Goal: Task Accomplishment & Management: Manage account settings

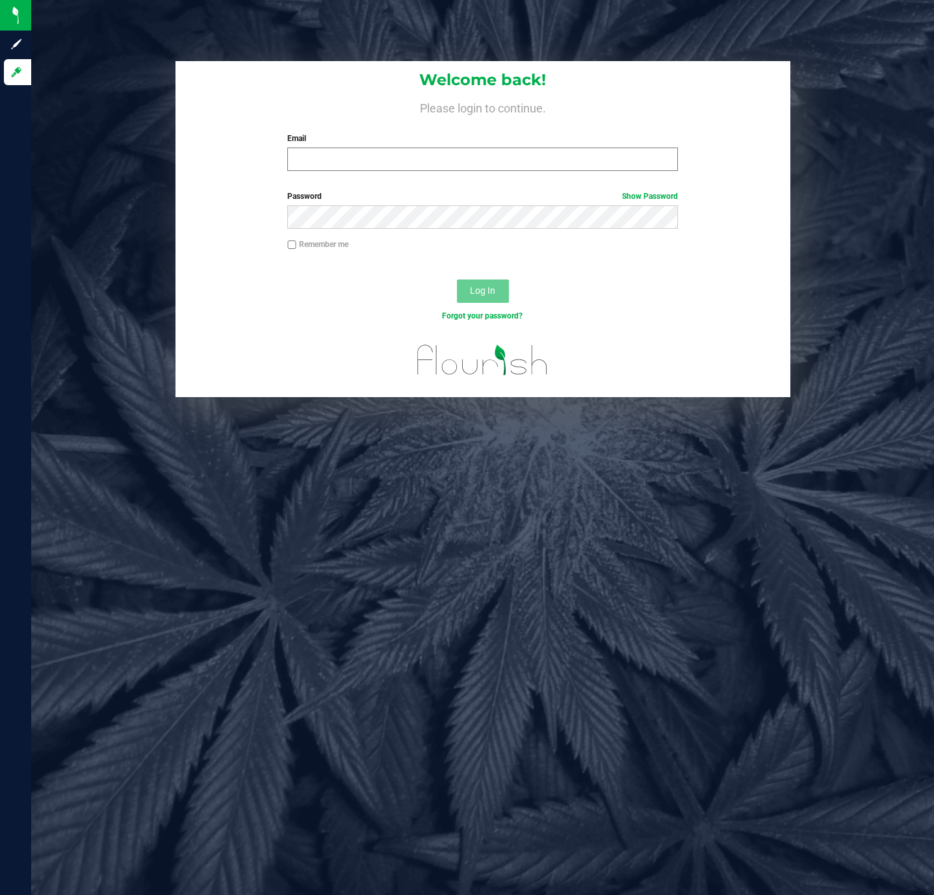
drag, startPoint x: 503, startPoint y: 146, endPoint x: 503, endPoint y: 166, distance: 20.1
click at [503, 166] on div "Email Required Please format your email correctly." at bounding box center [482, 152] width 410 height 38
click at [503, 166] on input "Email" at bounding box center [482, 158] width 390 height 23
type input "[EMAIL_ADDRESS][DOMAIN_NAME]"
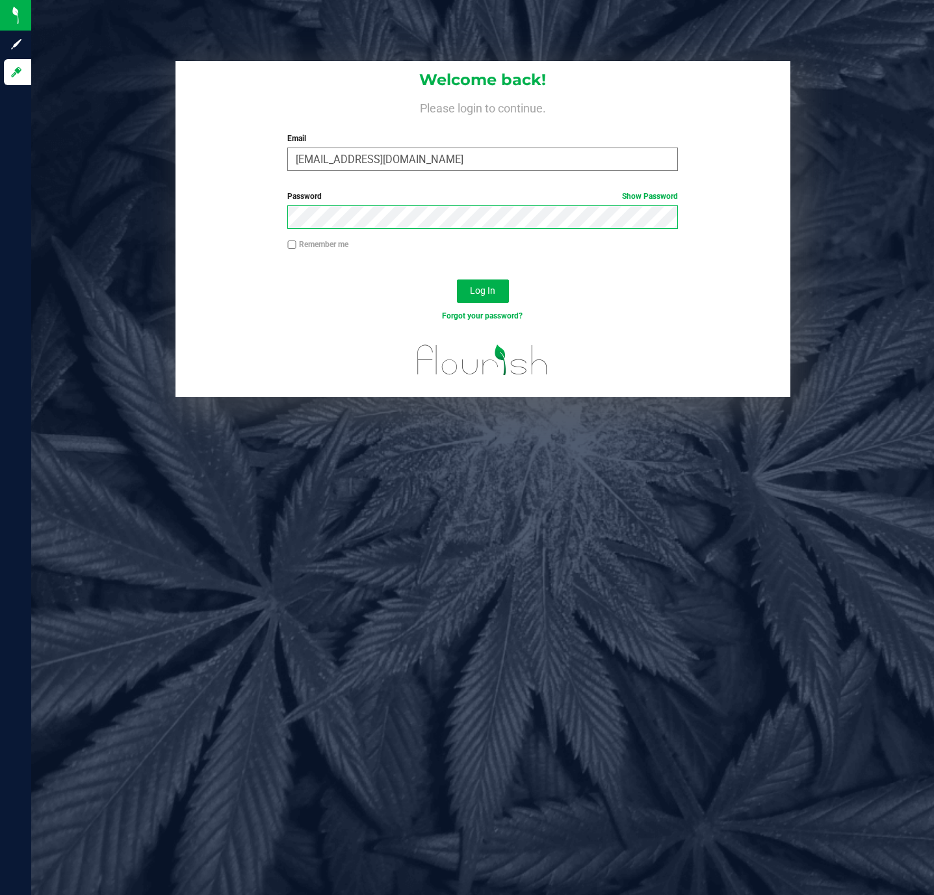
click at [457, 279] on button "Log In" at bounding box center [483, 290] width 52 height 23
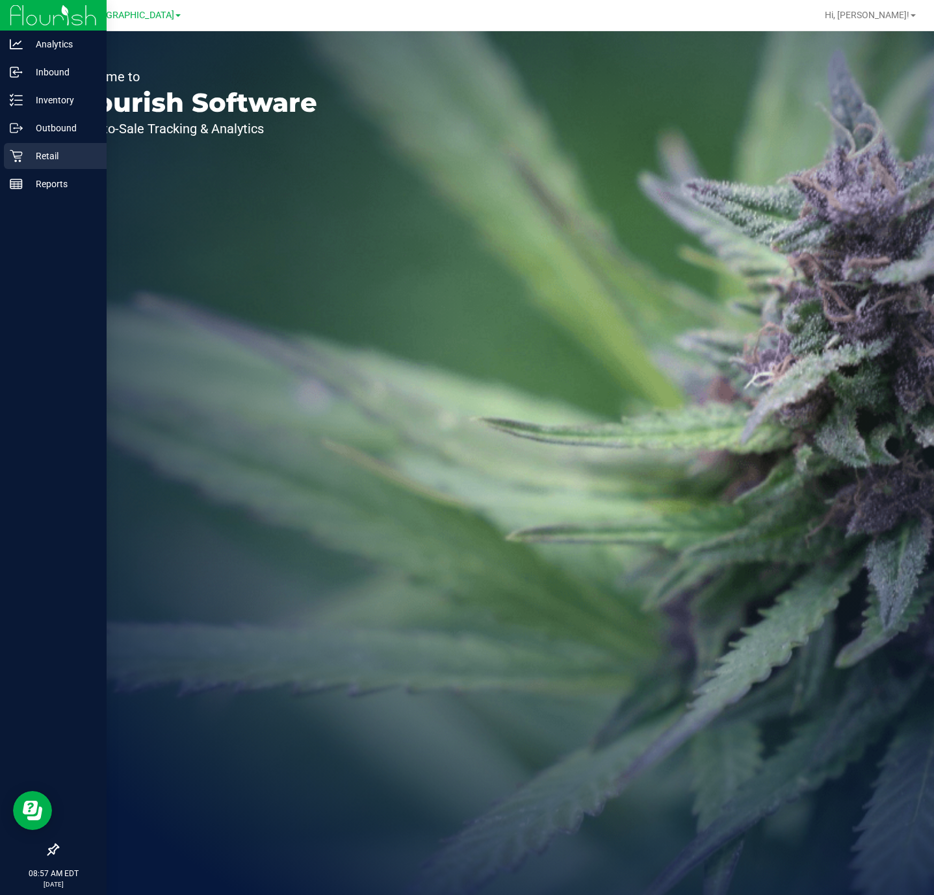
click at [18, 148] on div "Retail" at bounding box center [55, 156] width 103 height 26
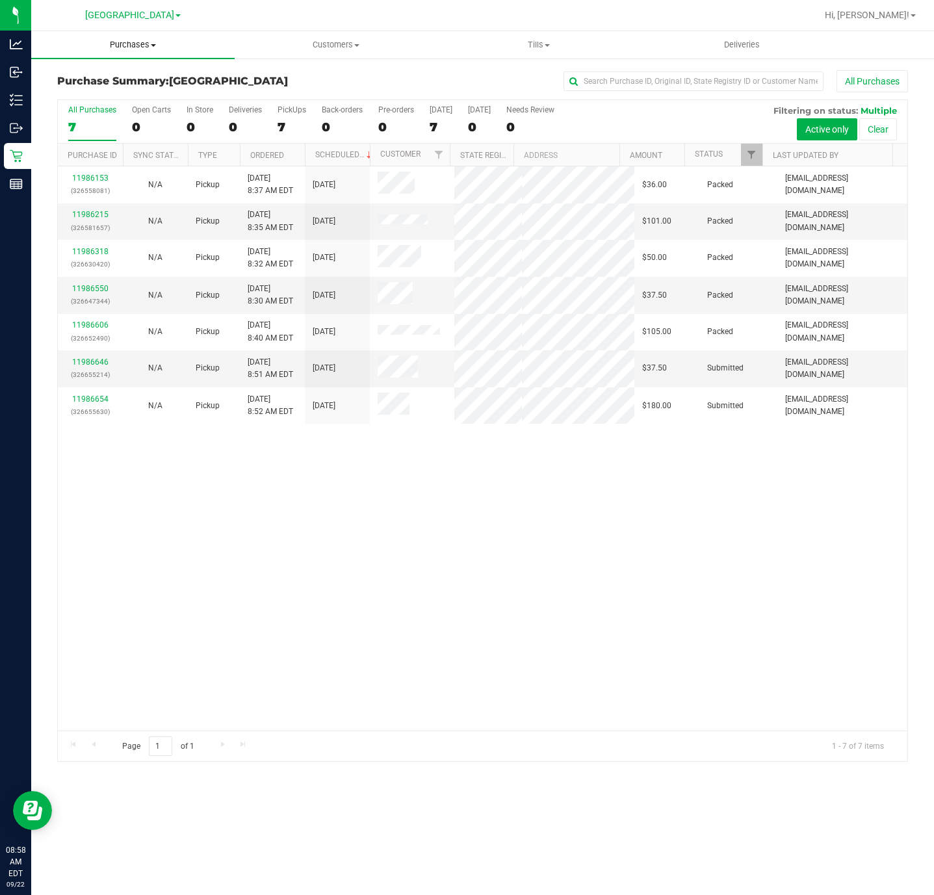
click at [142, 42] on span "Purchases" at bounding box center [132, 45] width 203 height 12
click at [117, 92] on li "Fulfillment" at bounding box center [132, 94] width 203 height 16
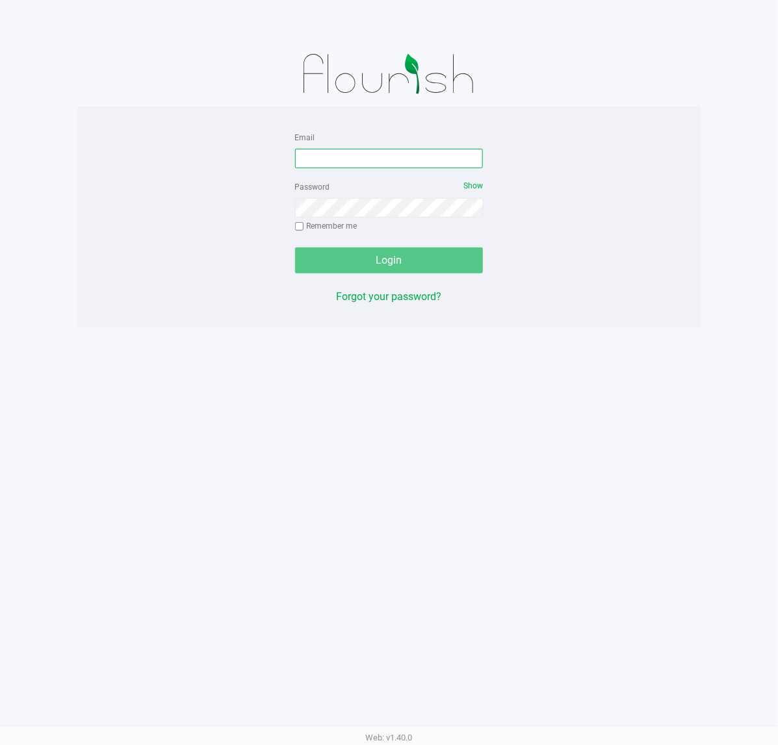
click at [371, 160] on input "Email" at bounding box center [389, 158] width 188 height 19
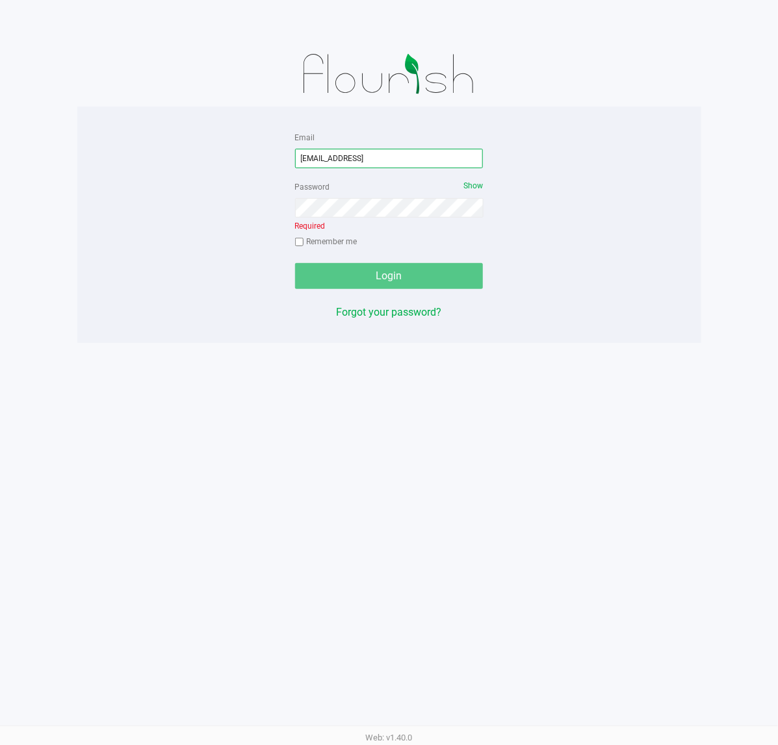
click at [419, 156] on input "[EMAIL_ADDRESS]" at bounding box center [389, 158] width 188 height 19
type input "[EMAIL_ADDRESS][DOMAIN_NAME]"
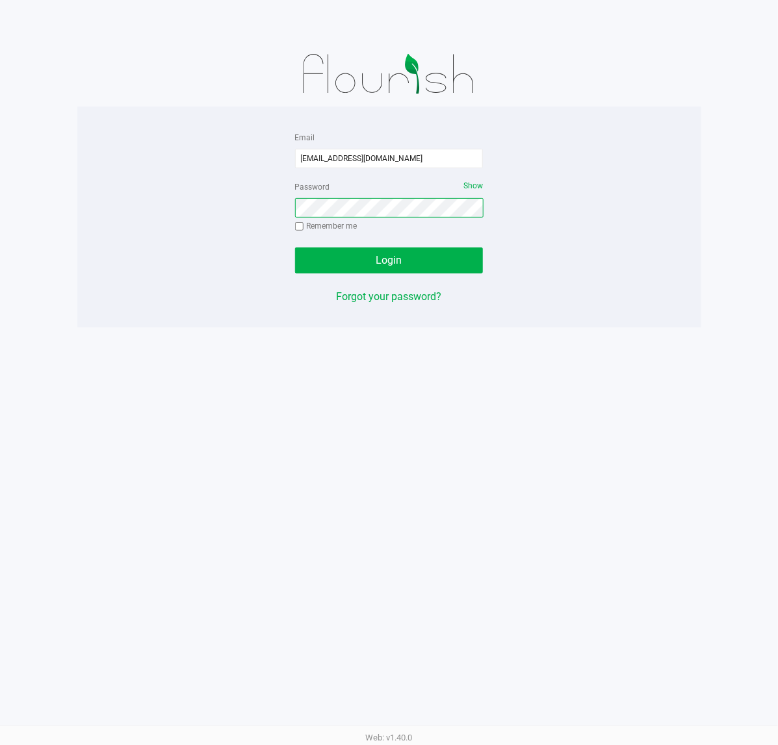
click at [295, 248] on button "Login" at bounding box center [389, 261] width 188 height 26
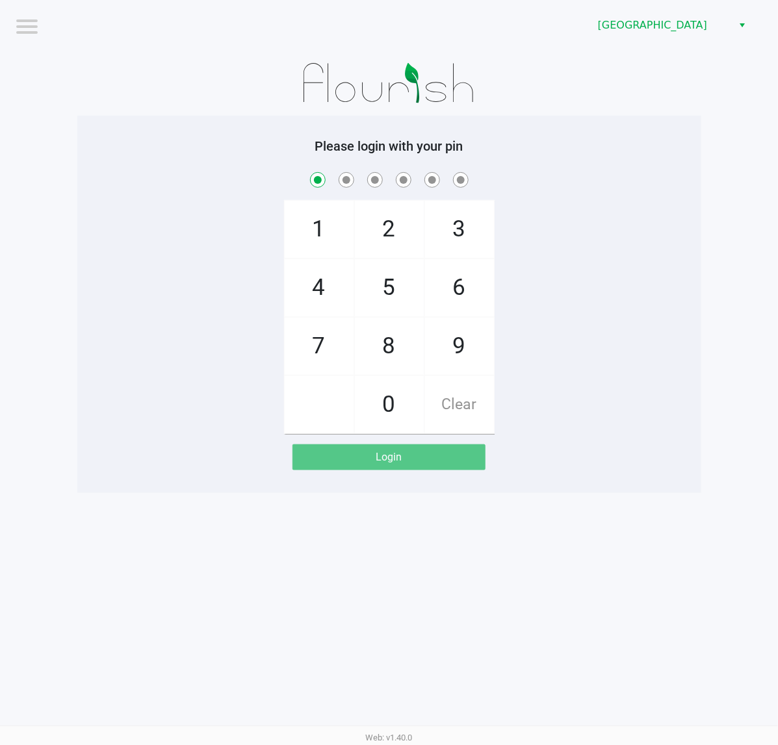
checkbox input "true"
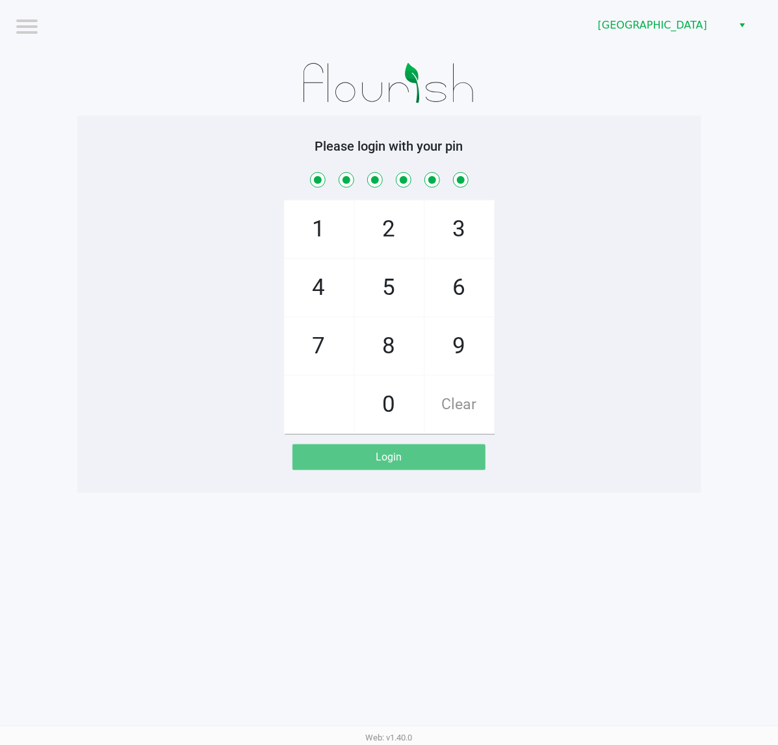
checkbox input "true"
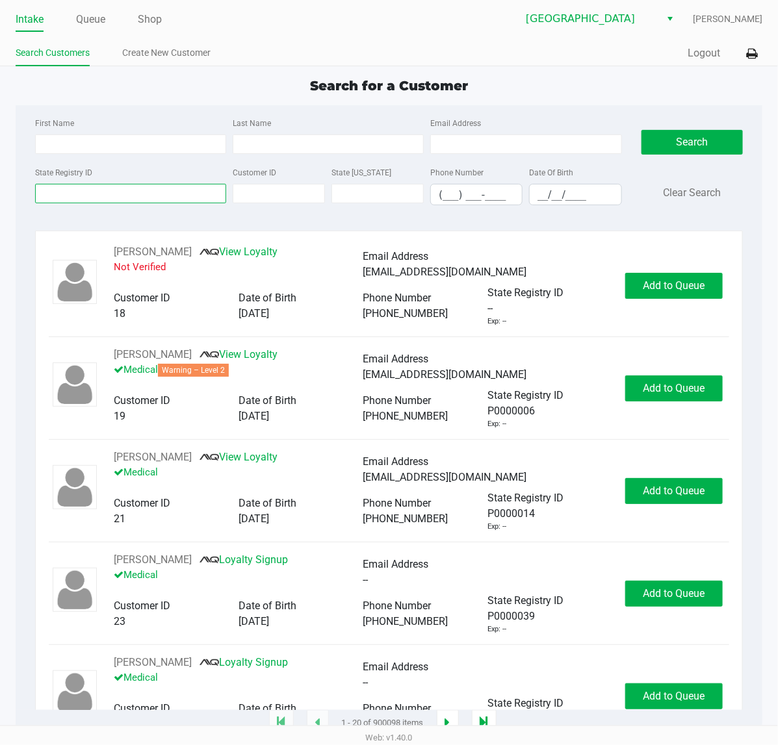
click at [180, 197] on input "State Registry ID" at bounding box center [130, 193] width 191 height 19
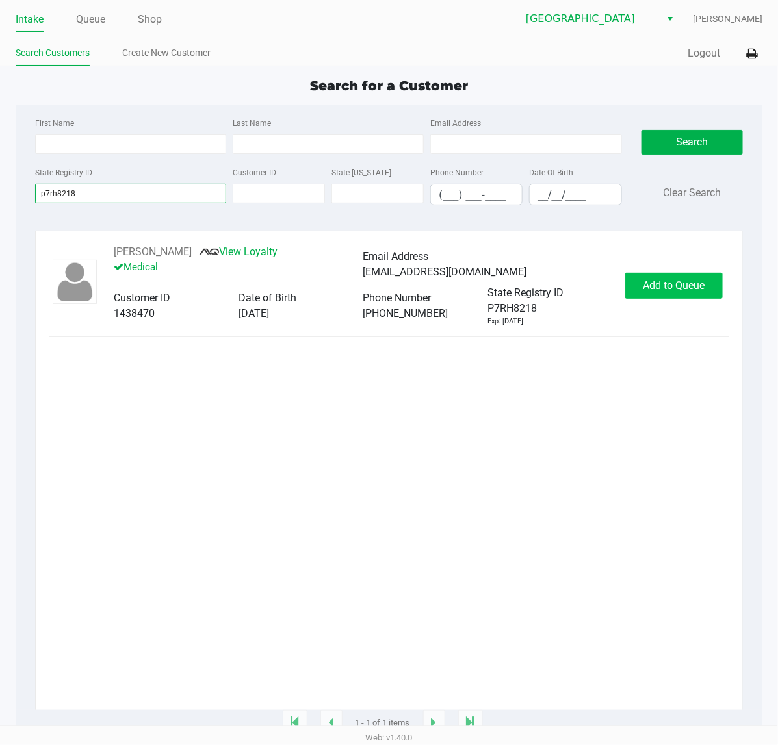
type input "p7rh8218"
click at [679, 297] on button "Add to Queue" at bounding box center [673, 286] width 97 height 26
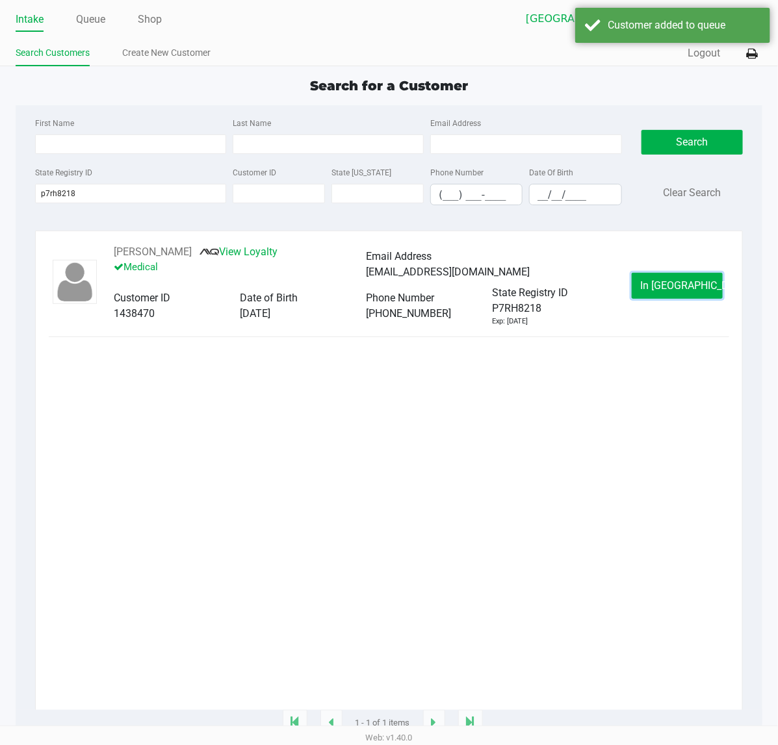
click at [679, 288] on span "In Queue" at bounding box center [694, 285] width 109 height 12
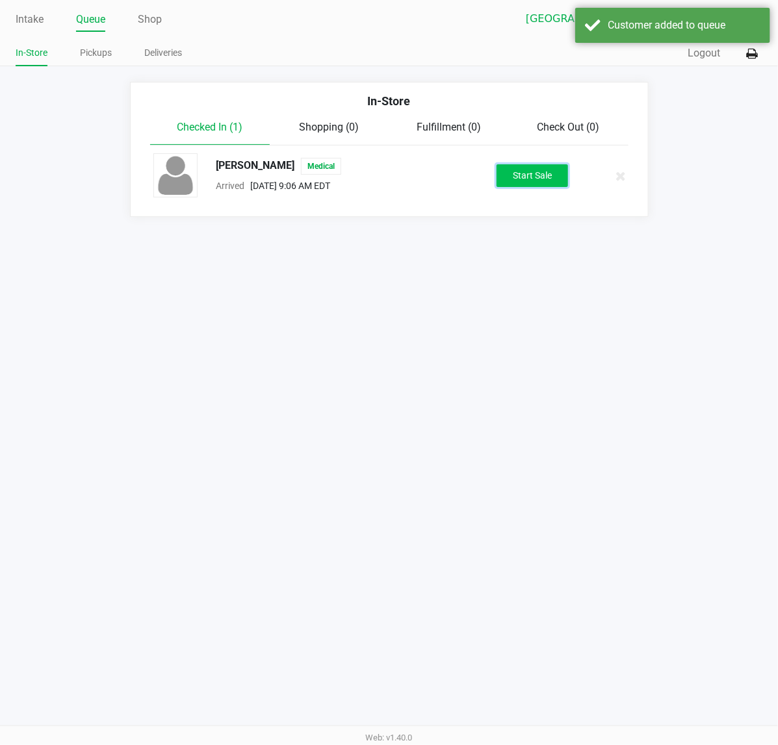
click at [511, 185] on button "Start Sale" at bounding box center [531, 175] width 71 height 23
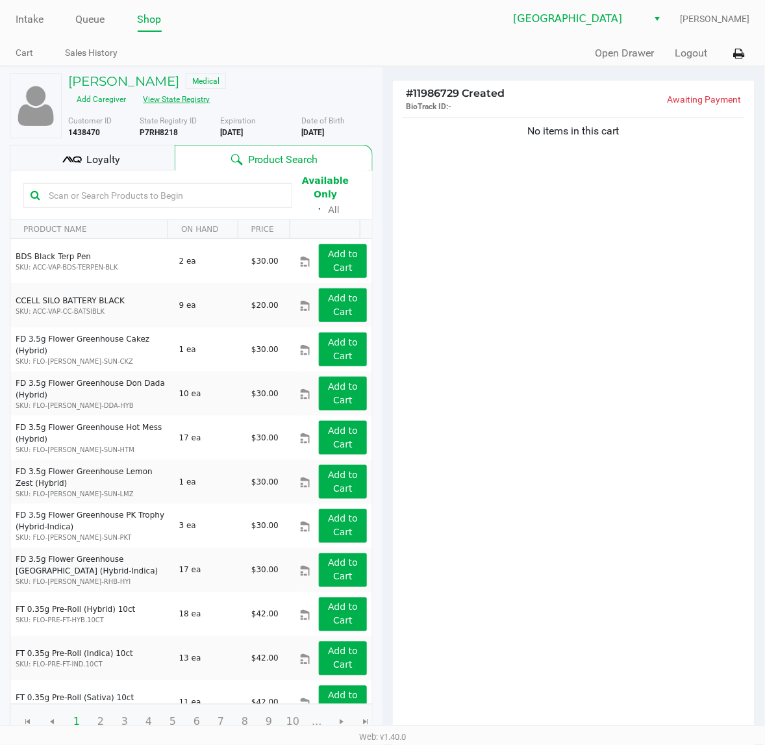
click at [184, 94] on button "View State Registry" at bounding box center [173, 99] width 76 height 21
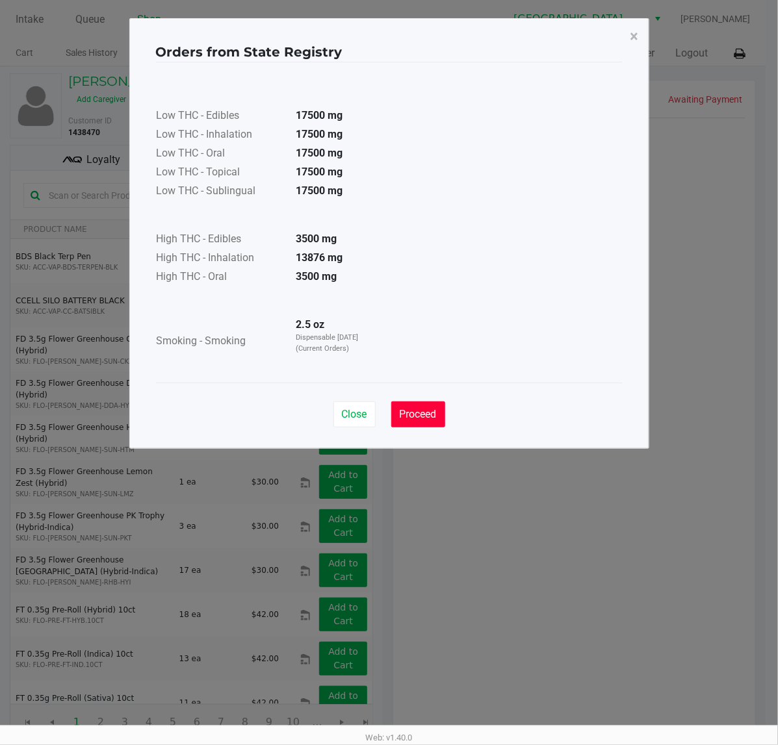
click at [431, 405] on button "Proceed" at bounding box center [418, 414] width 54 height 26
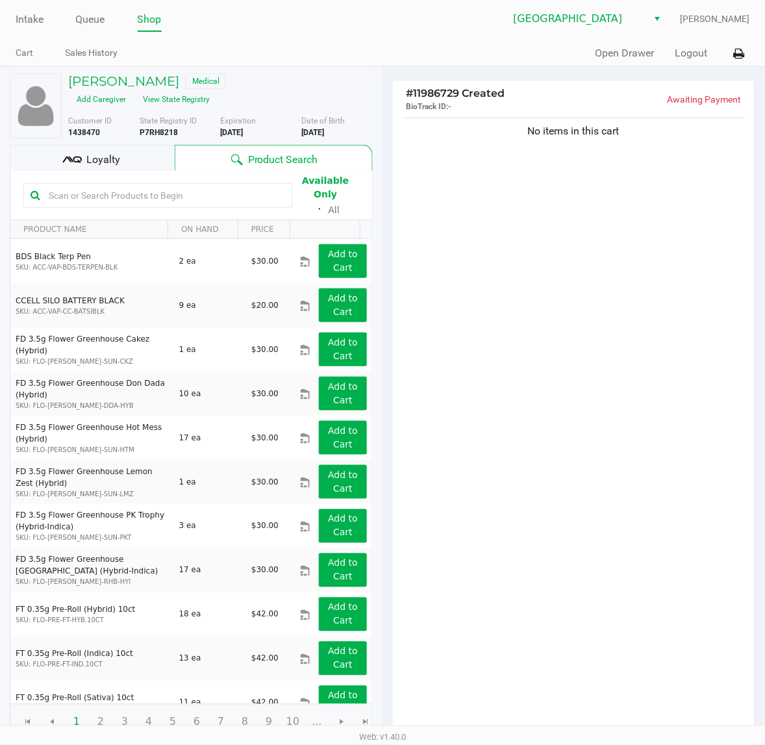
click at [508, 348] on div "No items in this cart" at bounding box center [574, 425] width 362 height 620
click at [107, 157] on span "Loyalty" at bounding box center [103, 160] width 34 height 16
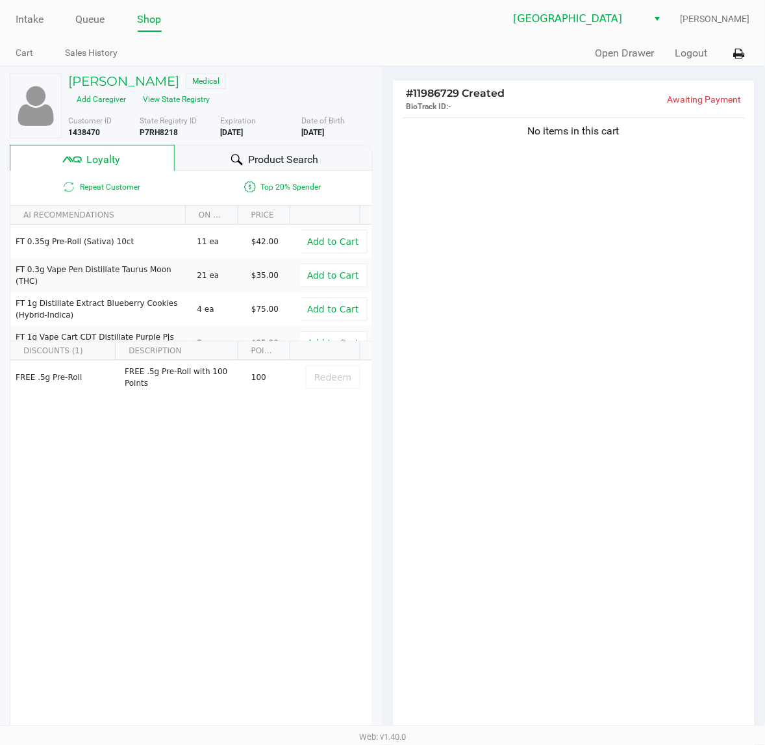
click at [511, 331] on div "No items in this cart" at bounding box center [574, 425] width 362 height 620
drag, startPoint x: 685, startPoint y: 285, endPoint x: 685, endPoint y: 292, distance: 7.8
click at [685, 291] on div "No items in this cart" at bounding box center [574, 425] width 362 height 620
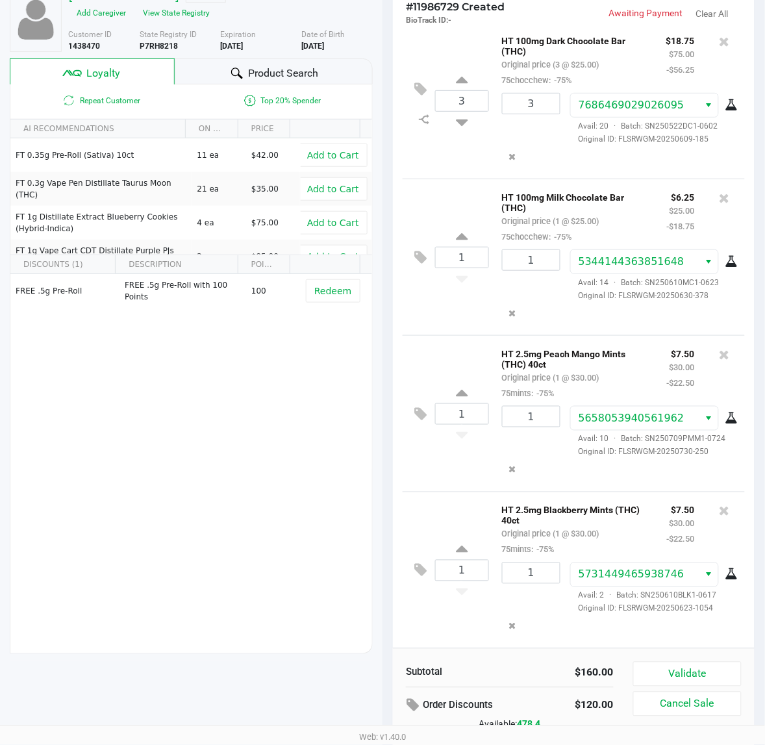
scroll to position [161, 0]
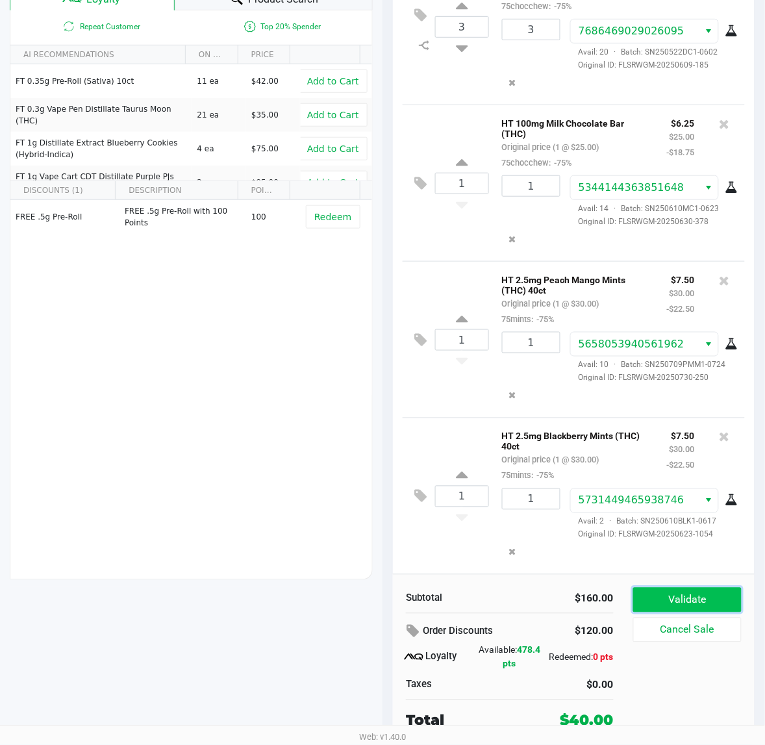
click at [677, 603] on button "Validate" at bounding box center [687, 600] width 108 height 25
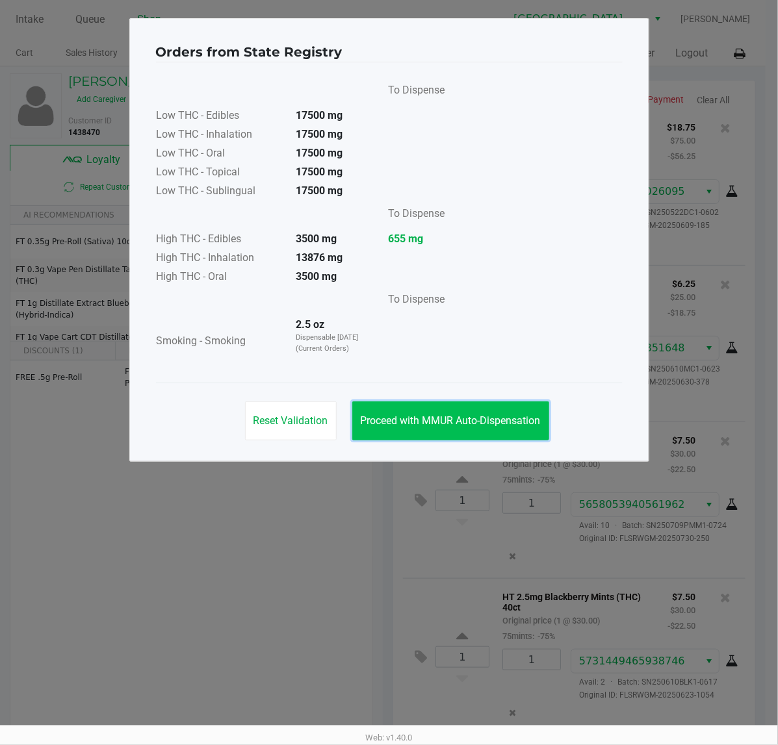
click at [505, 411] on button "Proceed with MMUR Auto-Dispensation" at bounding box center [450, 420] width 197 height 39
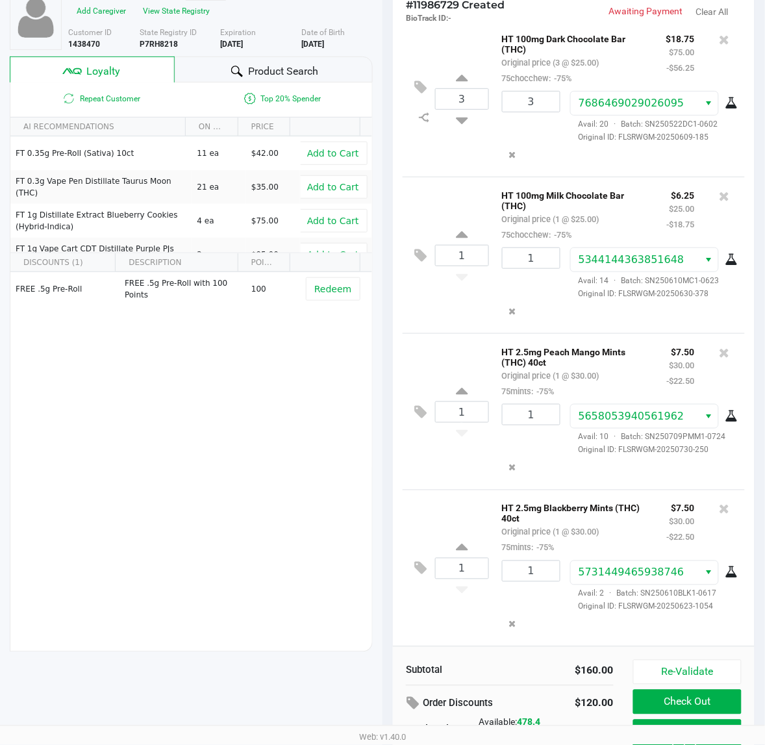
scroll to position [161, 0]
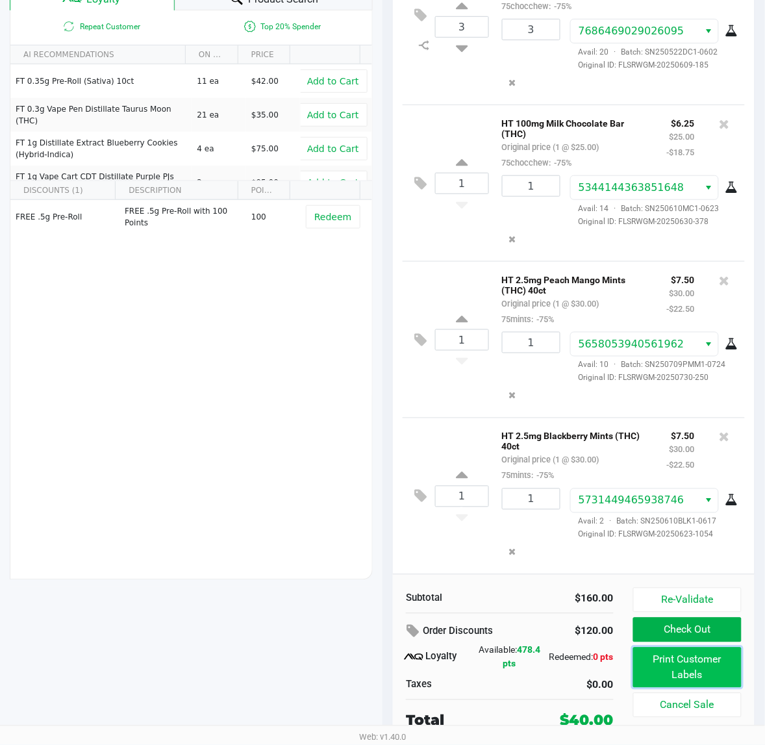
click at [693, 676] on button "Print Customer Labels" at bounding box center [687, 668] width 108 height 40
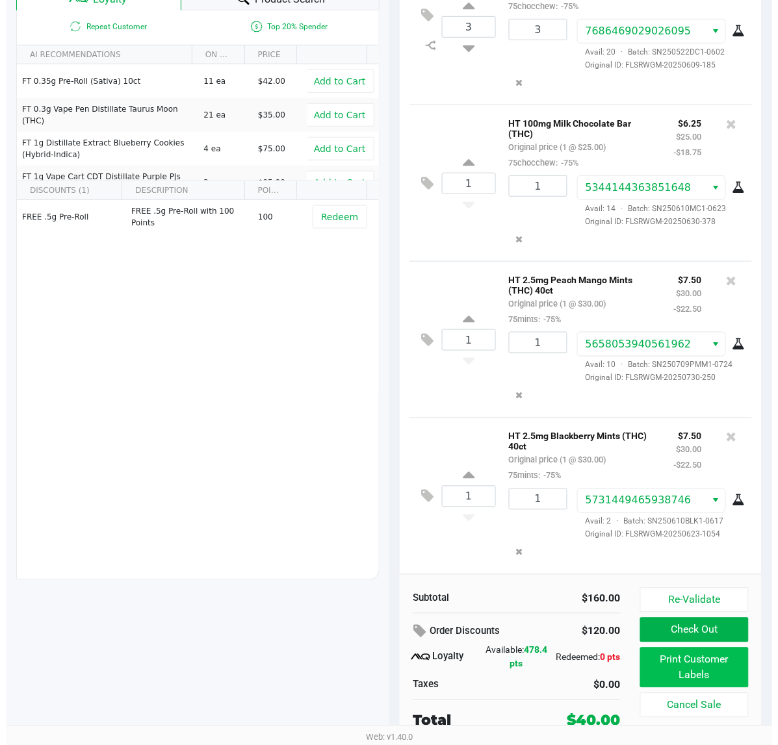
scroll to position [0, 0]
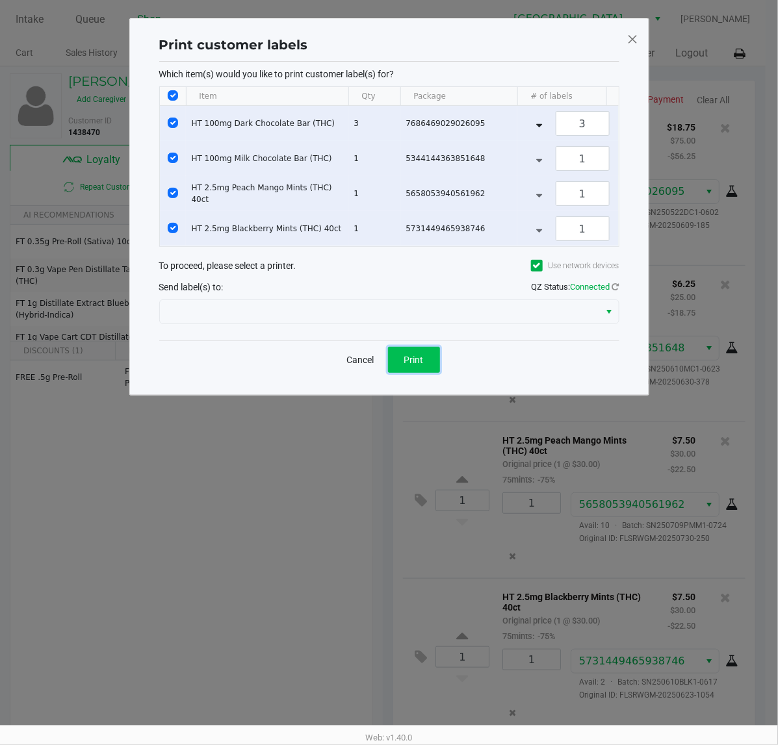
click at [413, 365] on span "Print" at bounding box center [413, 360] width 19 height 10
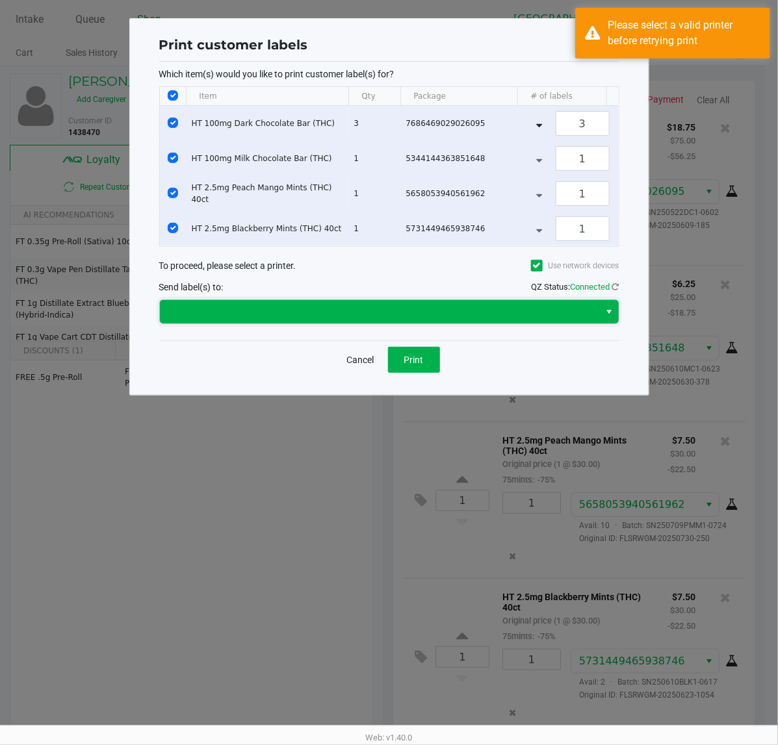
click at [385, 320] on span at bounding box center [380, 312] width 424 height 16
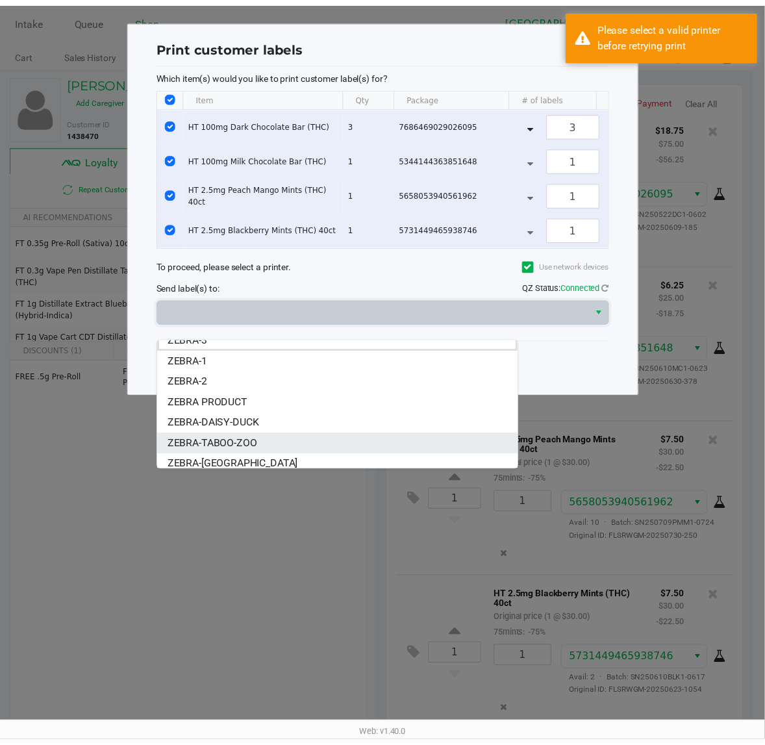
scroll to position [15, 0]
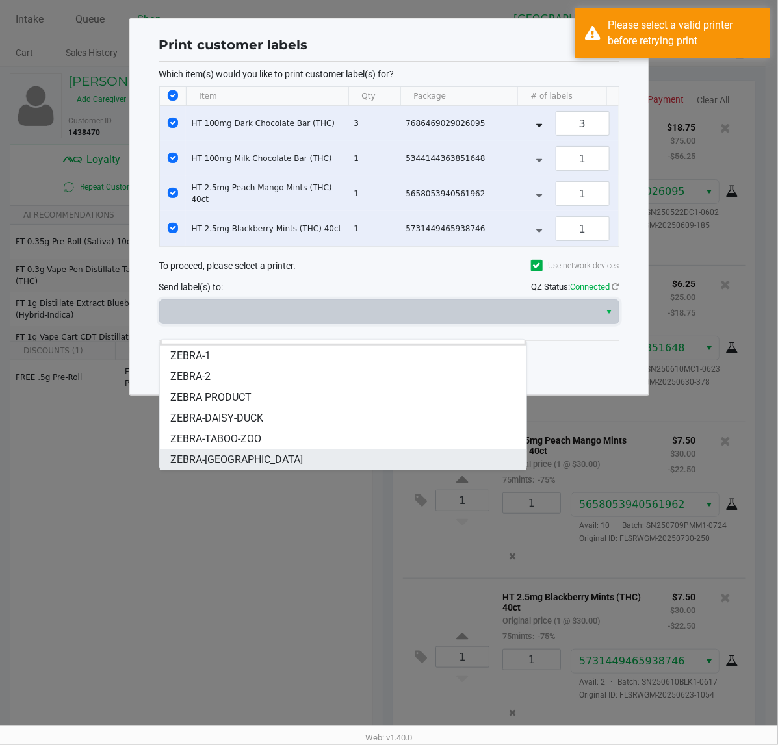
click at [252, 455] on li "ZEBRA-CYPRUS" at bounding box center [343, 460] width 366 height 21
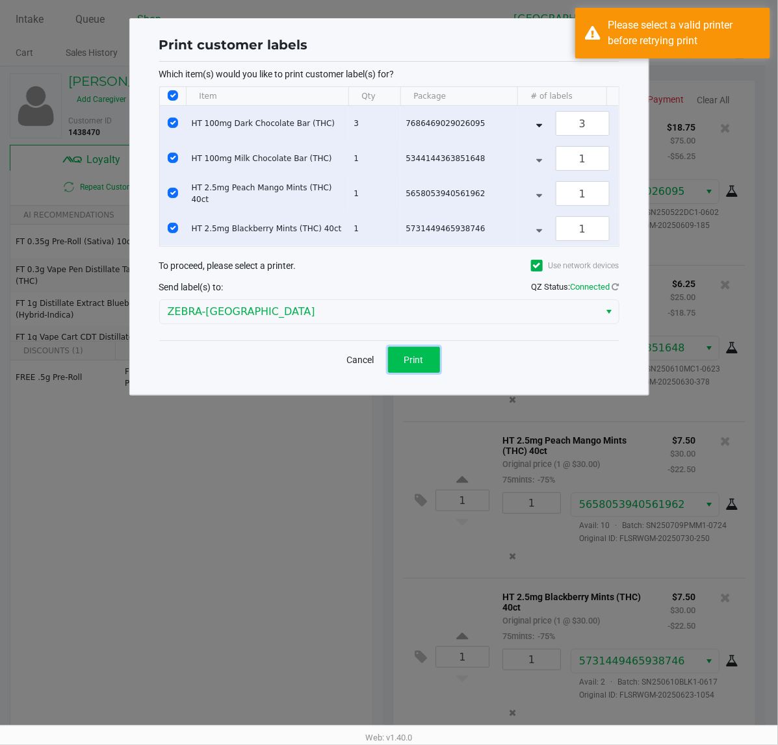
click at [411, 365] on span "Print" at bounding box center [413, 360] width 19 height 10
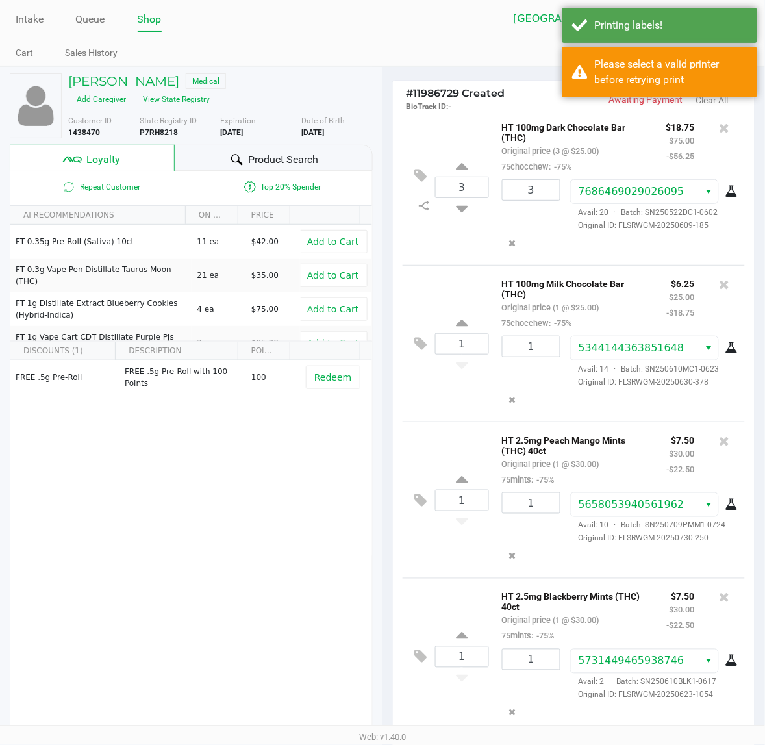
click at [663, 45] on ngb-modal-window "Print customer labels Which item(s) would you like to print customer label(s) f…" at bounding box center [382, 372] width 765 height 745
click at [682, 36] on div "Printing labels!" at bounding box center [660, 25] width 195 height 35
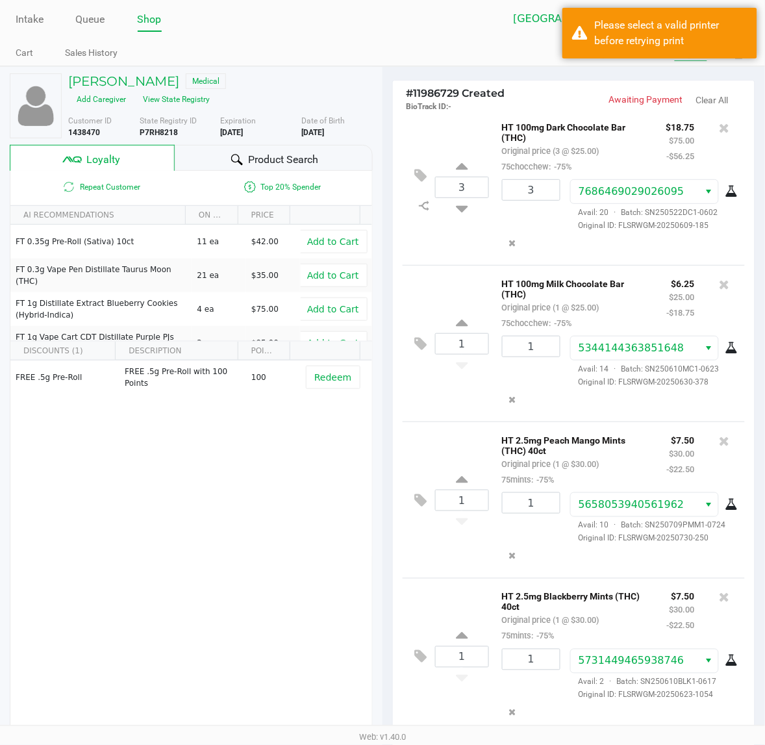
click at [692, 59] on button "Logout" at bounding box center [691, 53] width 32 height 16
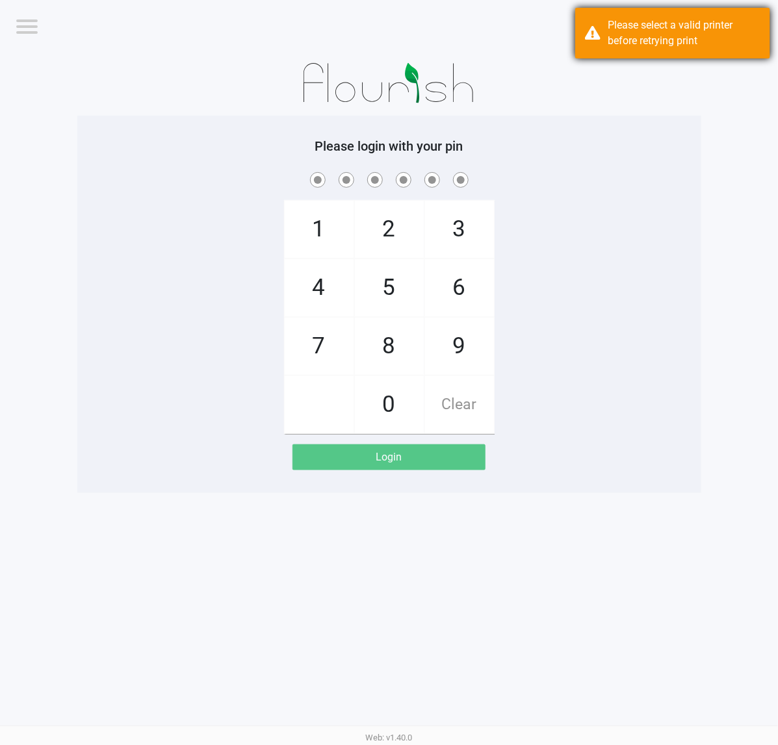
click at [722, 49] on div "Please select a valid printer before retrying print" at bounding box center [672, 33] width 195 height 51
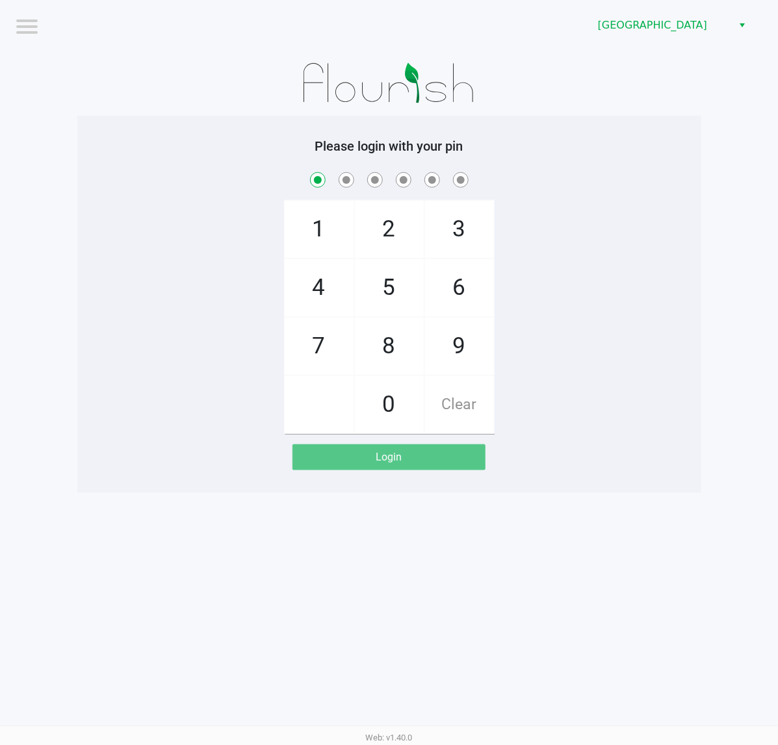
checkbox input "true"
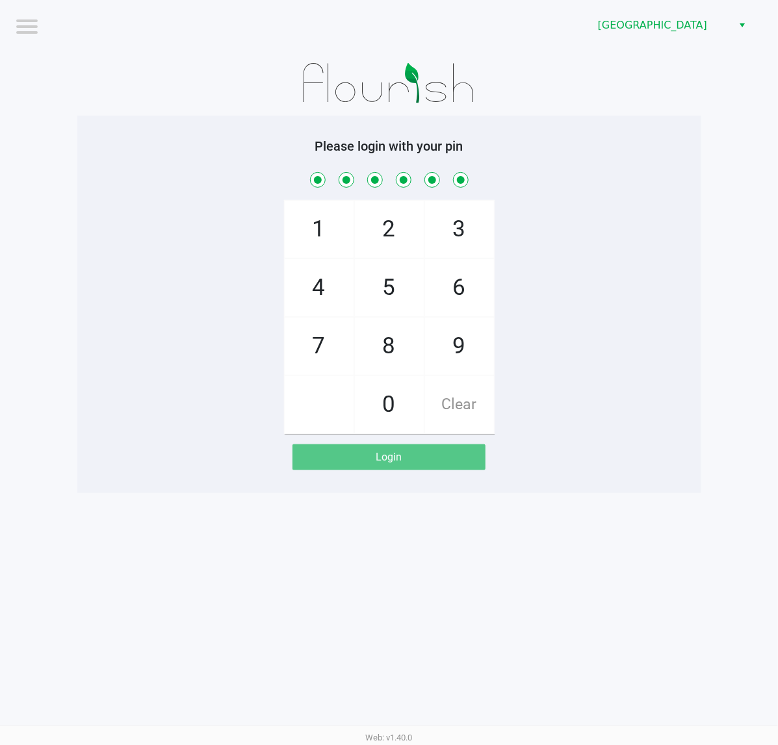
checkbox input "true"
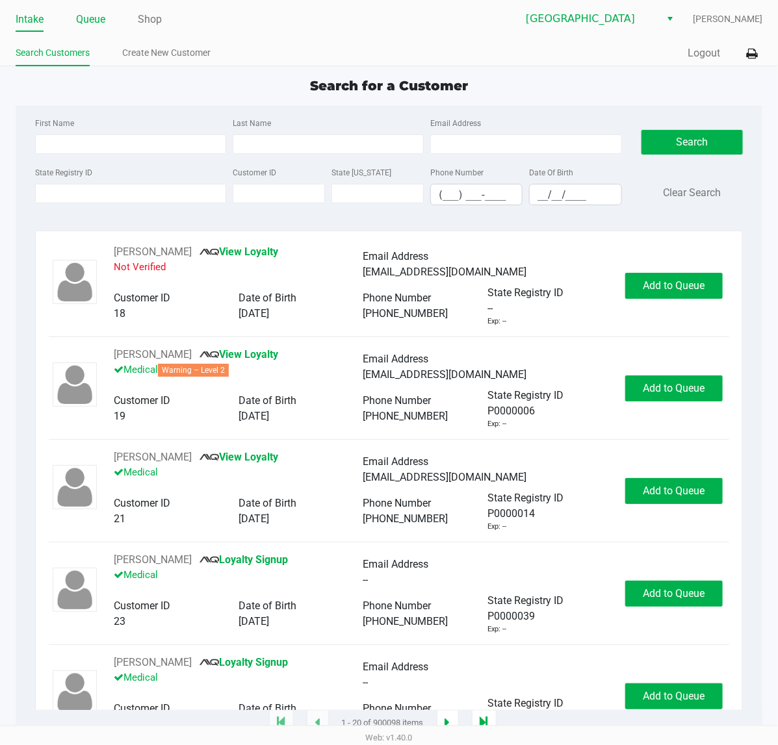
click at [97, 21] on link "Queue" at bounding box center [90, 19] width 29 height 18
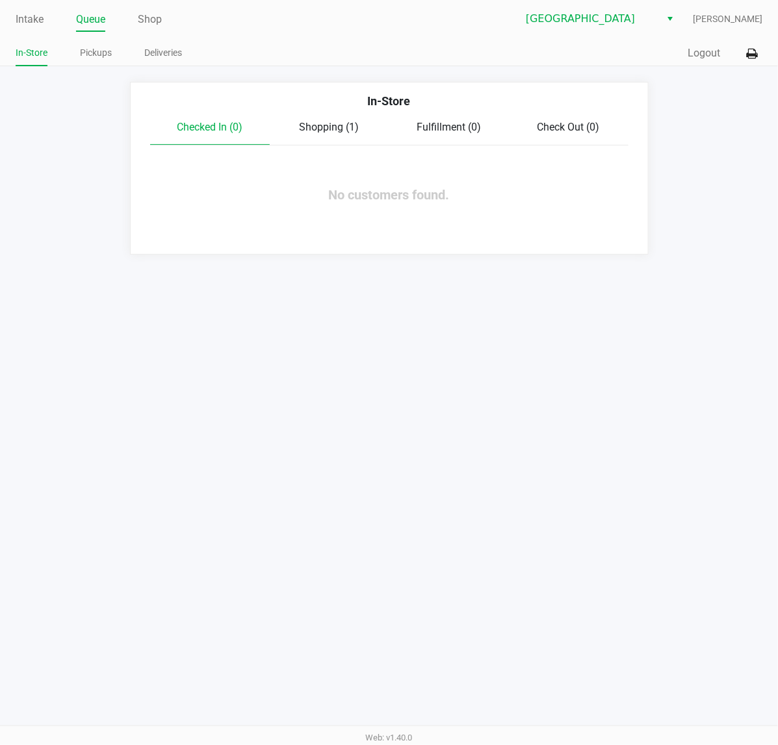
click at [336, 133] on span "Shopping (1)" at bounding box center [329, 127] width 60 height 12
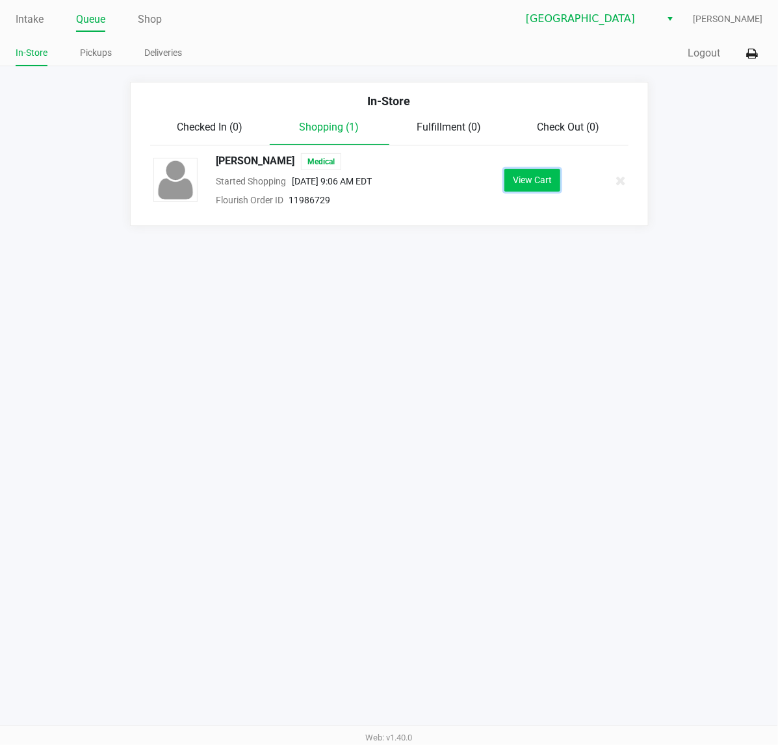
click at [526, 182] on button "View Cart" at bounding box center [532, 180] width 56 height 23
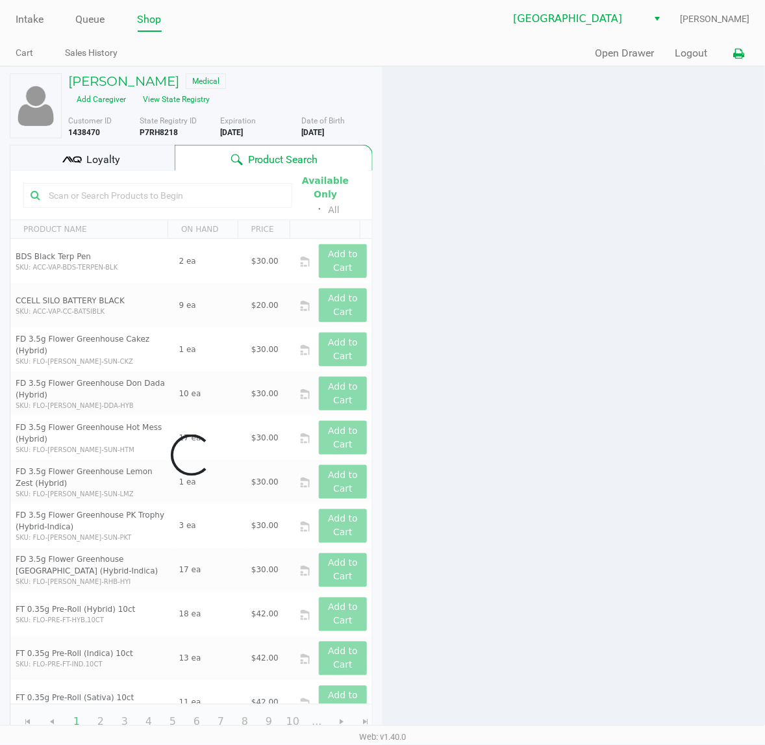
click at [750, 57] on button at bounding box center [738, 54] width 21 height 24
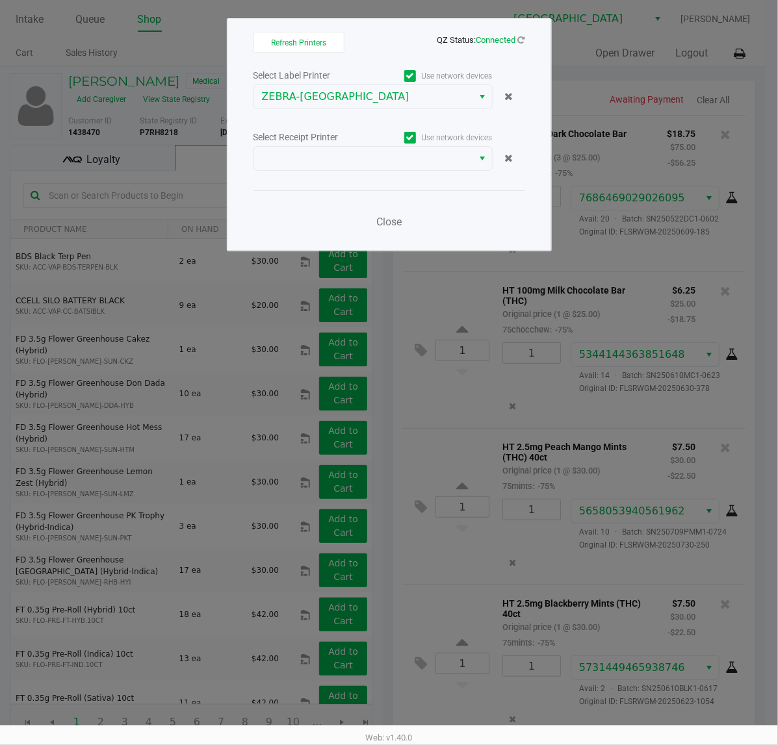
click at [281, 181] on div "Select Label Printer Use network devices ZEBRA-CYPRUS Select Receipt Printer Us…" at bounding box center [389, 152] width 272 height 171
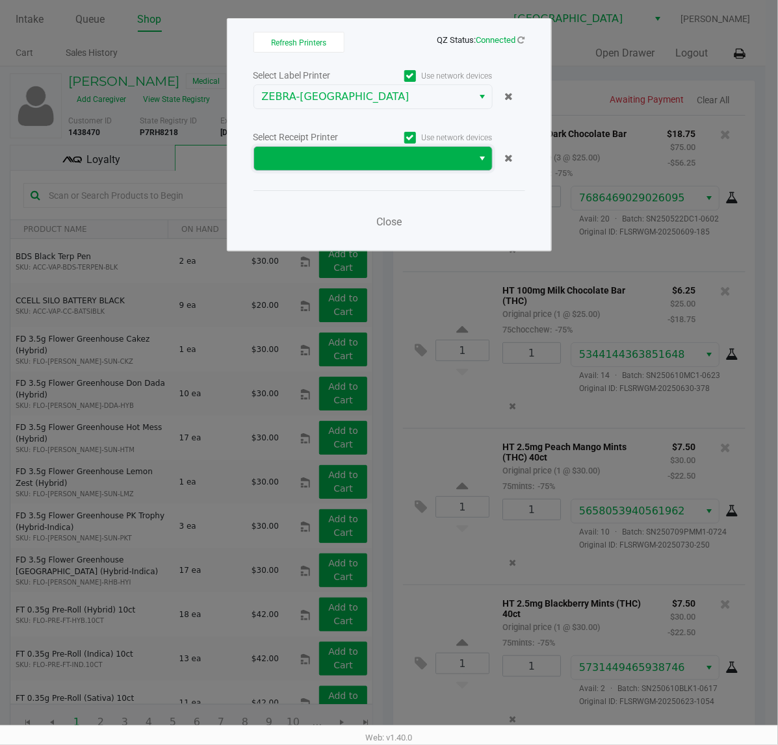
click at [281, 167] on span at bounding box center [363, 158] width 219 height 23
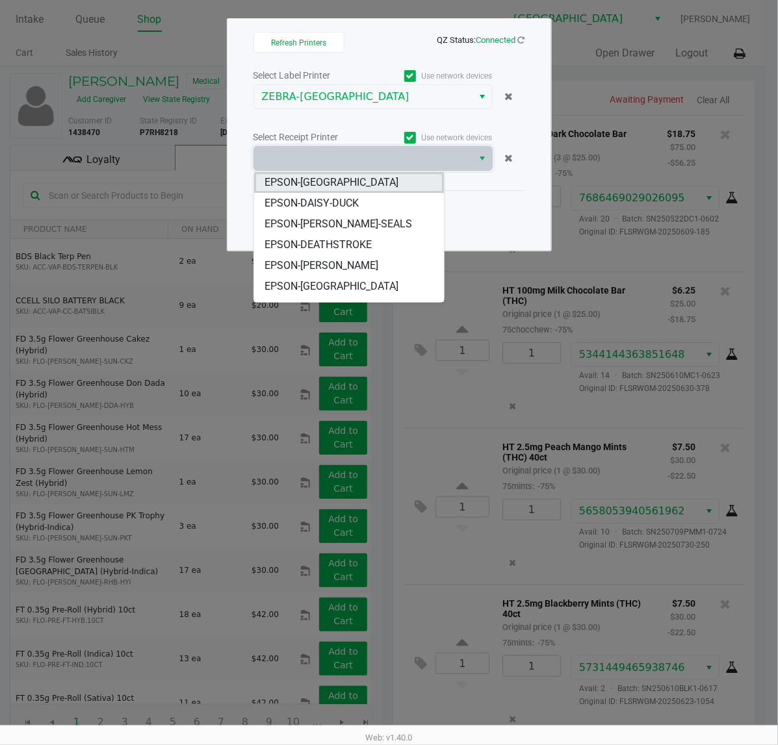
click at [355, 177] on li "EPSON-[GEOGRAPHIC_DATA]" at bounding box center [349, 182] width 190 height 21
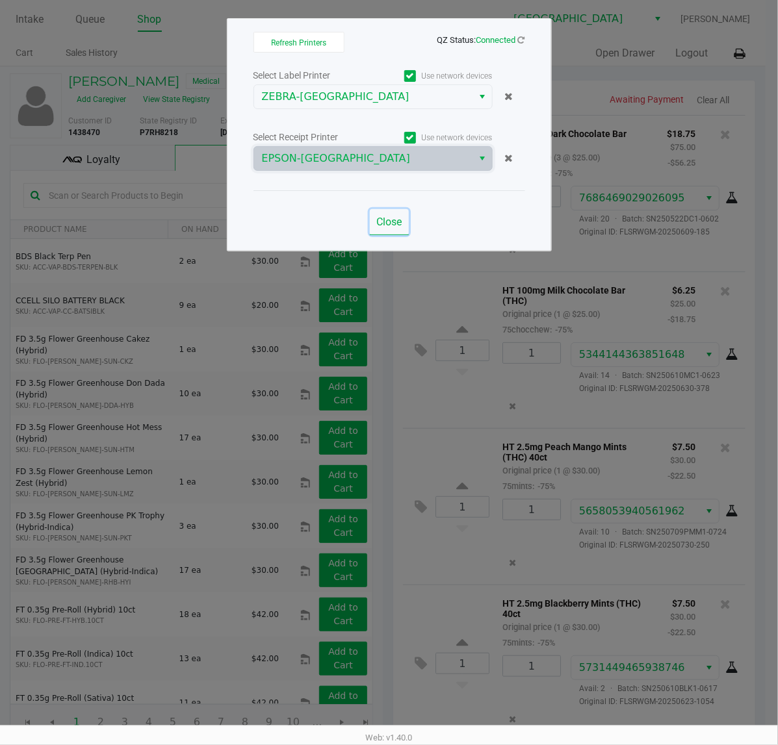
click at [383, 225] on span "Close" at bounding box center [388, 222] width 25 height 12
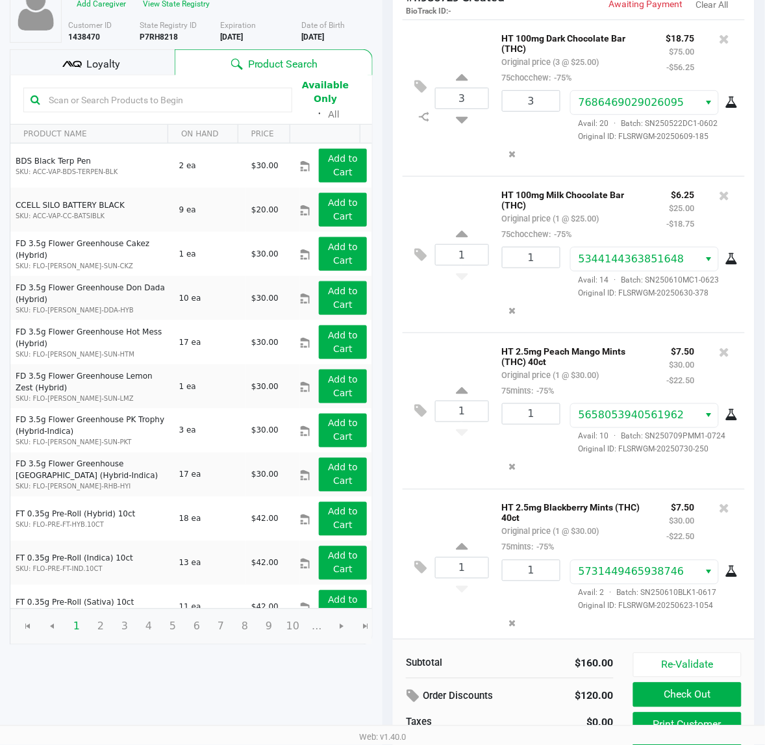
scroll to position [149, 0]
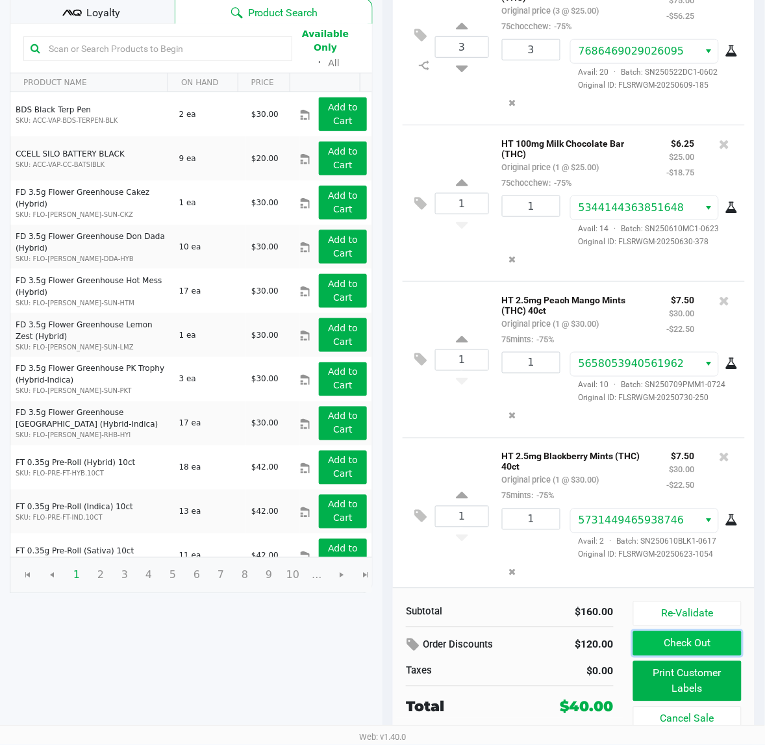
click at [709, 648] on button "Check Out" at bounding box center [687, 643] width 108 height 25
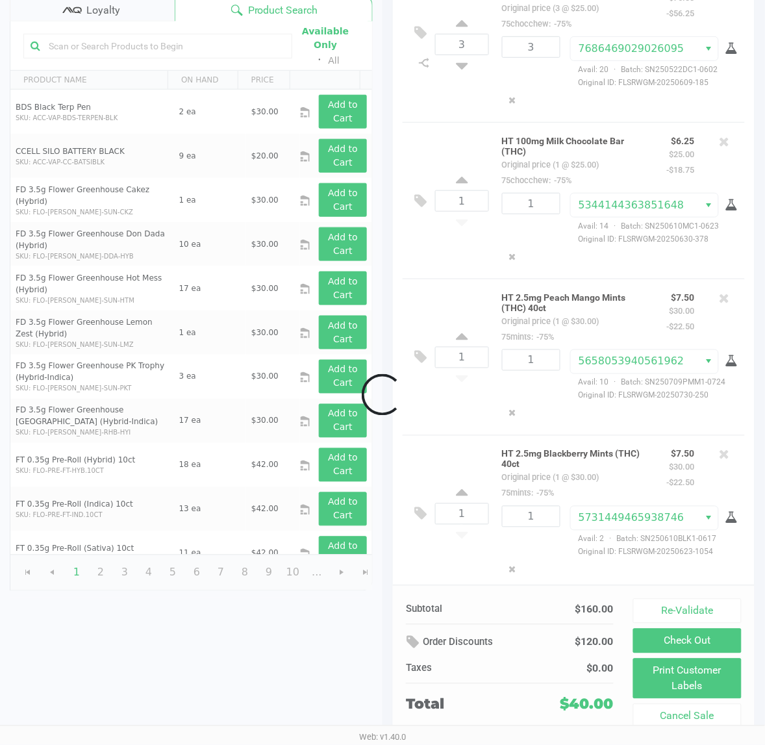
scroll to position [31, 0]
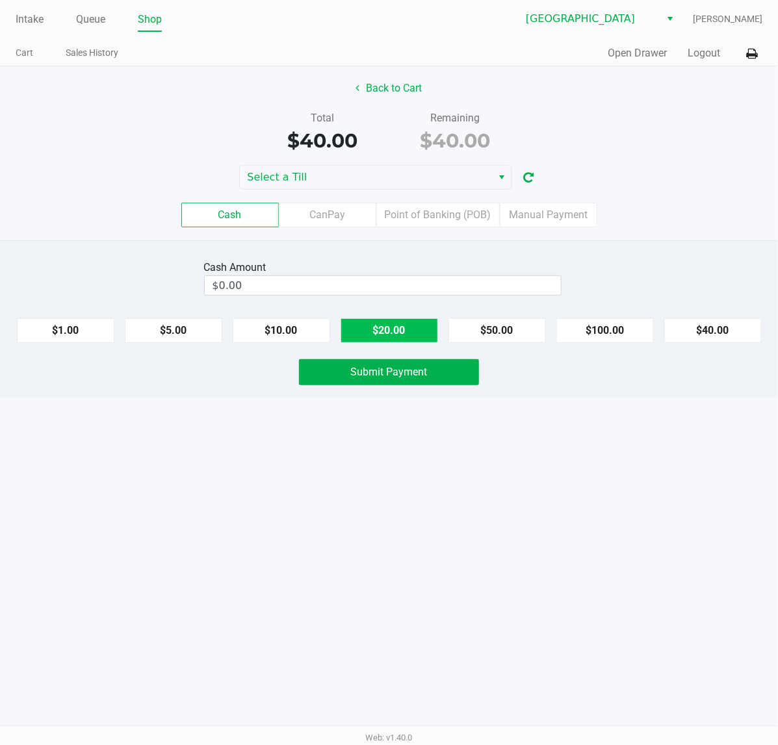
click at [388, 325] on button "$20.00" at bounding box center [388, 330] width 97 height 25
type input "$40.00"
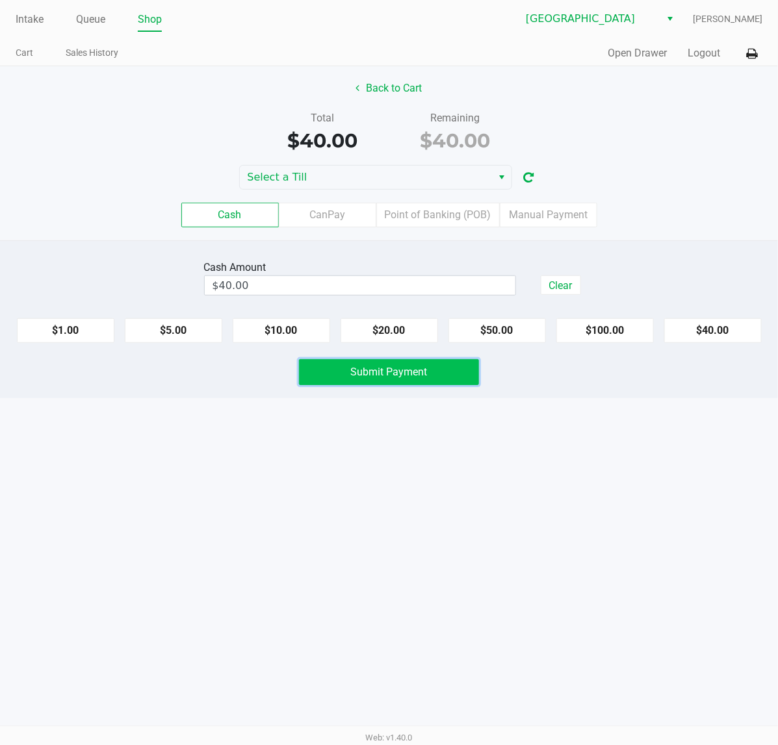
click at [394, 365] on button "Submit Payment" at bounding box center [389, 372] width 180 height 26
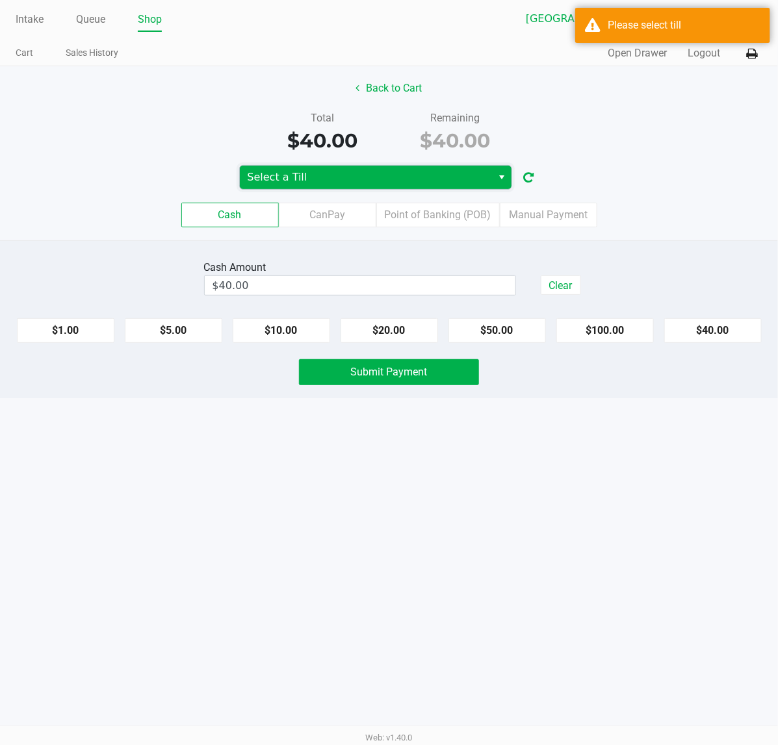
click at [351, 170] on span "Select a Till" at bounding box center [366, 178] width 237 height 16
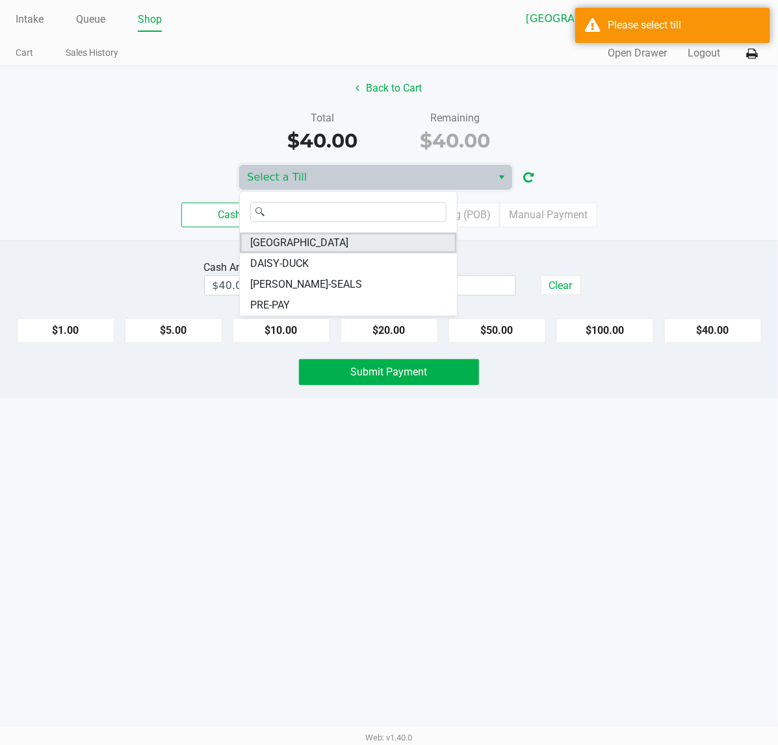
click at [278, 247] on span "CYPRUS" at bounding box center [299, 243] width 98 height 16
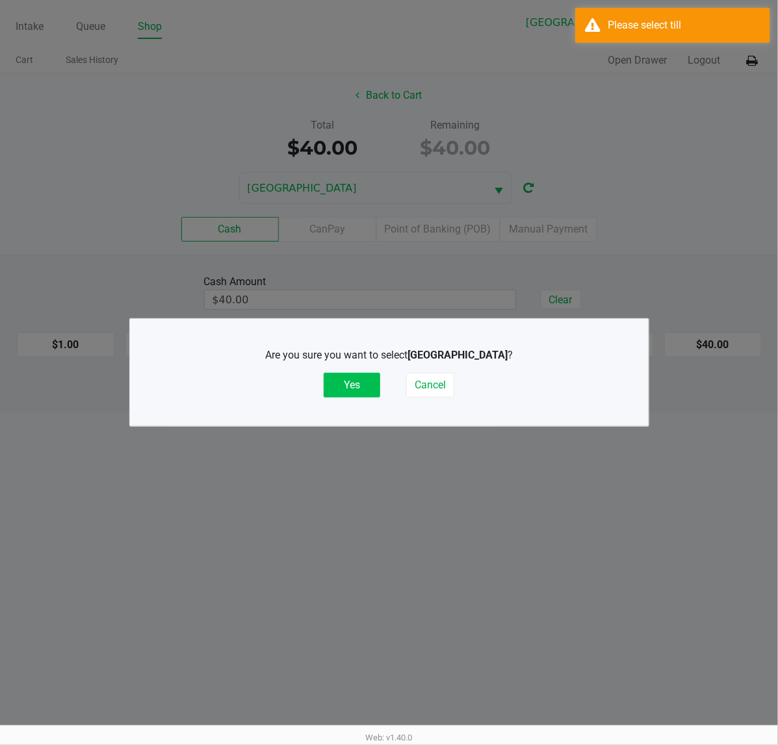
click at [355, 396] on button "Yes" at bounding box center [352, 385] width 57 height 25
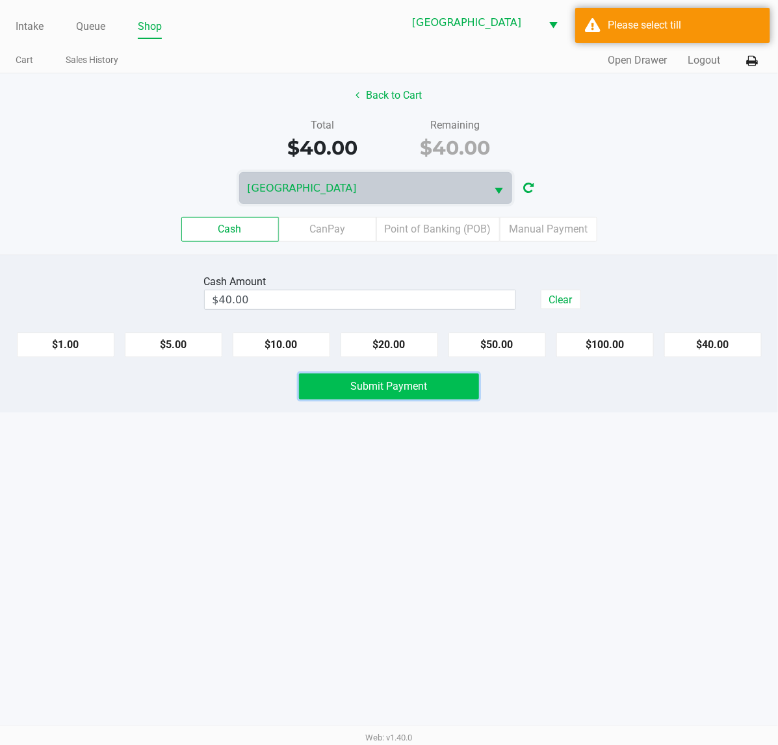
click at [357, 392] on span "Submit Payment" at bounding box center [389, 386] width 77 height 12
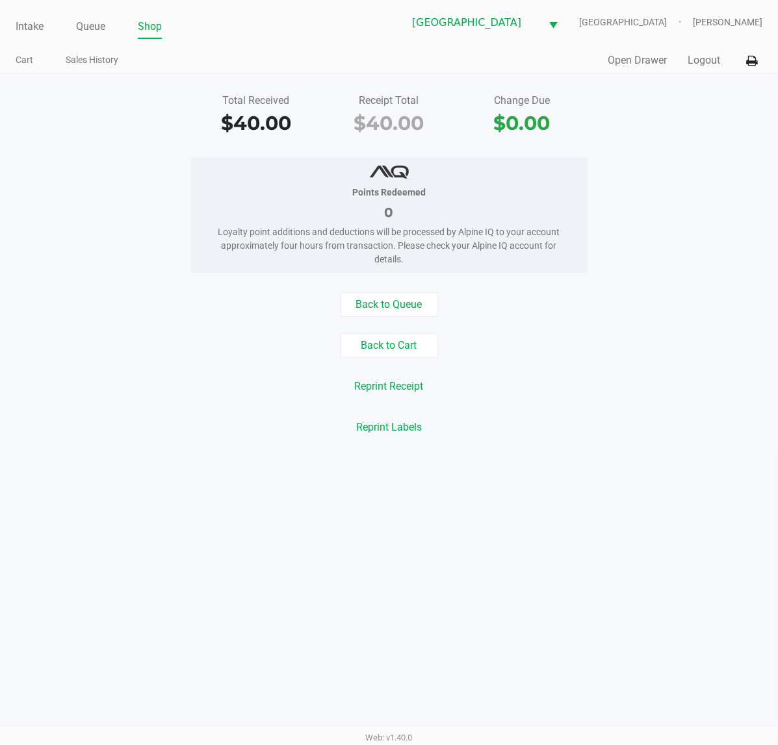
click at [372, 320] on div "Back to Queue Back to Cart Reprint Receipt Reprint Labels" at bounding box center [388, 365] width 797 height 147
click at [378, 306] on button "Back to Queue" at bounding box center [388, 304] width 97 height 25
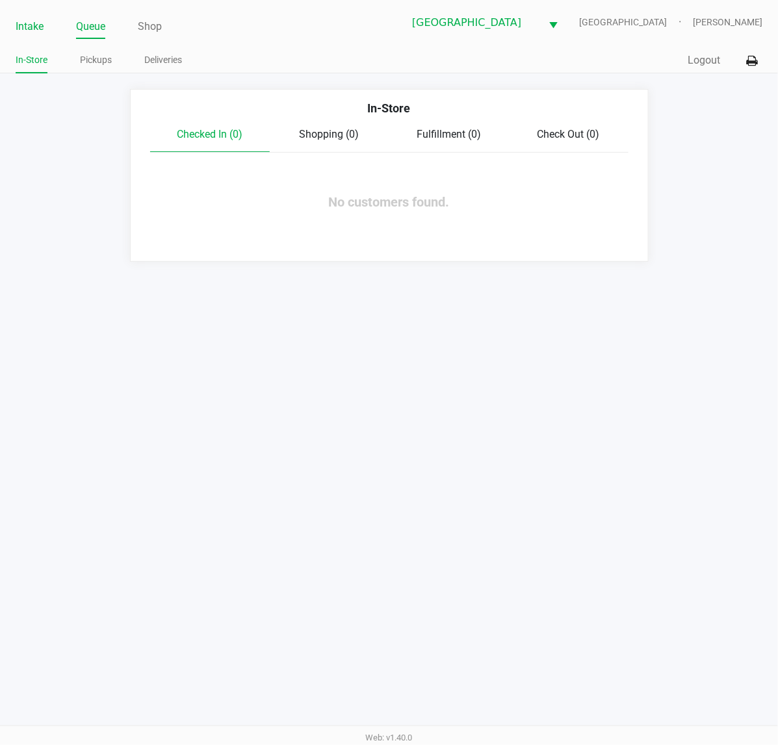
click at [21, 23] on link "Intake" at bounding box center [30, 27] width 28 height 18
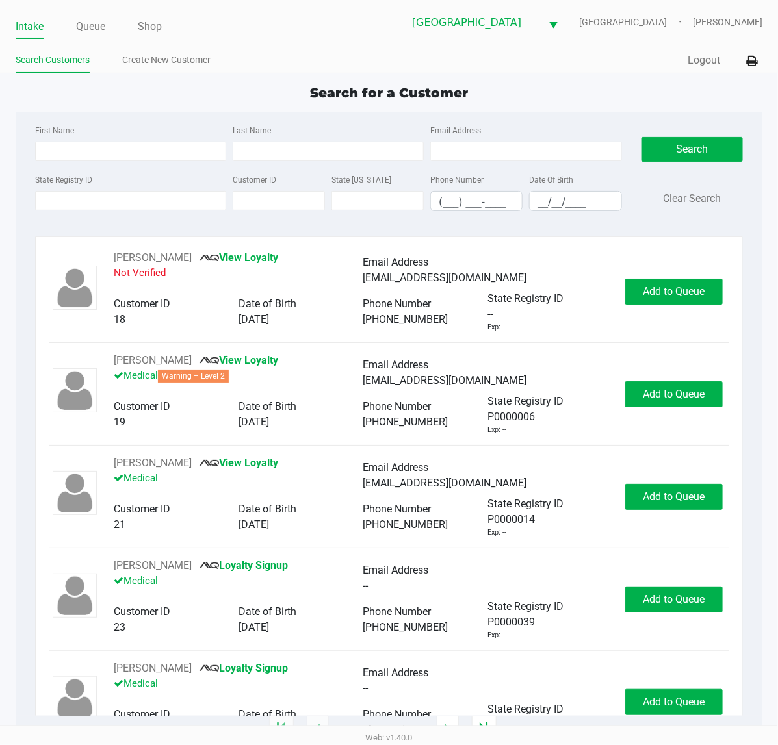
click at [266, 138] on div "Last Name" at bounding box center [327, 141] width 197 height 39
click at [264, 157] on input "Last Name" at bounding box center [328, 151] width 191 height 19
type input "garr"
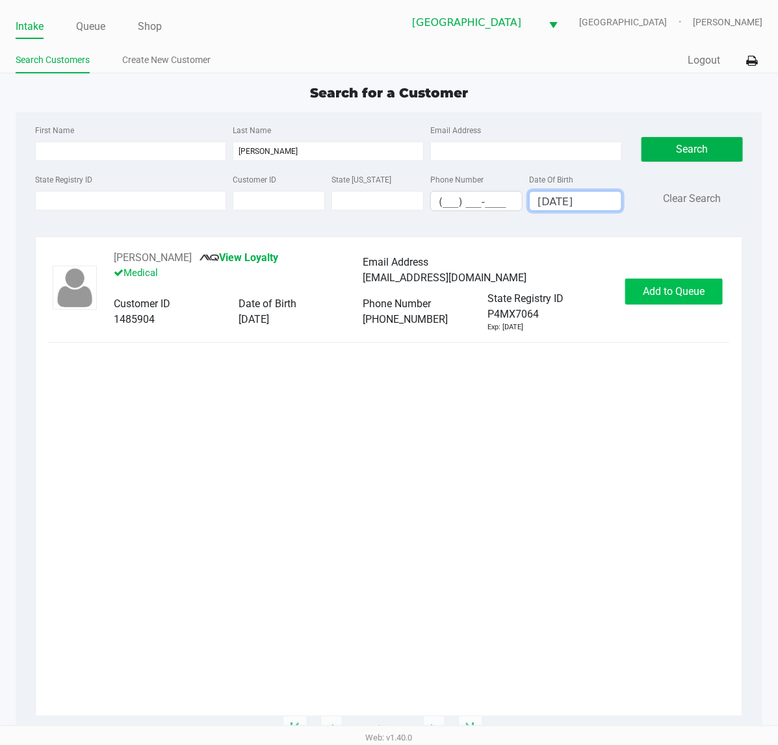
type input "09/12/1966"
click at [683, 283] on button "Add to Queue" at bounding box center [673, 292] width 97 height 26
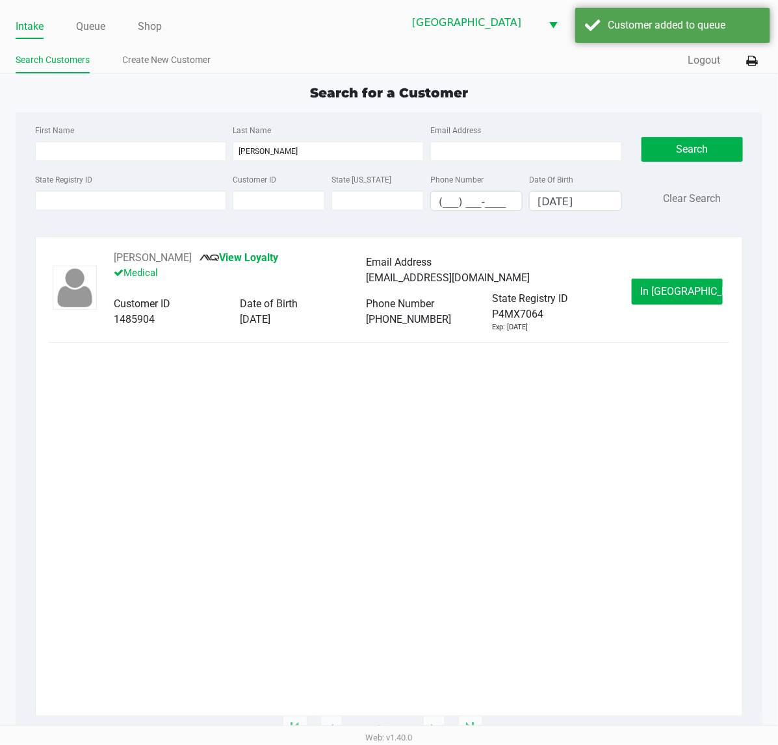
click at [670, 292] on span "In Queue" at bounding box center [694, 291] width 109 height 12
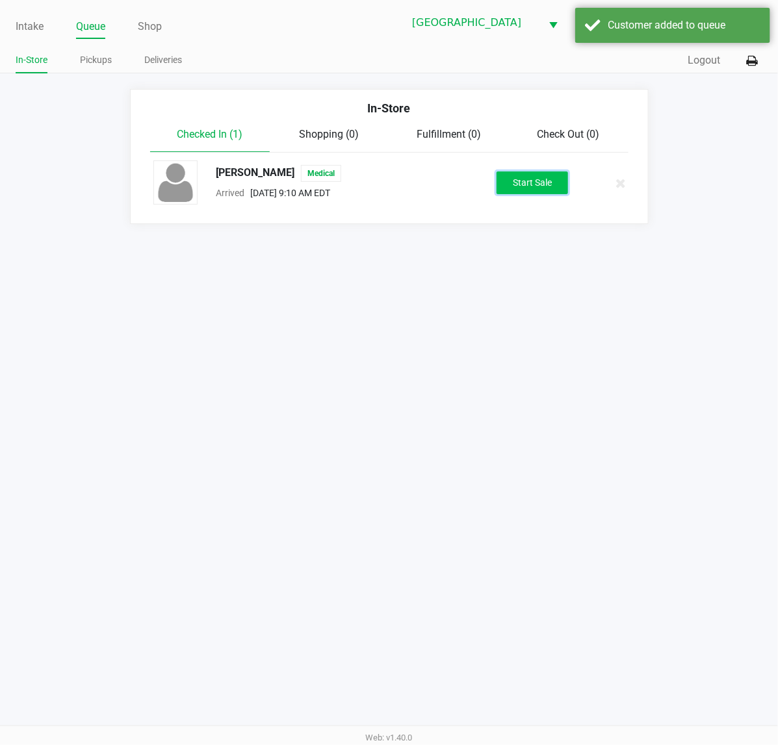
click at [550, 194] on button "Start Sale" at bounding box center [531, 183] width 71 height 23
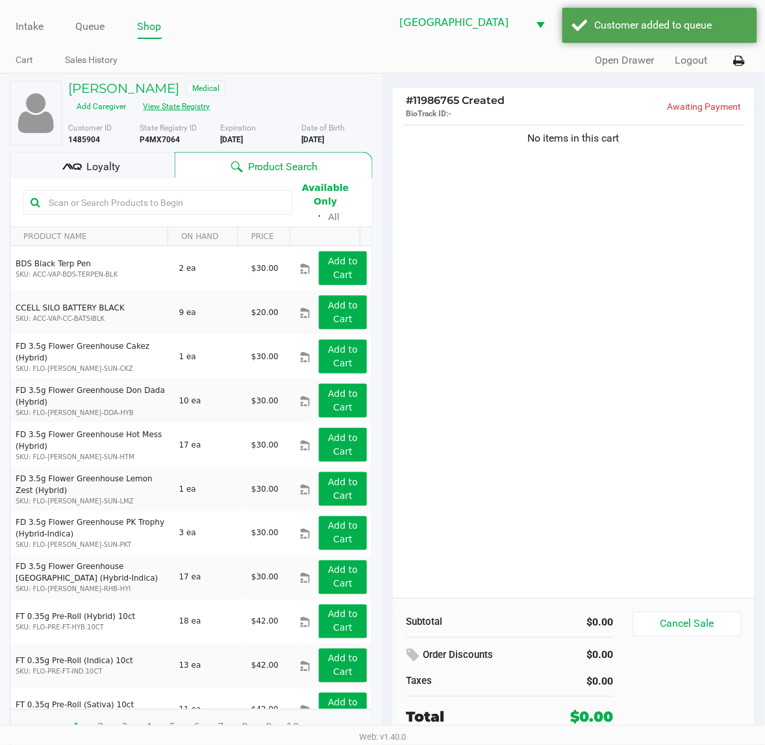
click at [205, 109] on button "View State Registry" at bounding box center [173, 106] width 76 height 21
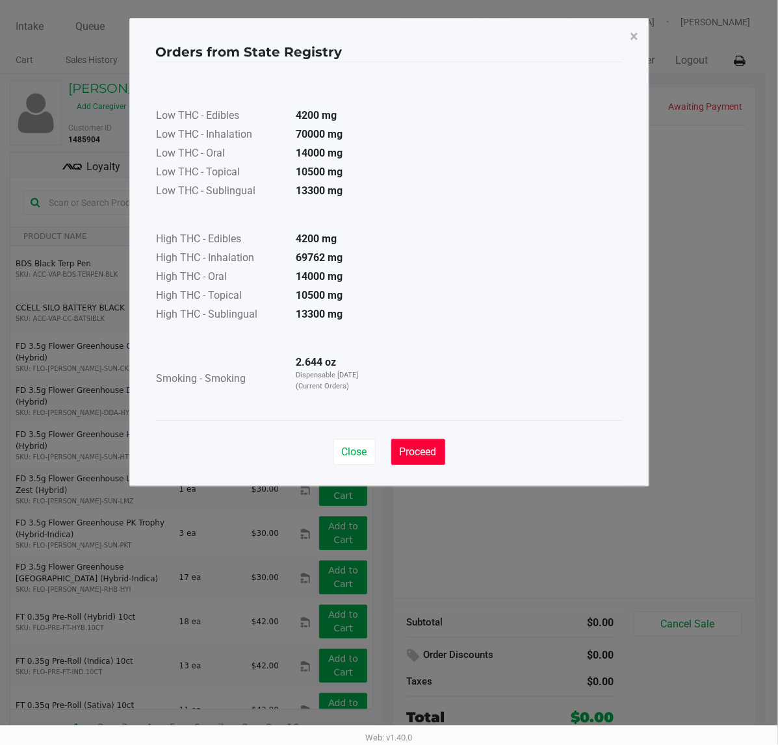
click at [413, 463] on button "Proceed" at bounding box center [418, 452] width 54 height 26
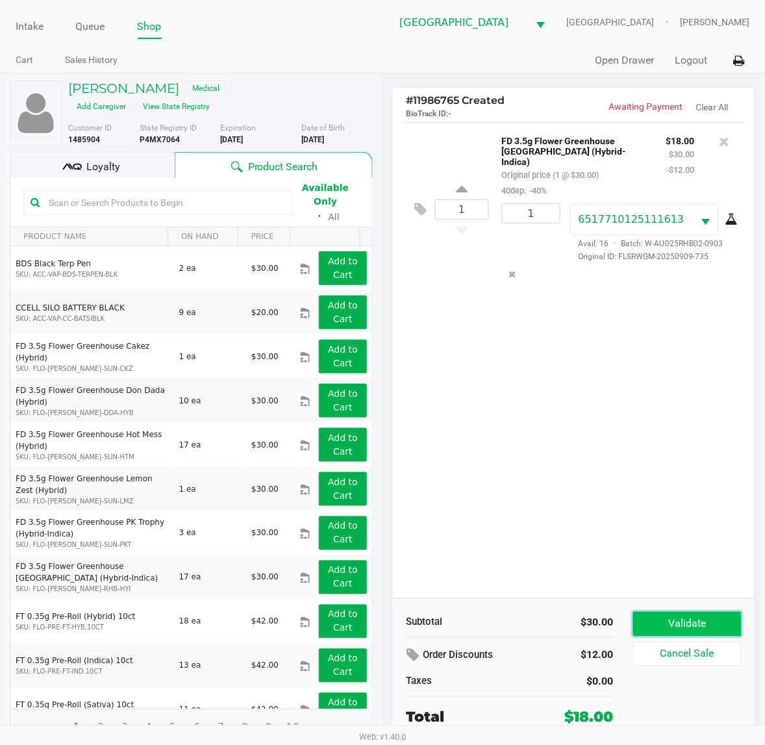
click at [671, 629] on button "Validate" at bounding box center [687, 624] width 108 height 25
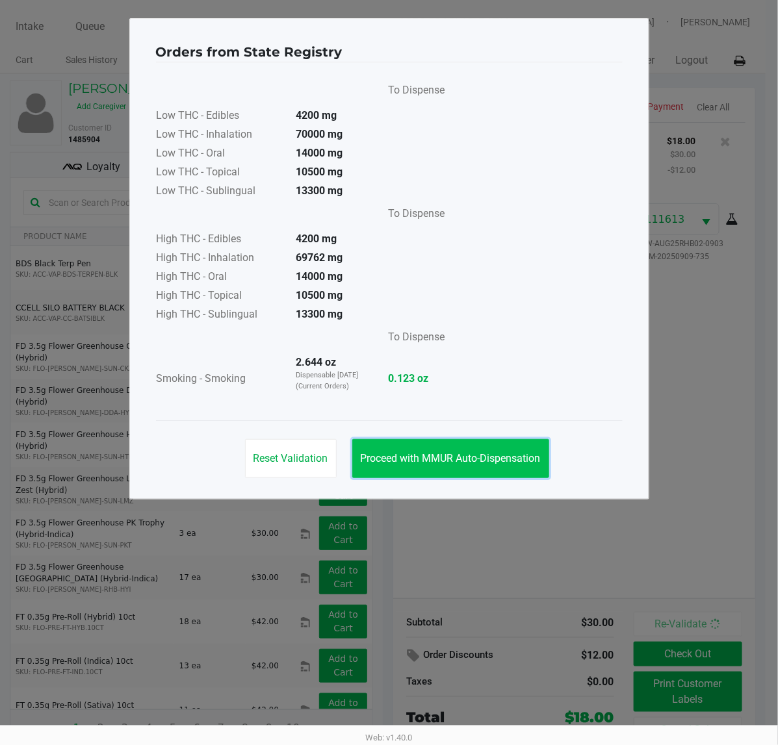
click at [496, 459] on span "Proceed with MMUR Auto-Dispensation" at bounding box center [451, 458] width 180 height 12
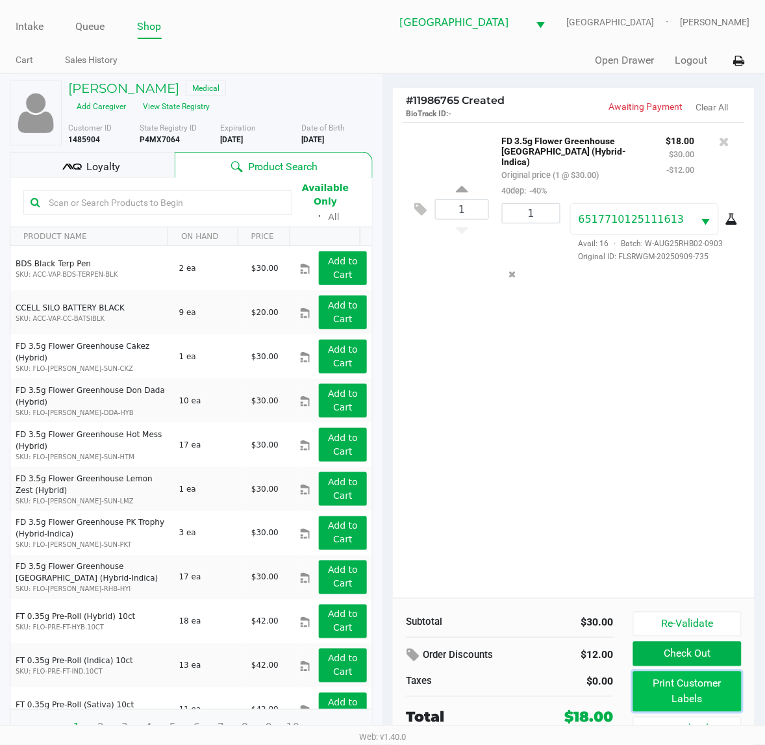
click at [670, 696] on button "Print Customer Labels" at bounding box center [687, 692] width 108 height 40
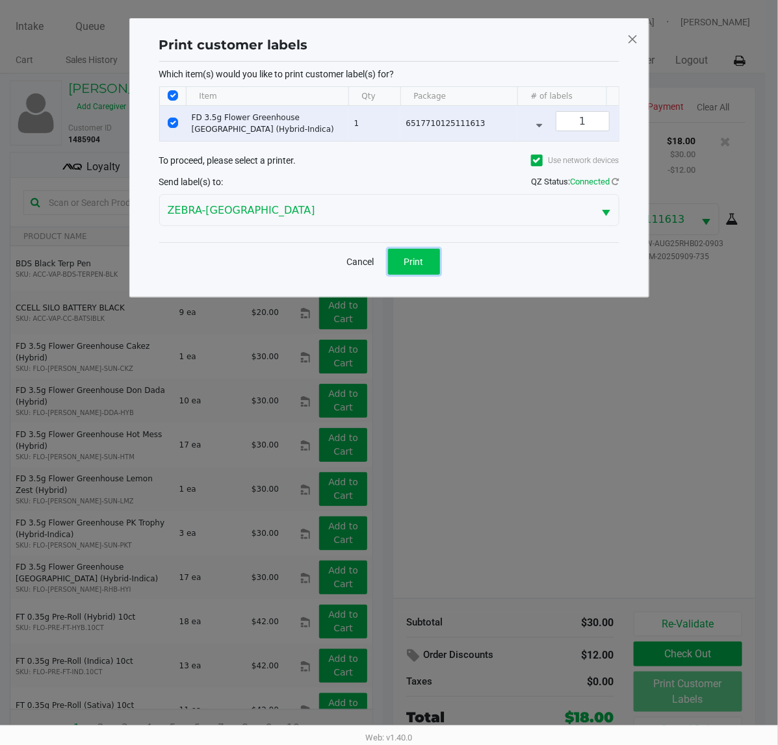
click at [410, 267] on span "Print" at bounding box center [413, 262] width 19 height 10
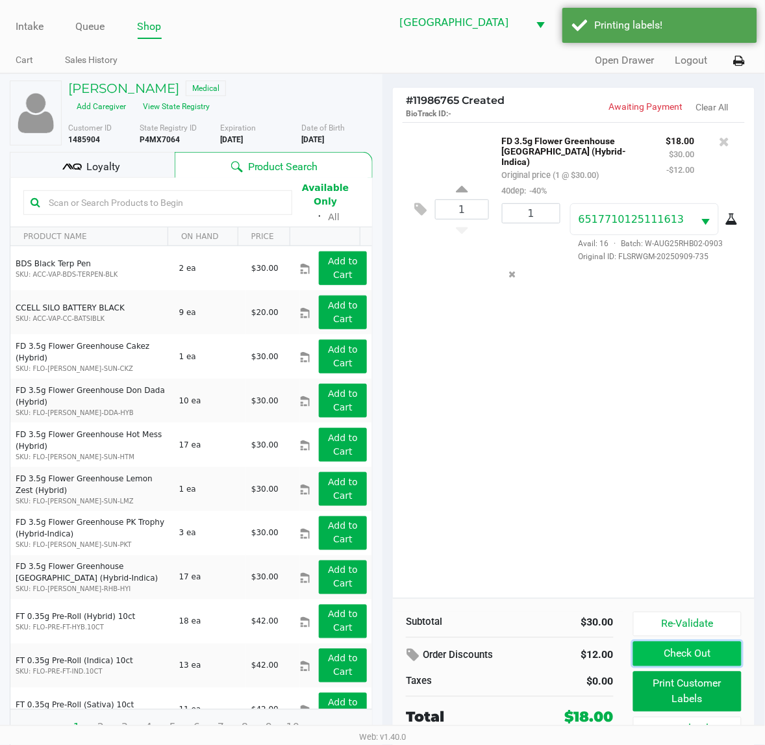
click at [671, 644] on button "Check Out" at bounding box center [687, 654] width 108 height 25
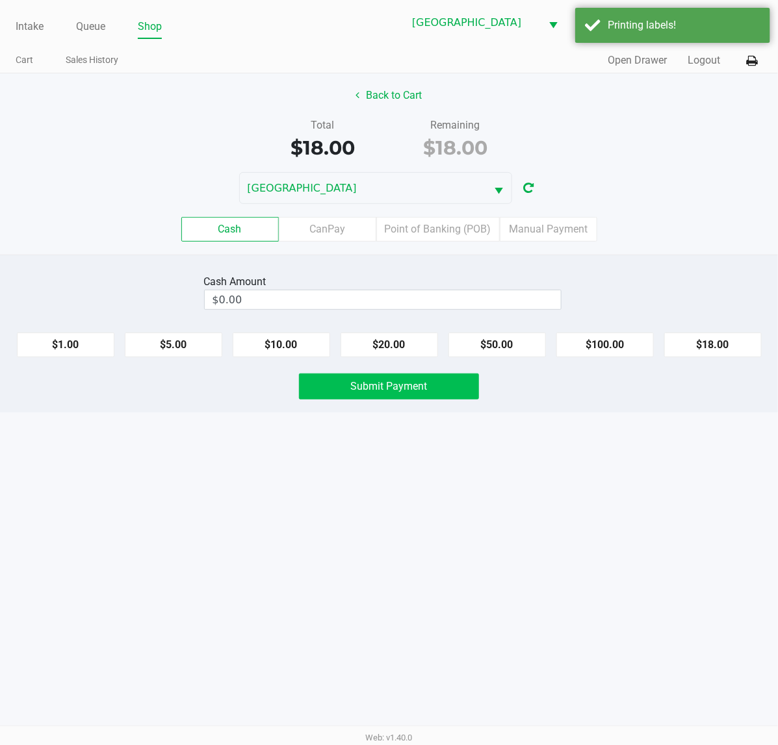
drag, startPoint x: 397, startPoint y: 343, endPoint x: 404, endPoint y: 385, distance: 42.2
click at [398, 351] on button "$20.00" at bounding box center [388, 345] width 97 height 25
type input "$20.00"
click at [405, 385] on span "Submit Payment" at bounding box center [389, 386] width 77 height 12
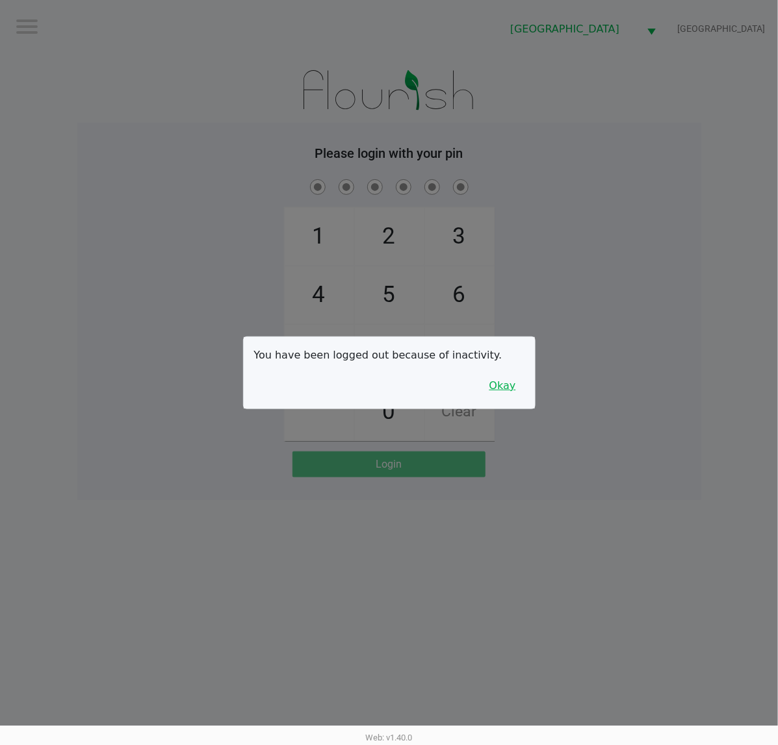
click at [505, 392] on button "Okay" at bounding box center [503, 386] width 44 height 25
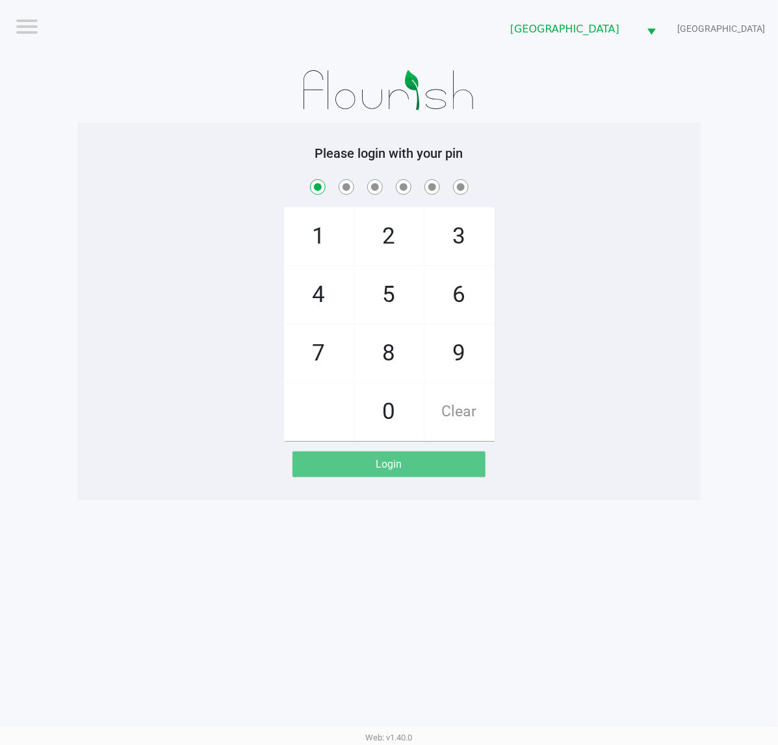
checkbox input "true"
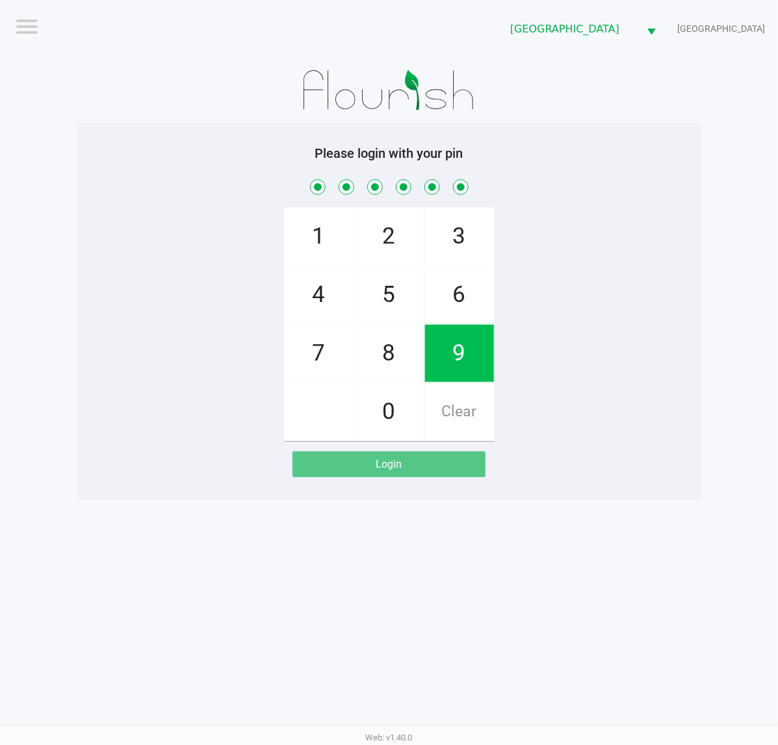
checkbox input "true"
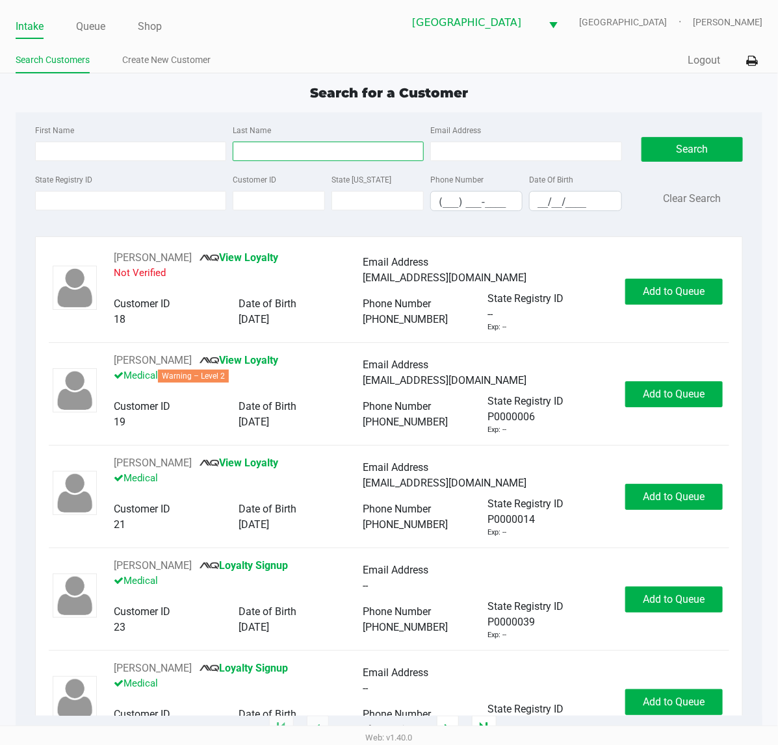
click at [297, 154] on input "Last Name" at bounding box center [328, 151] width 191 height 19
type input "griff"
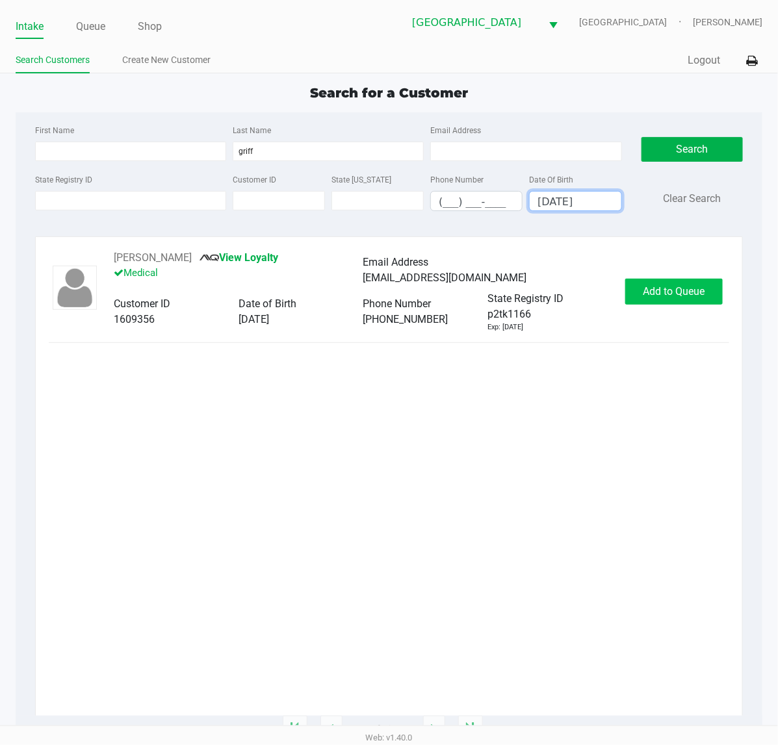
type input "12/10/1971"
click at [679, 301] on button "Add to Queue" at bounding box center [673, 292] width 97 height 26
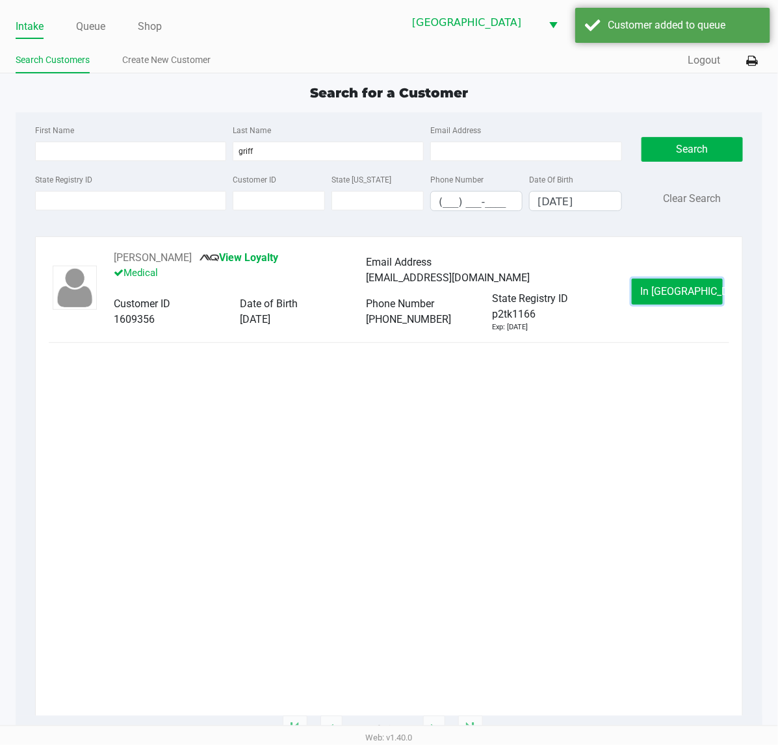
click at [679, 301] on button "In Queue" at bounding box center [676, 292] width 91 height 26
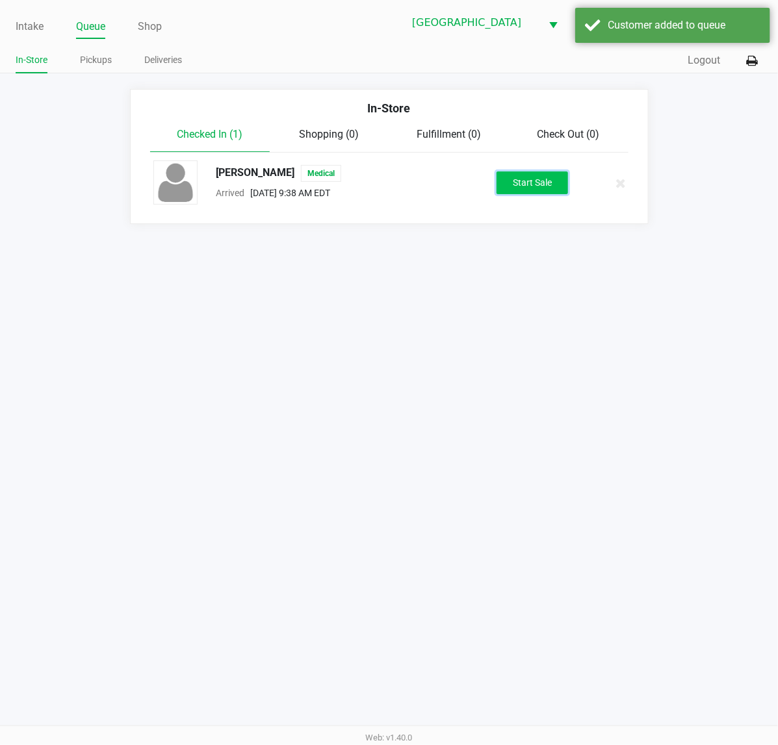
click at [500, 192] on button "Start Sale" at bounding box center [531, 183] width 71 height 23
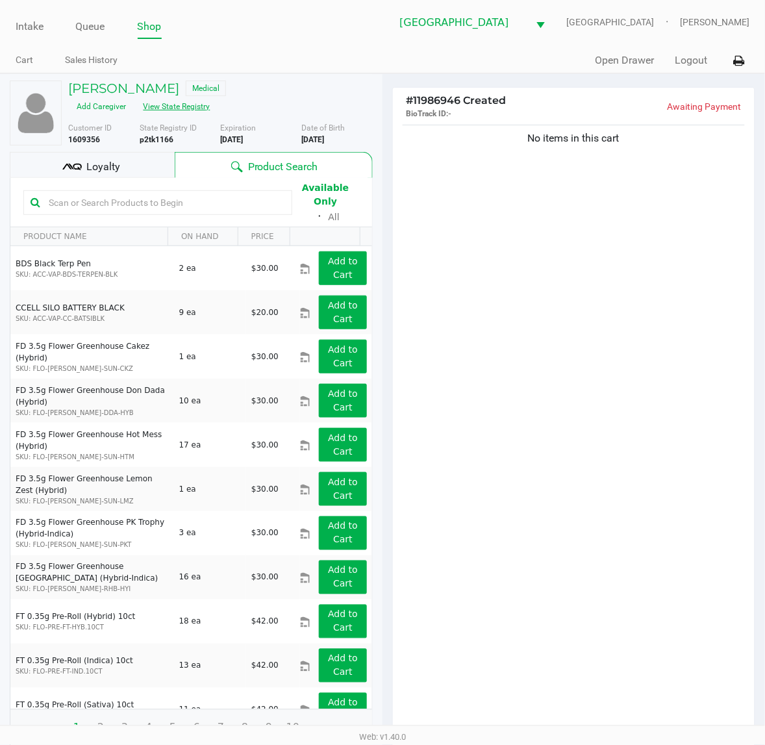
click at [211, 96] on button "View State Registry" at bounding box center [173, 106] width 76 height 21
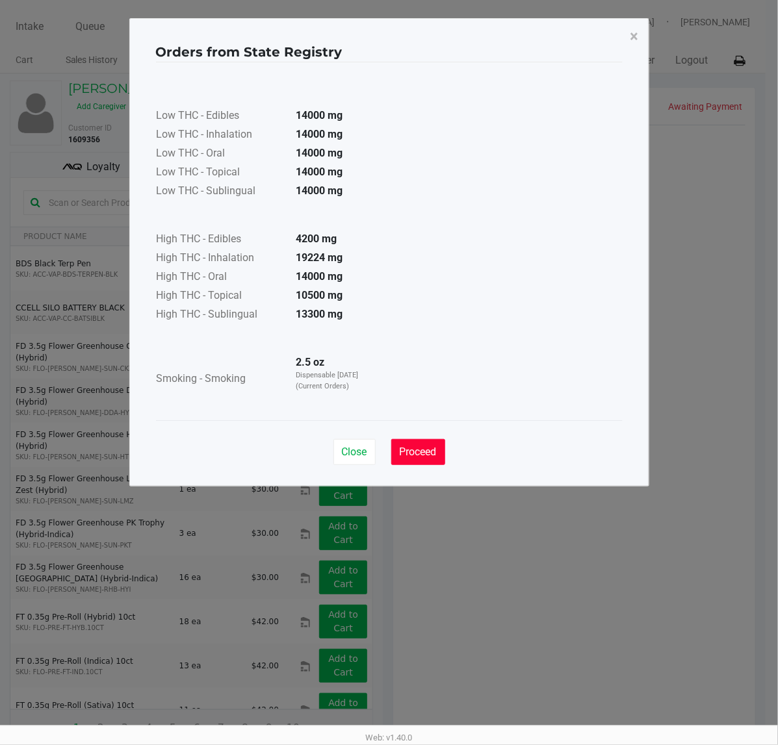
click at [442, 453] on button "Proceed" at bounding box center [418, 452] width 54 height 26
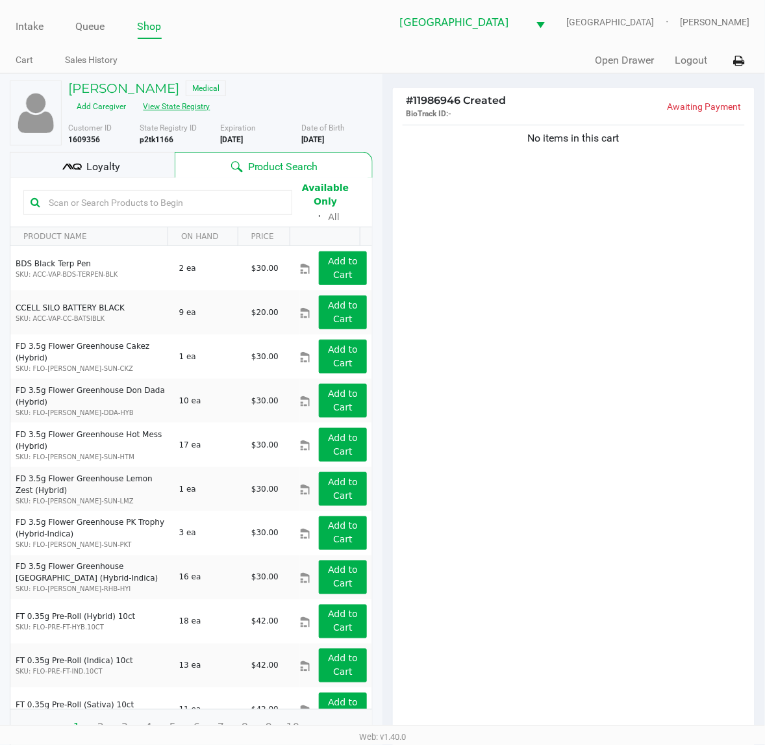
click at [135, 96] on button "View State Registry" at bounding box center [173, 106] width 76 height 21
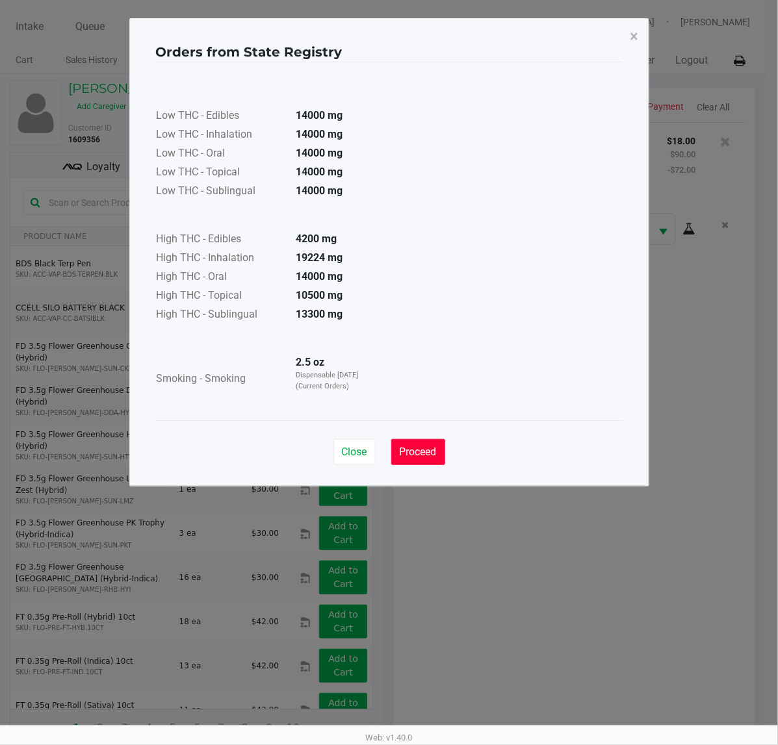
drag, startPoint x: 433, startPoint y: 456, endPoint x: 439, endPoint y: 465, distance: 11.2
click at [433, 456] on span "Proceed" at bounding box center [418, 452] width 37 height 12
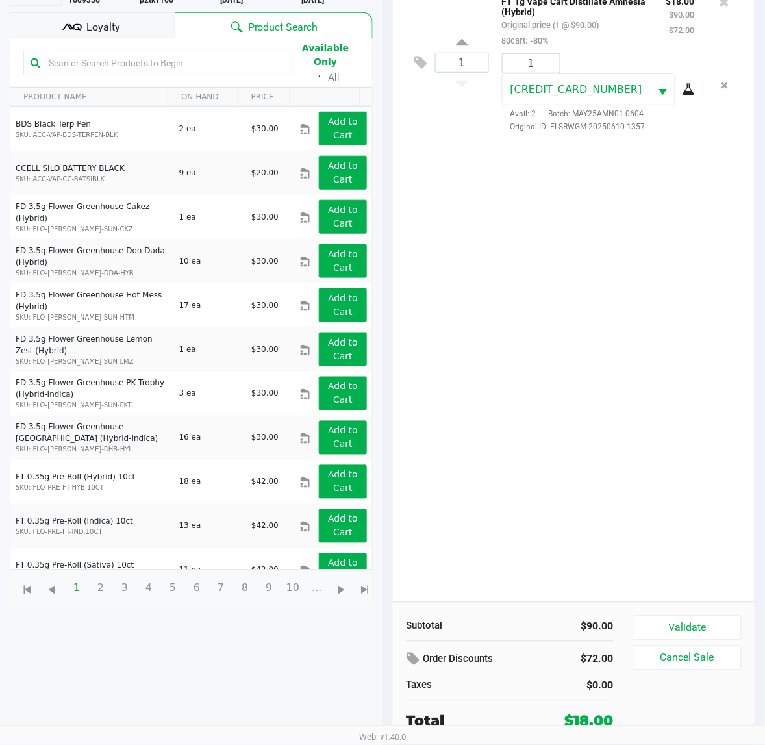
scroll to position [142, 0]
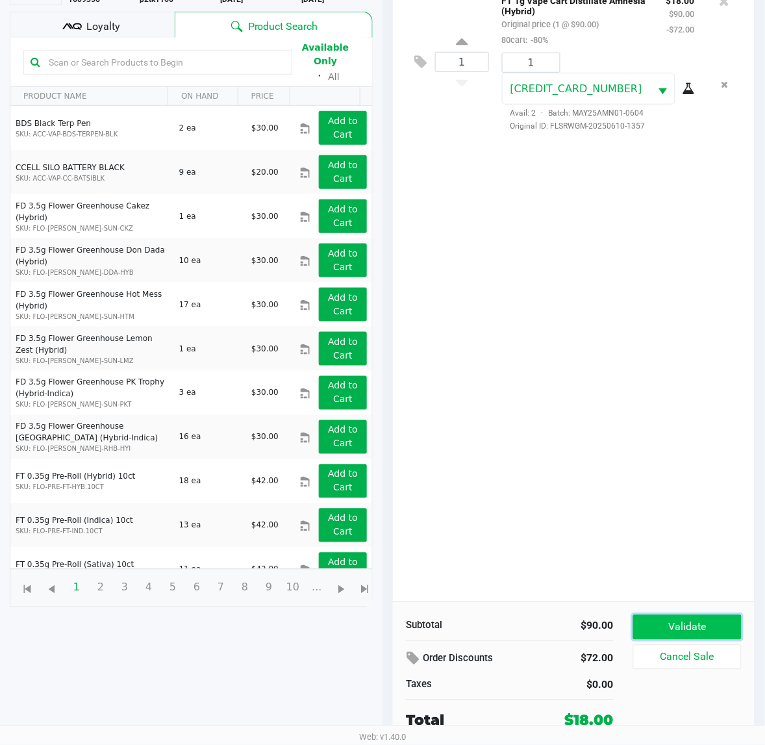
click at [676, 615] on button "Validate" at bounding box center [687, 627] width 108 height 25
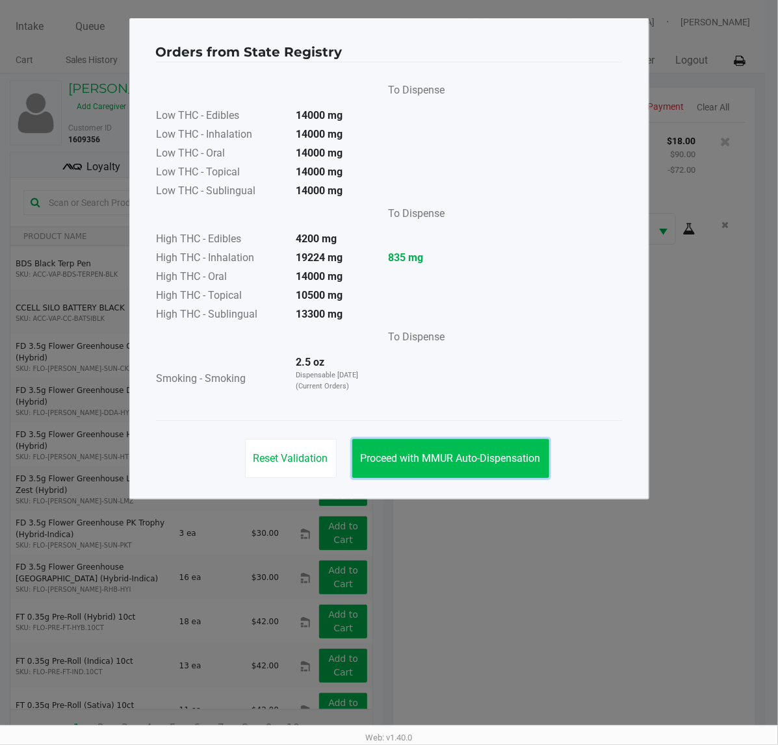
click at [446, 447] on button "Proceed with MMUR Auto-Dispensation" at bounding box center [450, 458] width 197 height 39
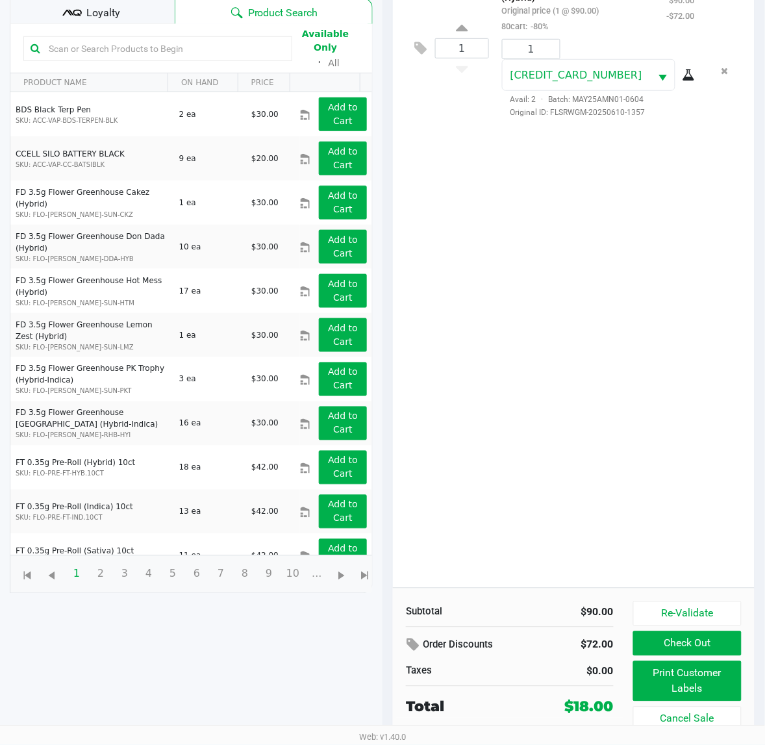
scroll to position [156, 0]
click at [658, 672] on button "Print Customer Labels" at bounding box center [687, 681] width 108 height 40
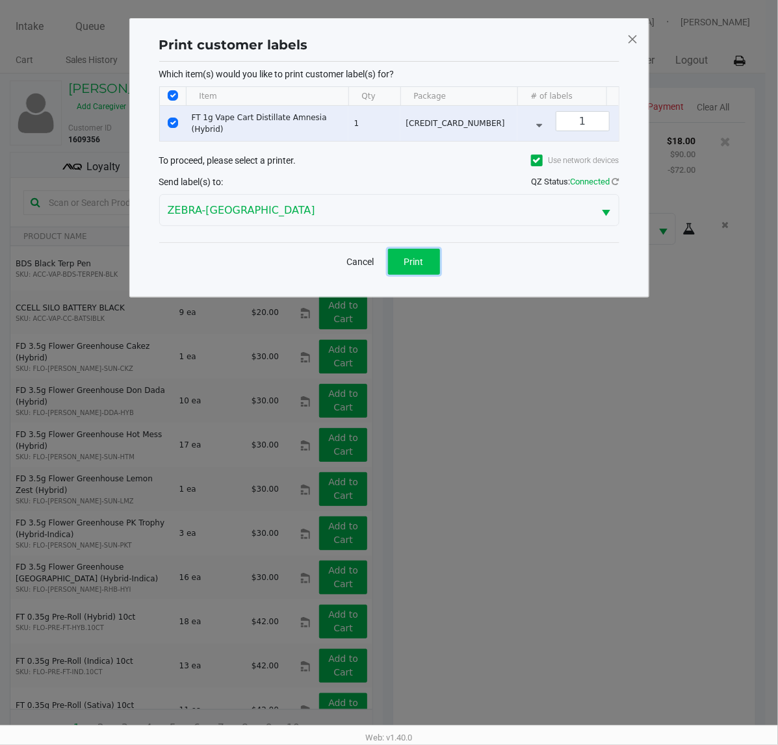
click at [426, 274] on button "Print" at bounding box center [414, 262] width 52 height 26
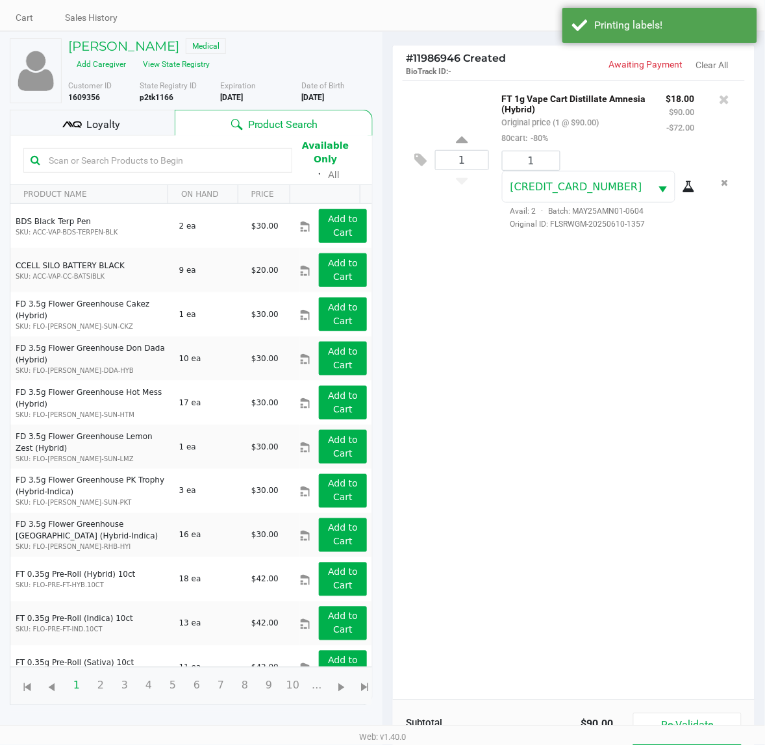
scroll to position [156, 0]
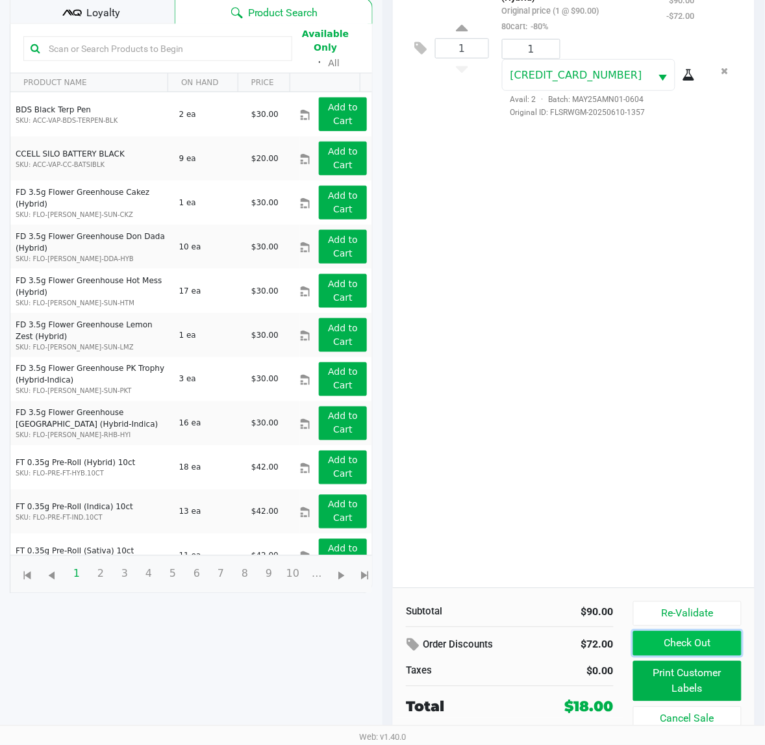
click at [695, 648] on button "Check Out" at bounding box center [687, 643] width 108 height 25
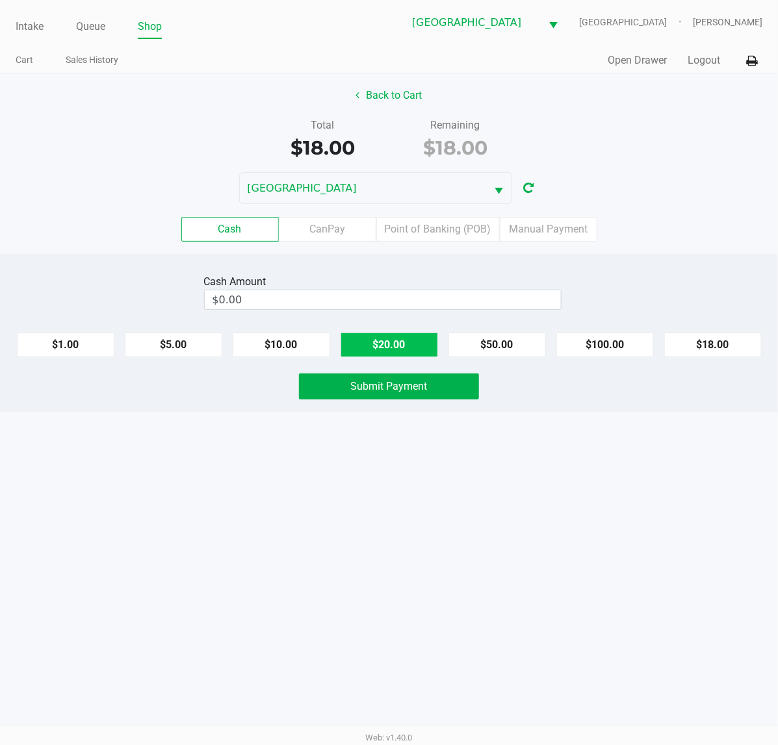
click at [403, 350] on button "$20.00" at bounding box center [388, 345] width 97 height 25
type input "$20.00"
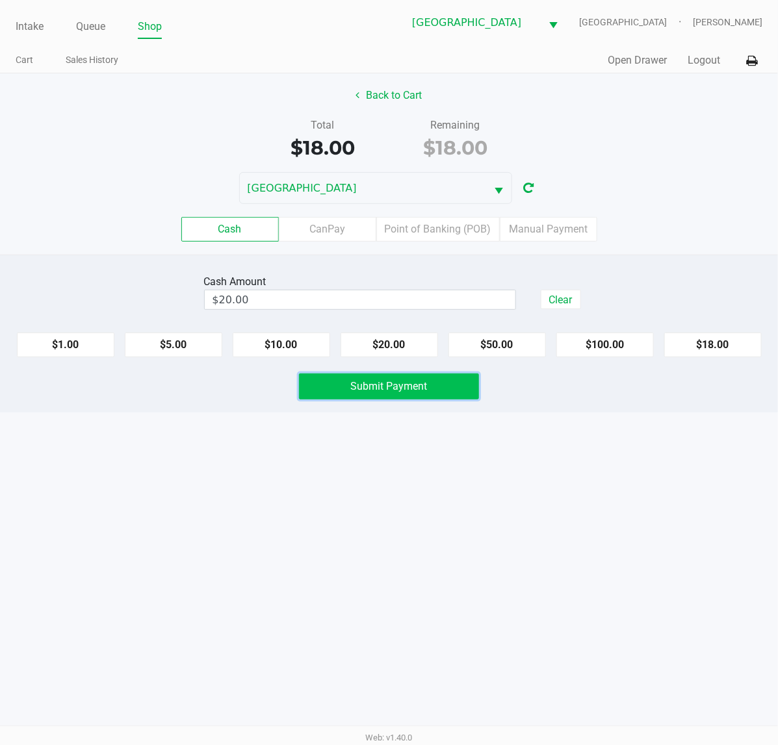
click at [398, 390] on span "Submit Payment" at bounding box center [389, 386] width 77 height 12
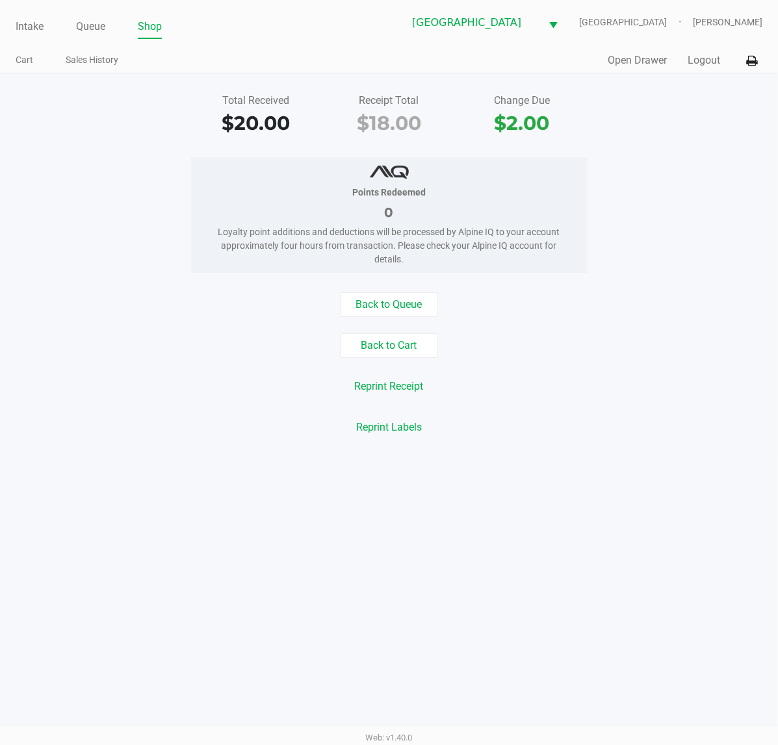
click at [110, 23] on ul "Intake Queue Shop" at bounding box center [203, 27] width 374 height 22
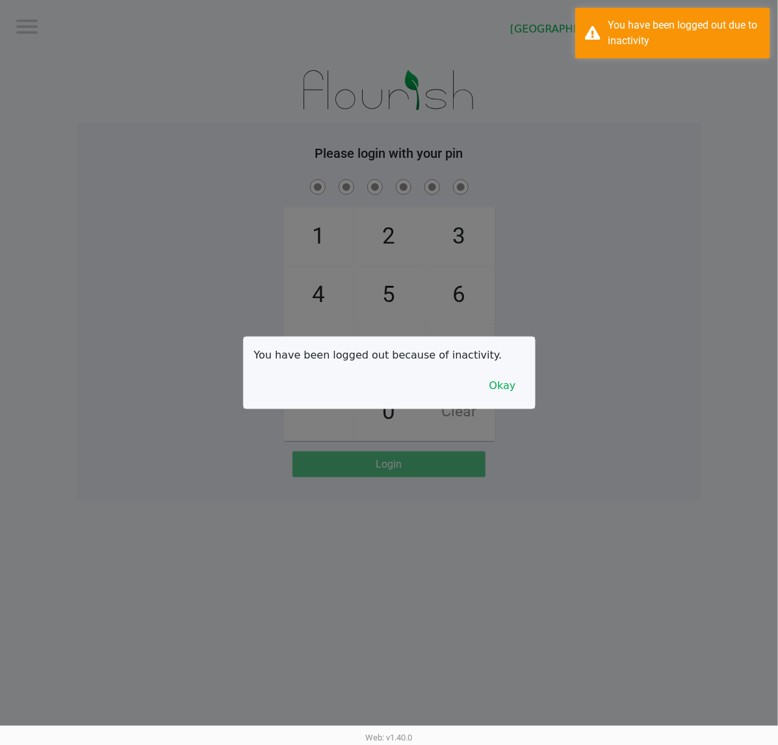
click at [97, 27] on div at bounding box center [389, 372] width 778 height 745
click at [494, 392] on button "Okay" at bounding box center [503, 386] width 44 height 25
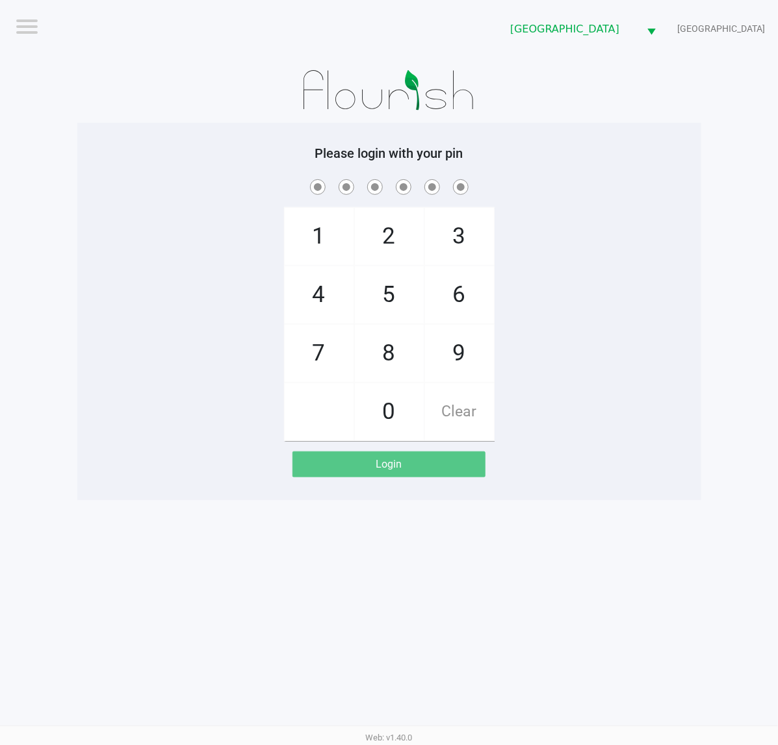
click at [707, 358] on app-pos-login-wrapper "Logout Deerfield Beach WC CYPRUS Please login with your pin 1 4 7 2 5 8 0 3 6 9…" at bounding box center [389, 250] width 778 height 500
checkbox input "true"
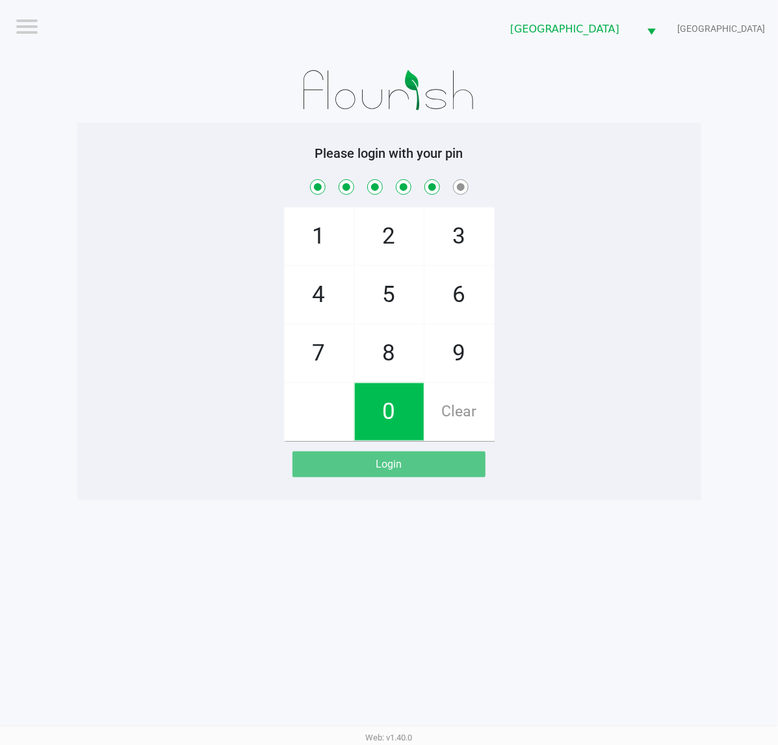
checkbox input "true"
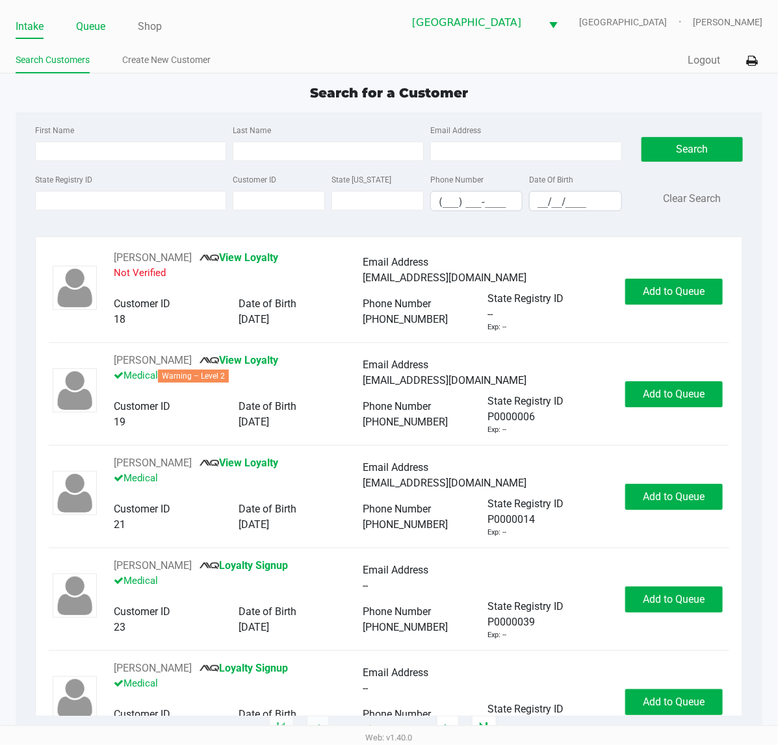
click at [105, 31] on link "Queue" at bounding box center [90, 27] width 29 height 18
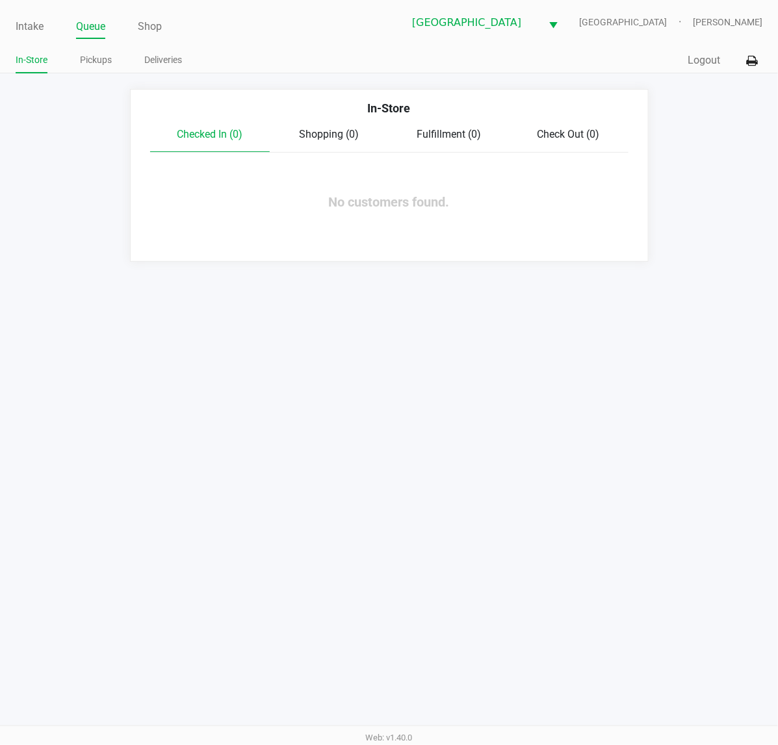
click at [116, 69] on ul "In-Store Pickups Deliveries" at bounding box center [203, 62] width 374 height 22
click at [99, 64] on link "Pickups" at bounding box center [96, 60] width 32 height 16
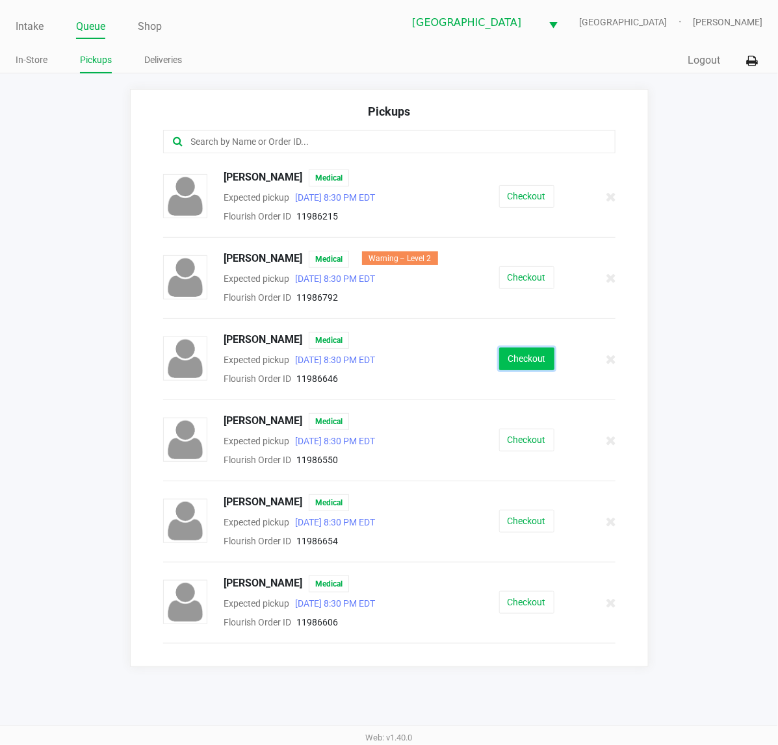
click at [533, 366] on button "Checkout" at bounding box center [526, 359] width 55 height 23
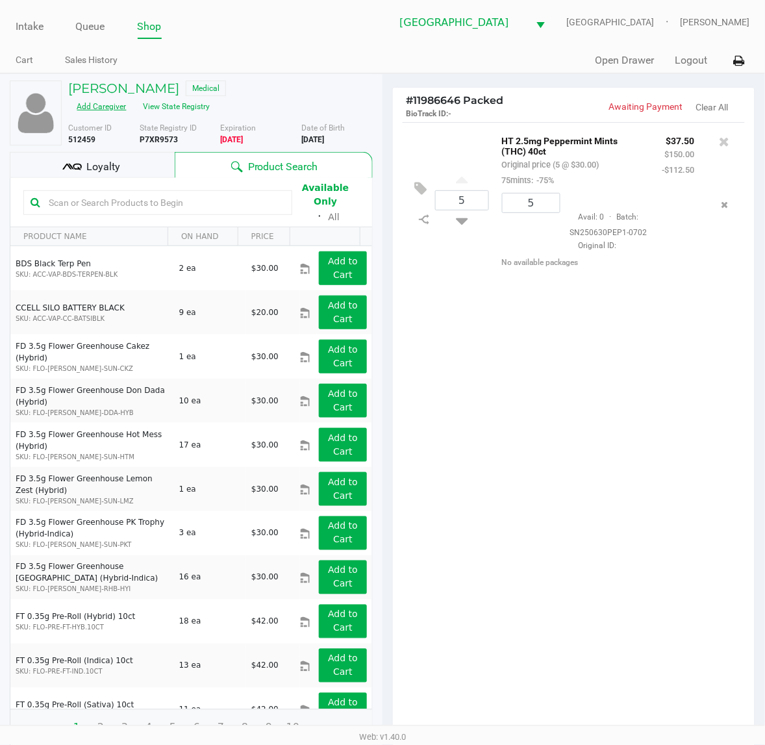
click at [102, 105] on button "Add Caregiver" at bounding box center [102, 106] width 66 height 21
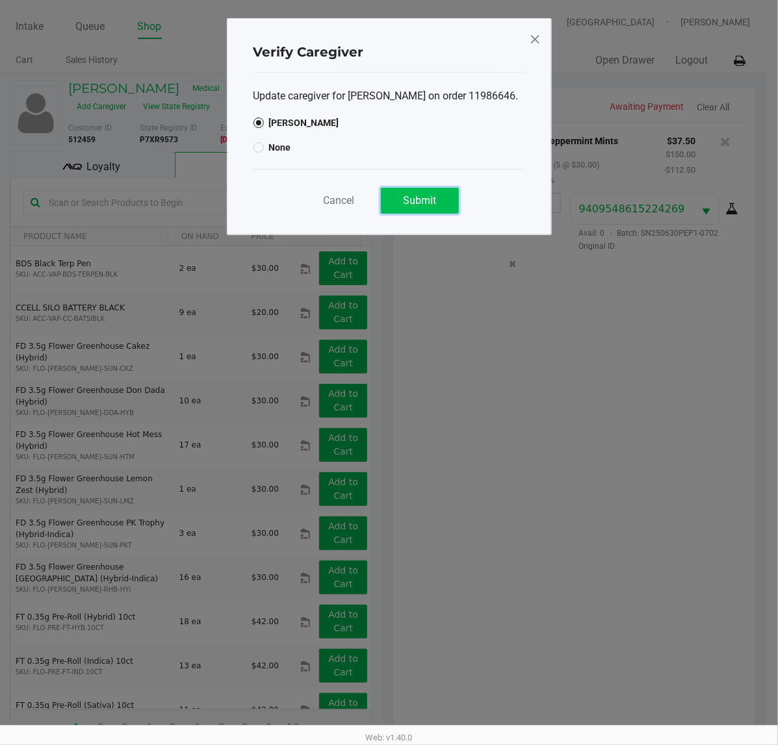
click at [407, 207] on span "Submit" at bounding box center [419, 200] width 33 height 12
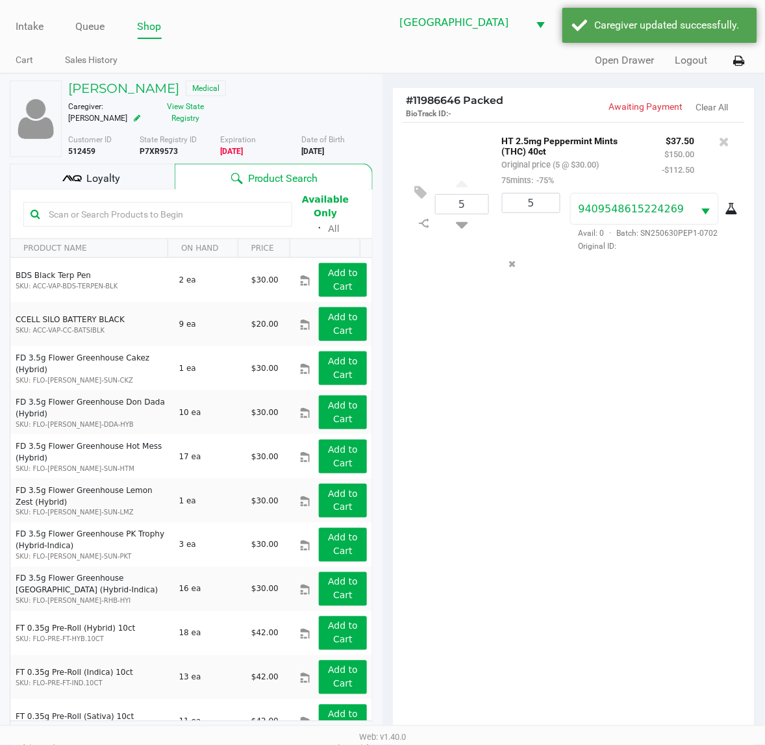
click at [125, 186] on div "Loyalty" at bounding box center [92, 177] width 165 height 26
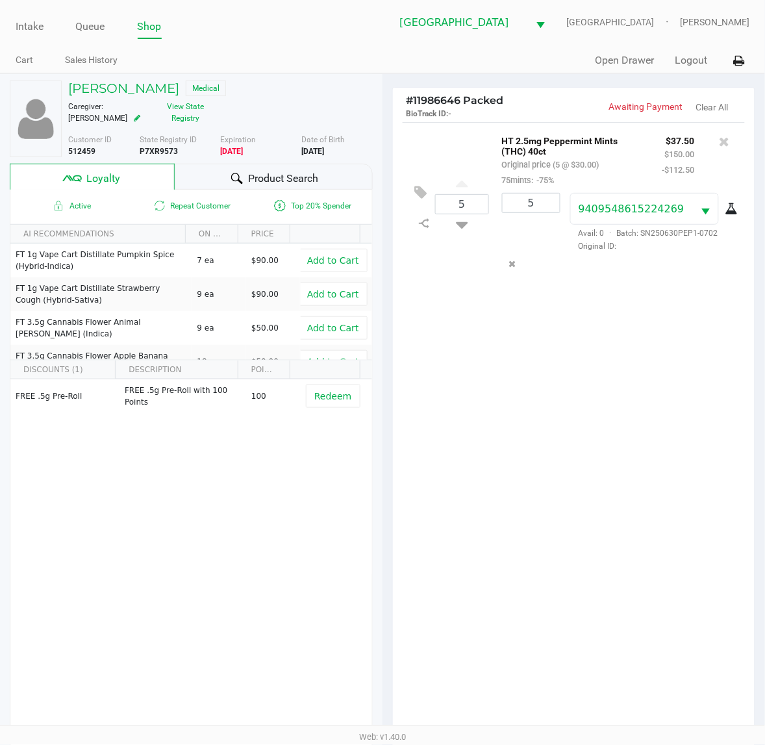
scroll to position [169, 0]
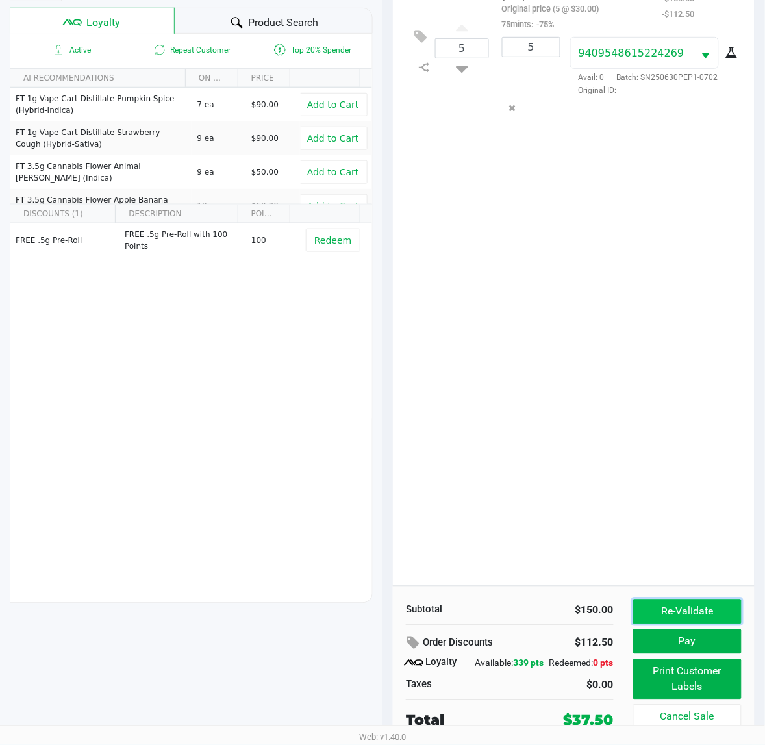
click at [690, 600] on button "Re-Validate" at bounding box center [687, 612] width 108 height 25
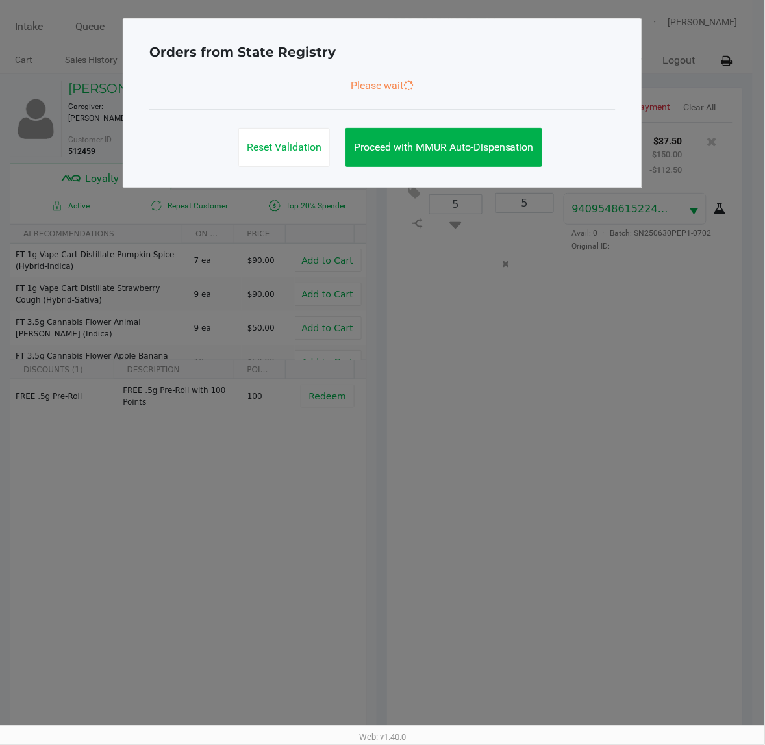
scroll to position [0, 0]
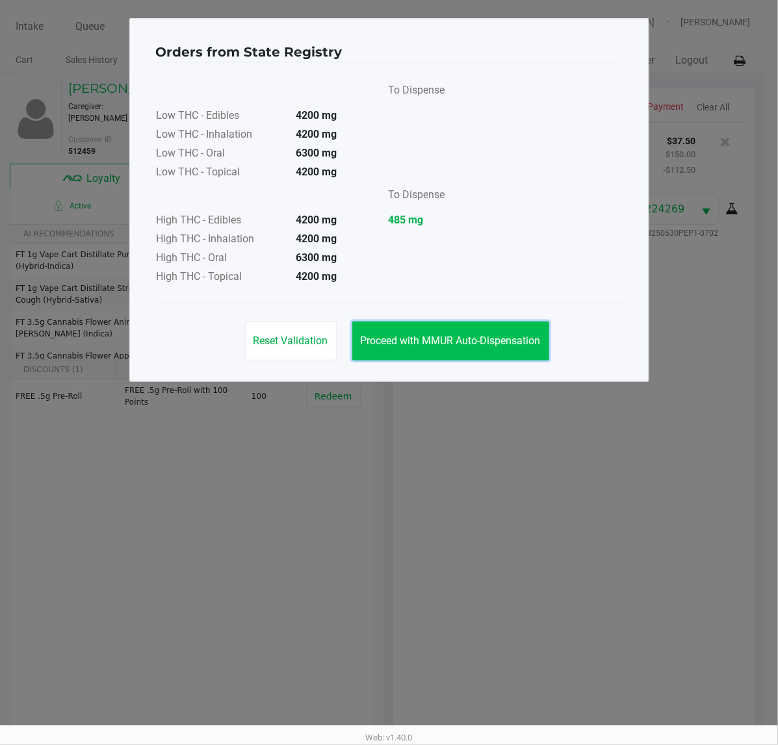
click at [470, 335] on span "Proceed with MMUR Auto-Dispensation" at bounding box center [451, 341] width 180 height 12
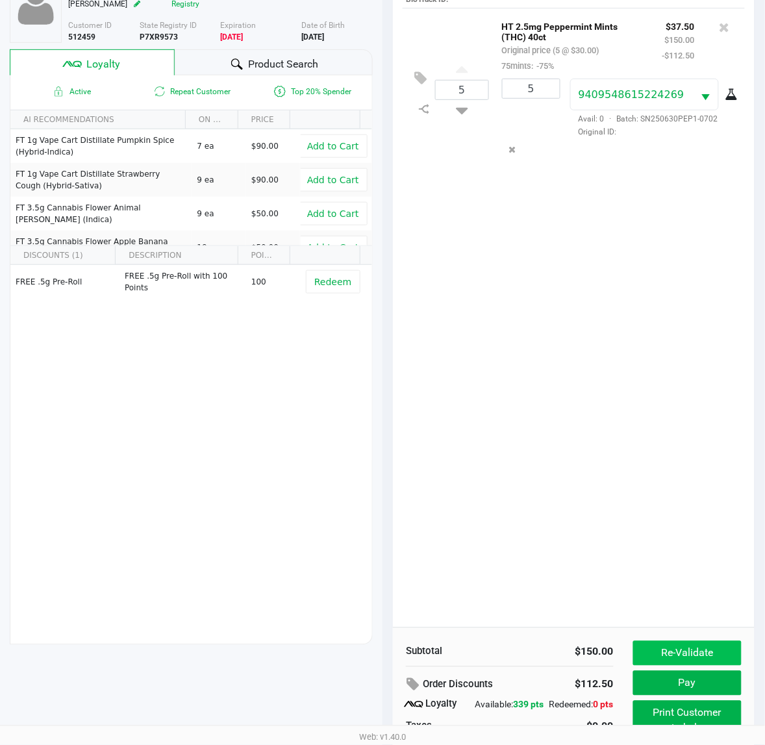
scroll to position [169, 0]
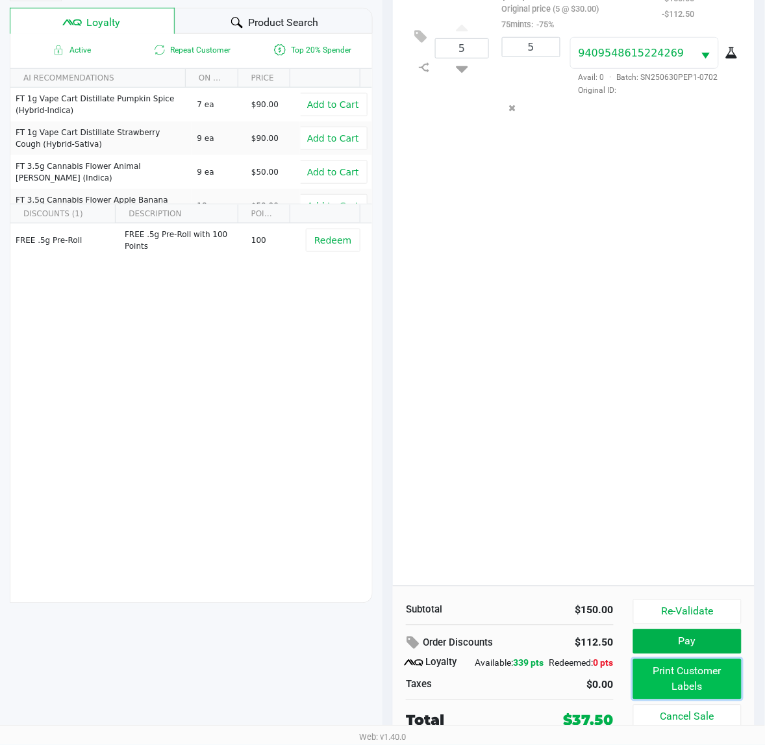
click at [680, 665] on button "Print Customer Labels" at bounding box center [687, 679] width 108 height 40
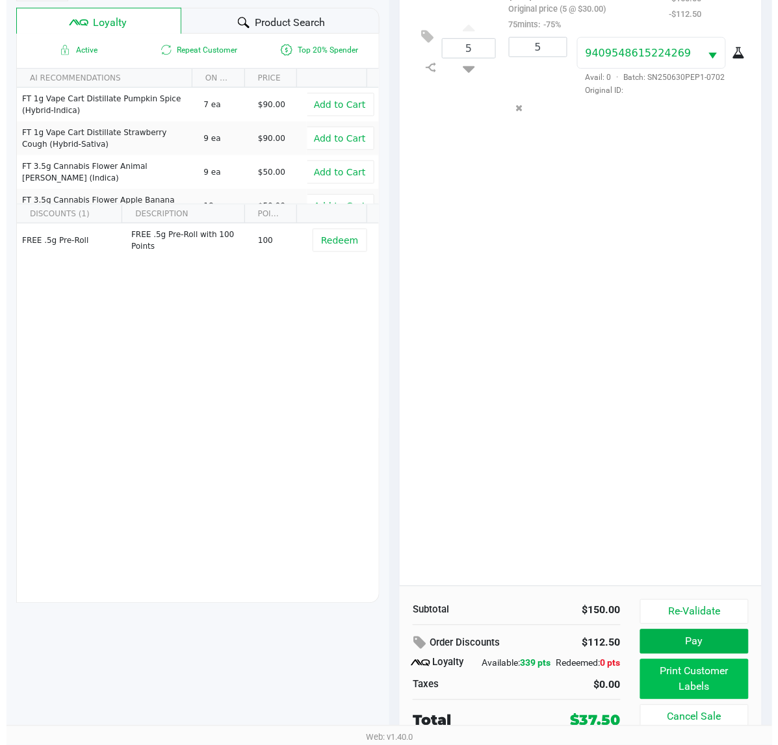
scroll to position [0, 0]
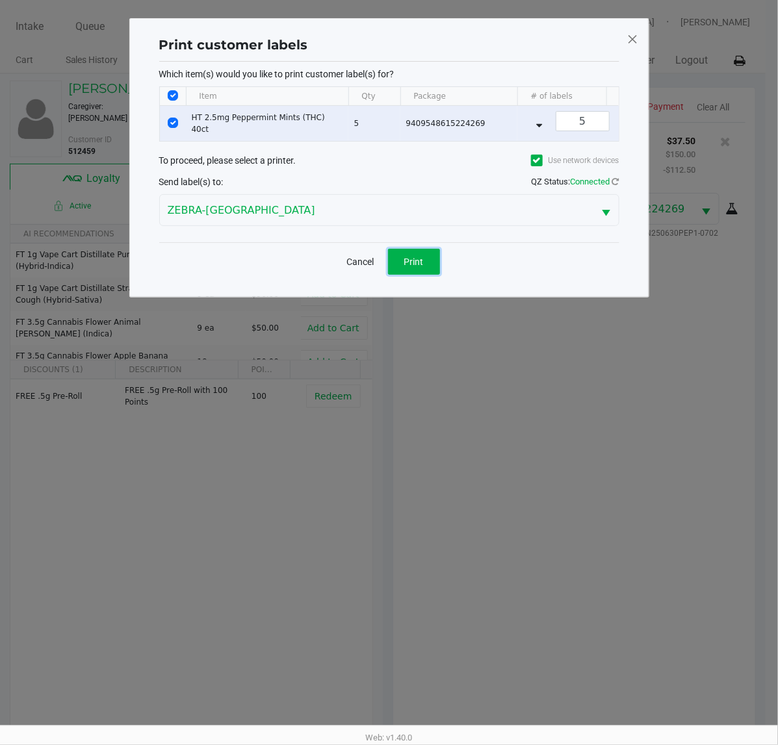
click at [403, 275] on button "Print" at bounding box center [414, 262] width 52 height 26
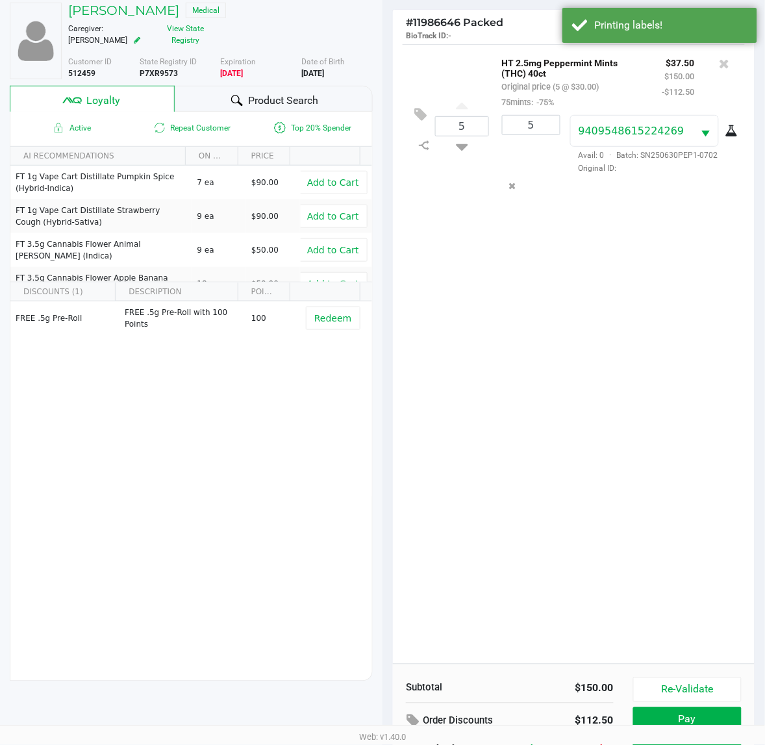
scroll to position [162, 0]
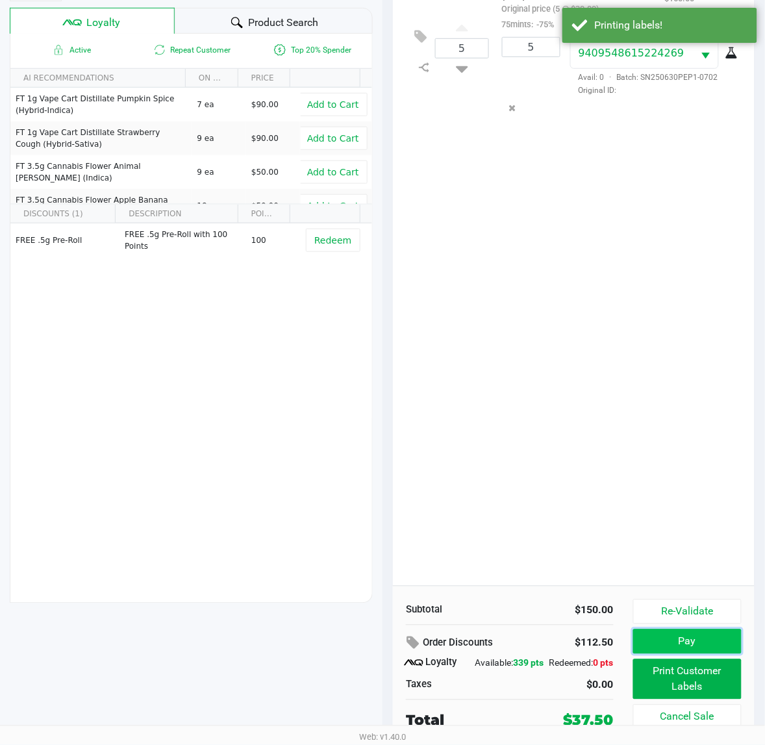
click at [696, 641] on button "Pay" at bounding box center [687, 641] width 108 height 25
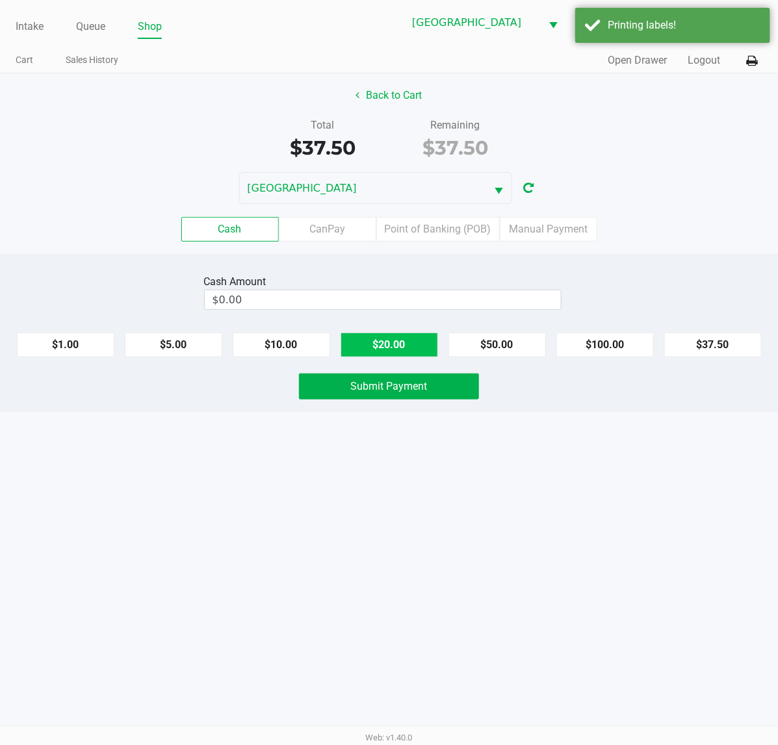
click at [400, 344] on button "$20.00" at bounding box center [388, 345] width 97 height 25
drag, startPoint x: 400, startPoint y: 344, endPoint x: 397, endPoint y: 355, distance: 11.3
click at [400, 343] on button "$20.00" at bounding box center [388, 345] width 97 height 25
type input "$40.00"
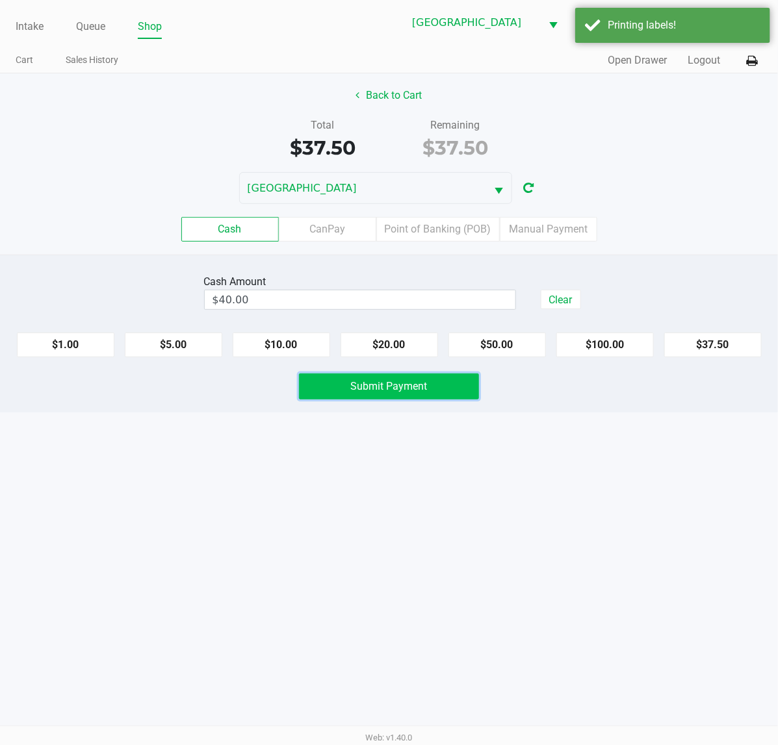
click at [405, 387] on span "Submit Payment" at bounding box center [389, 386] width 77 height 12
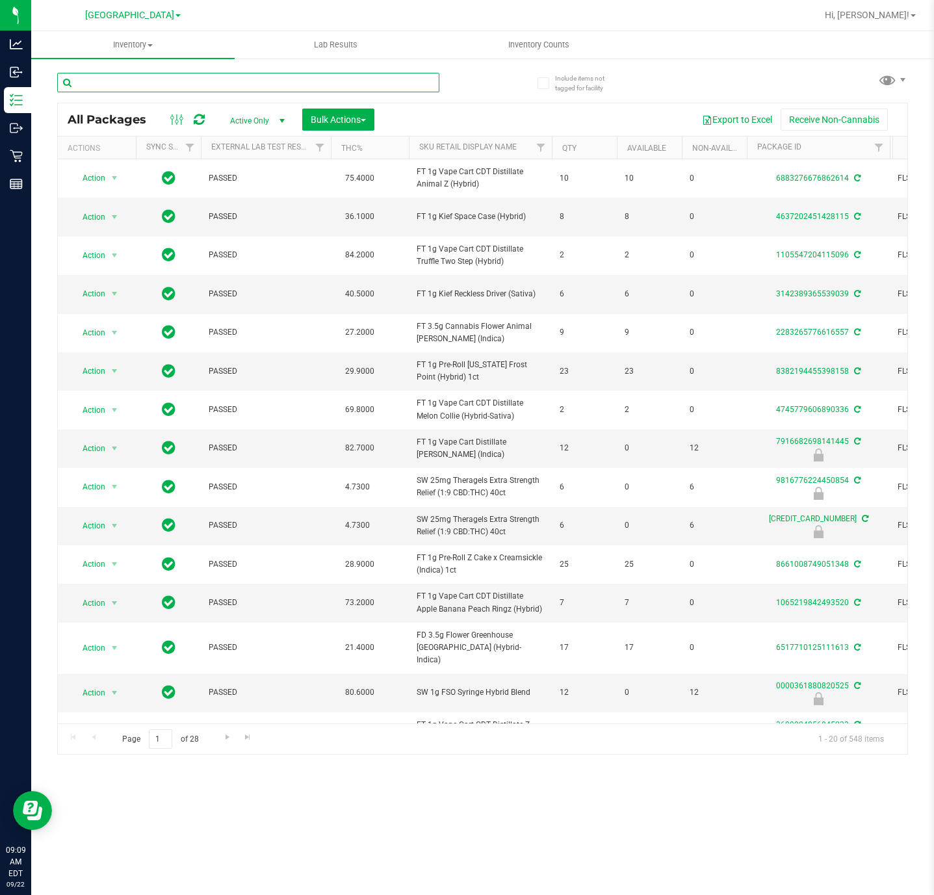
click at [344, 80] on input "text" at bounding box center [248, 82] width 382 height 19
type input "9687749718669269"
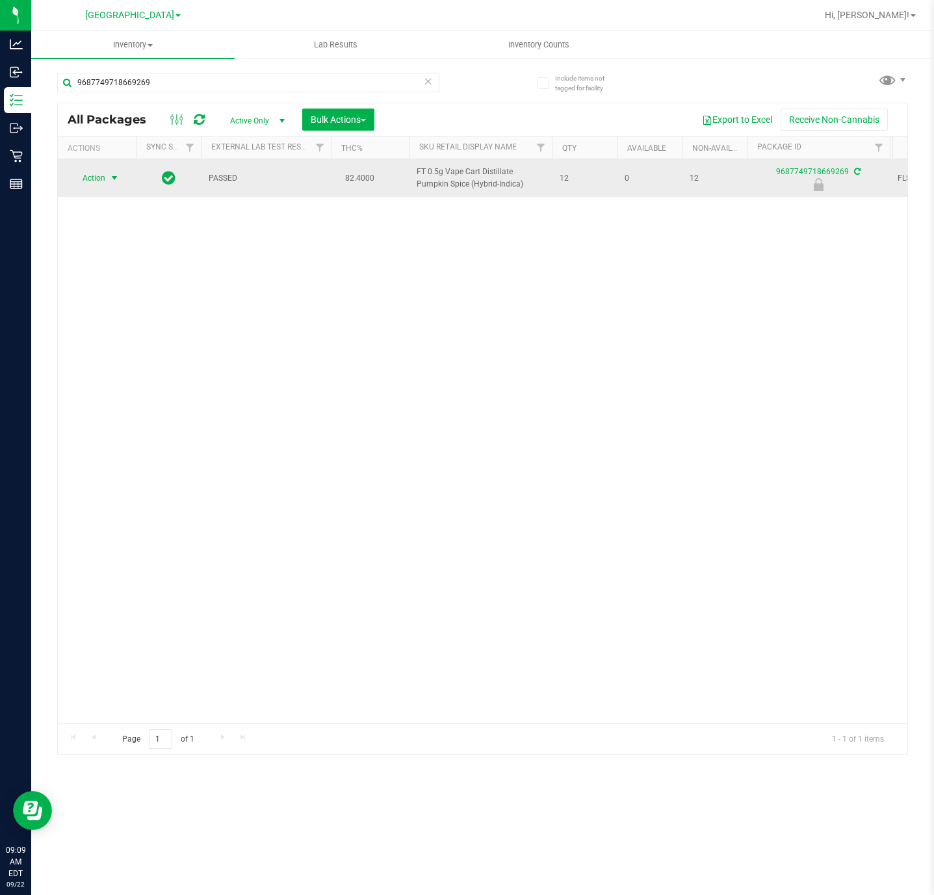
click at [113, 182] on span "select" at bounding box center [114, 178] width 10 height 10
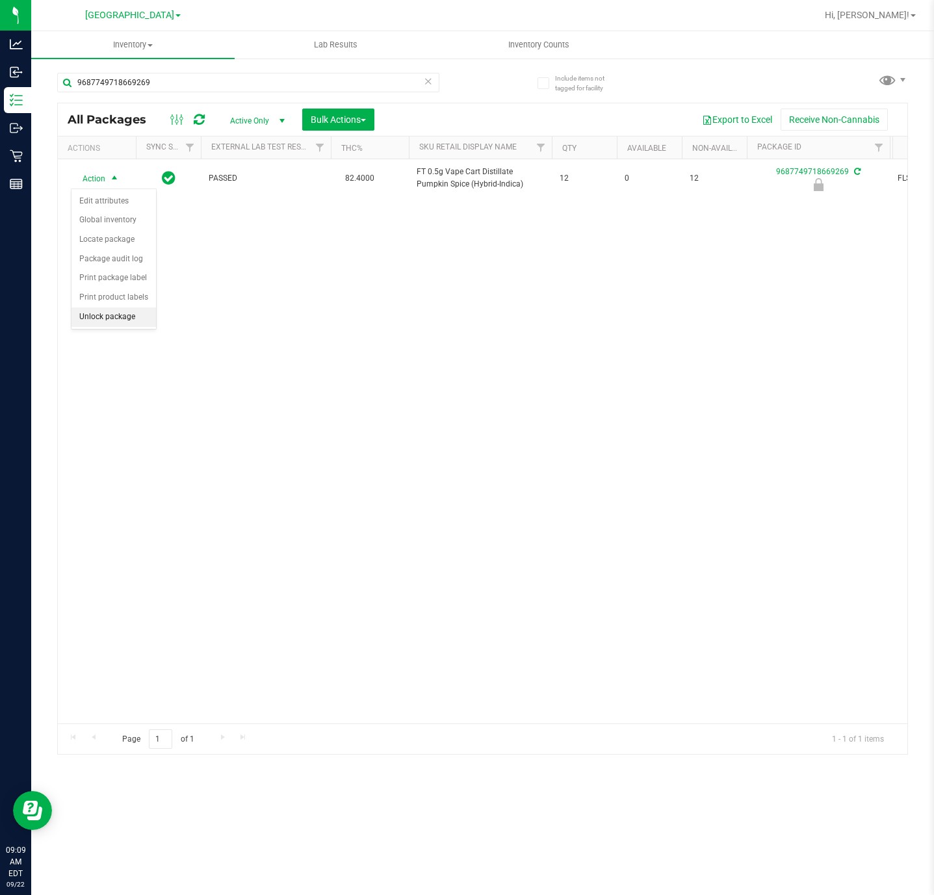
click at [99, 320] on li "Unlock package" at bounding box center [113, 316] width 84 height 19
drag, startPoint x: 443, startPoint y: 347, endPoint x: 268, endPoint y: 1, distance: 388.1
click at [443, 347] on div "Action Action Adjust qty Create package Edit attributes Global inventory Locate…" at bounding box center [482, 441] width 849 height 564
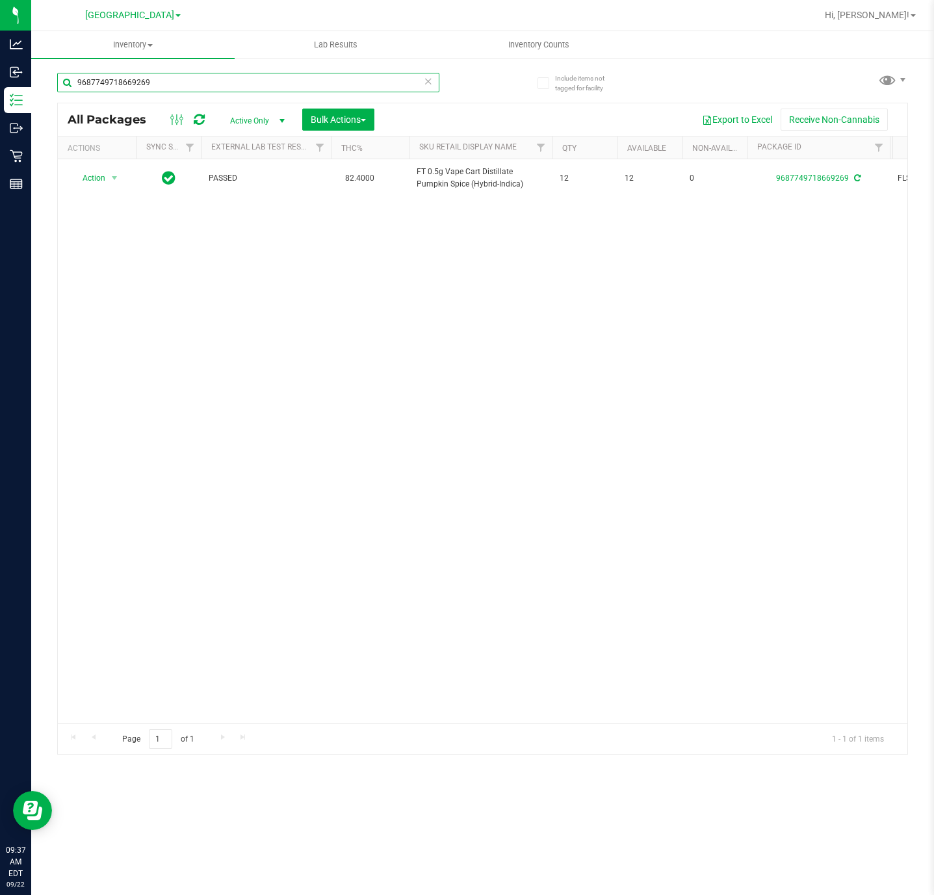
click at [166, 83] on input "9687749718669269" at bounding box center [248, 82] width 382 height 19
type input "9516328001585683"
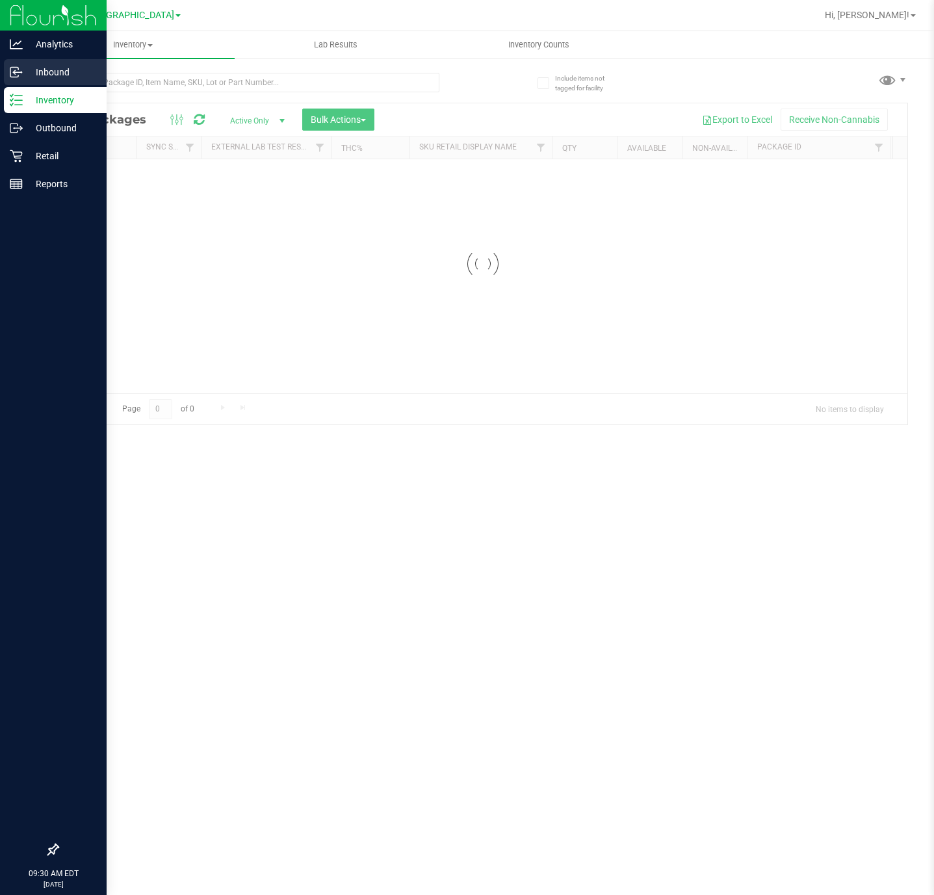
click at [10, 66] on icon at bounding box center [16, 72] width 13 height 13
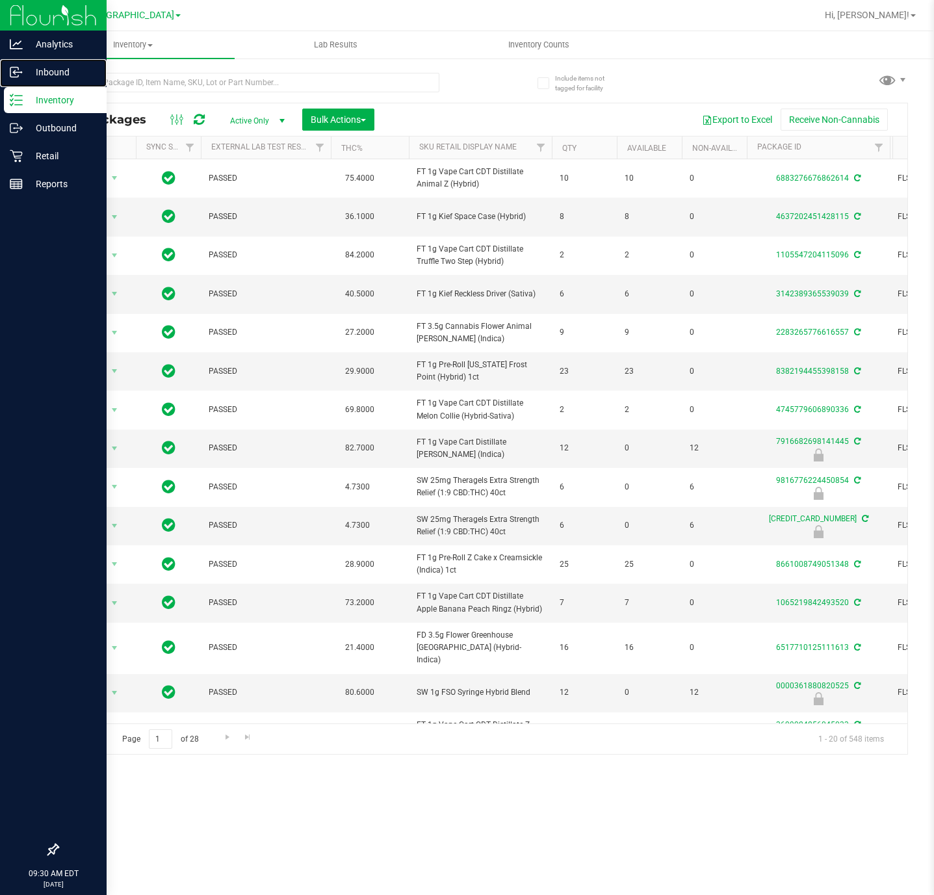
click at [12, 69] on icon at bounding box center [16, 72] width 13 height 13
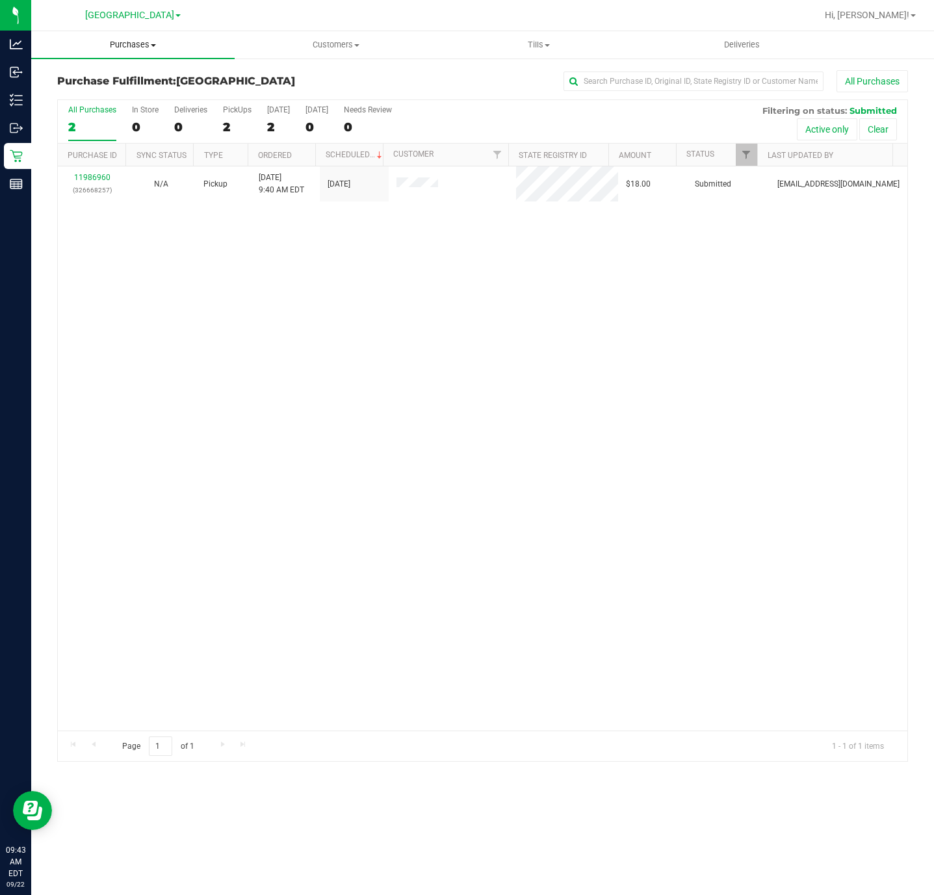
click at [133, 49] on span "Purchases" at bounding box center [132, 45] width 203 height 12
click at [117, 77] on span "Summary of purchases" at bounding box center [97, 78] width 133 height 11
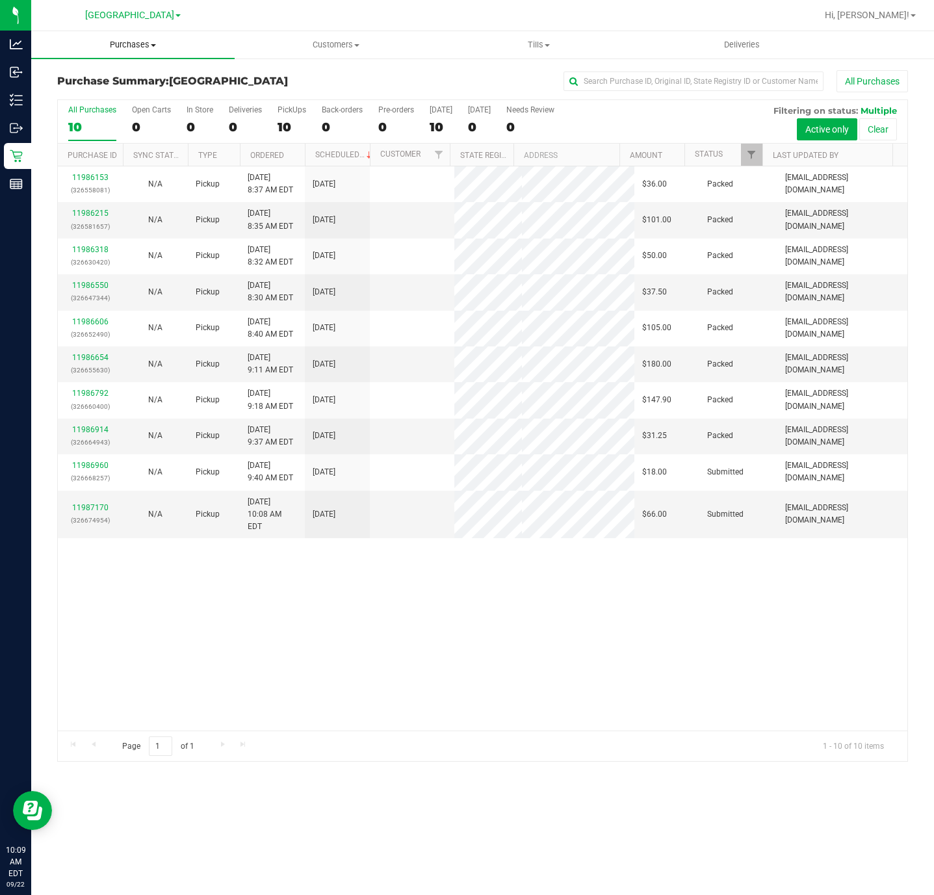
click at [125, 47] on span "Purchases" at bounding box center [132, 45] width 203 height 12
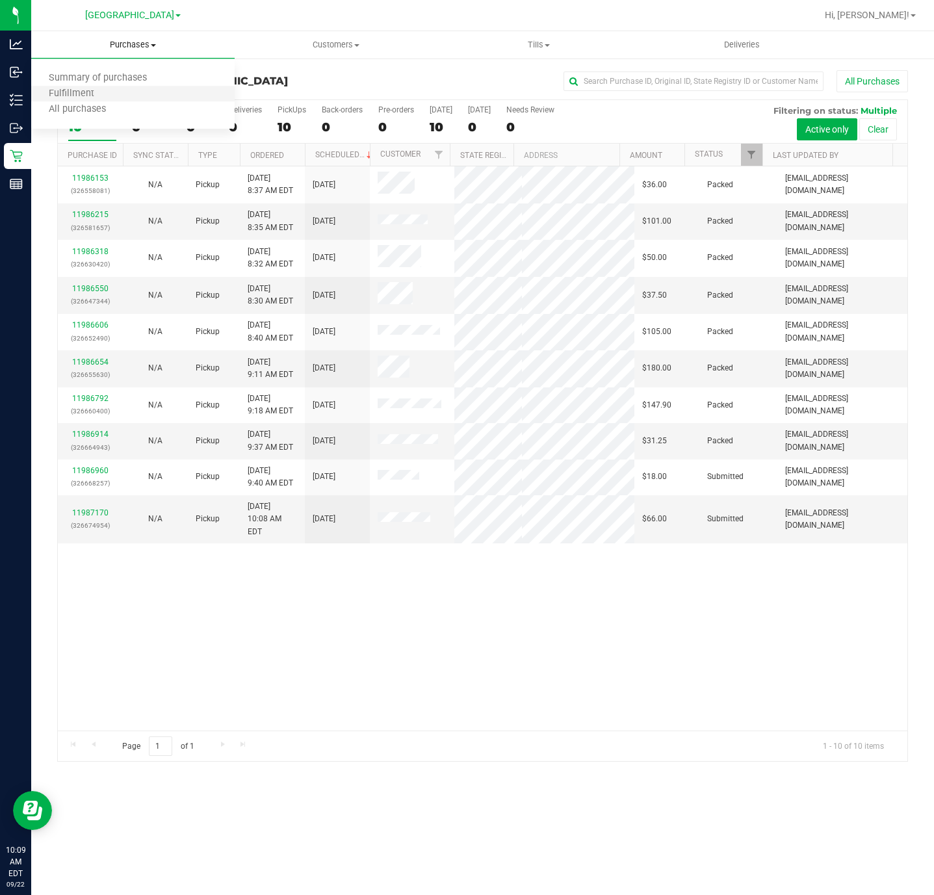
click at [112, 98] on li "Fulfillment" at bounding box center [132, 94] width 203 height 16
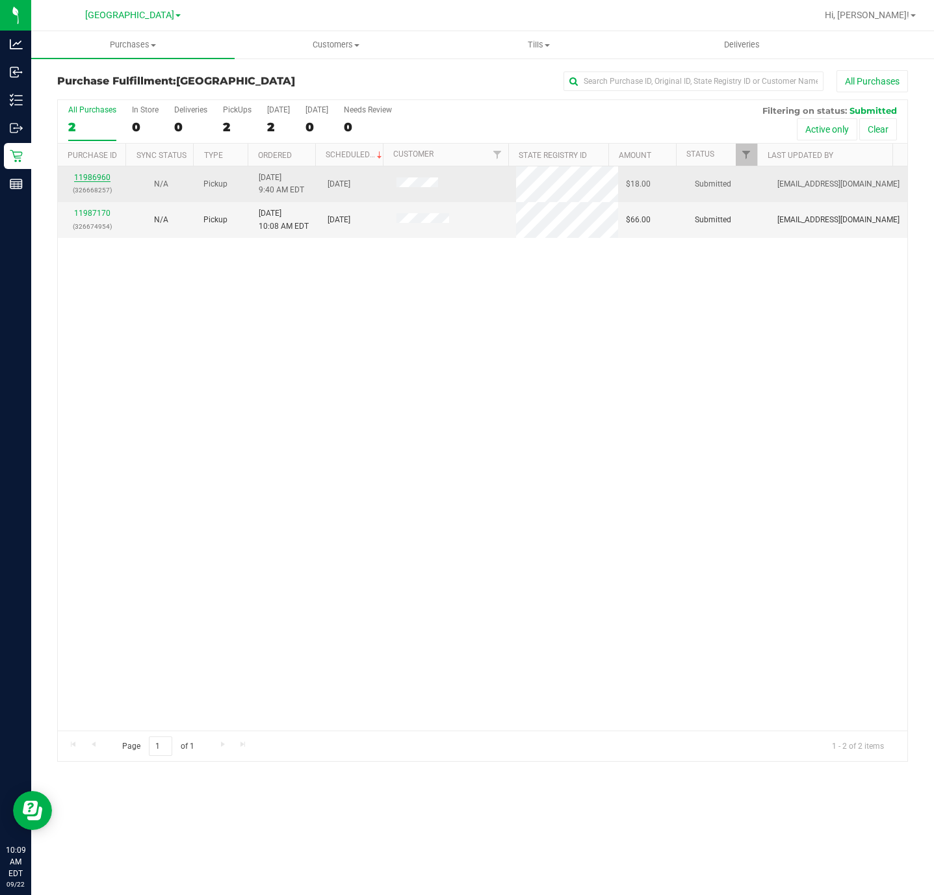
click at [98, 176] on link "11986960" at bounding box center [92, 177] width 36 height 9
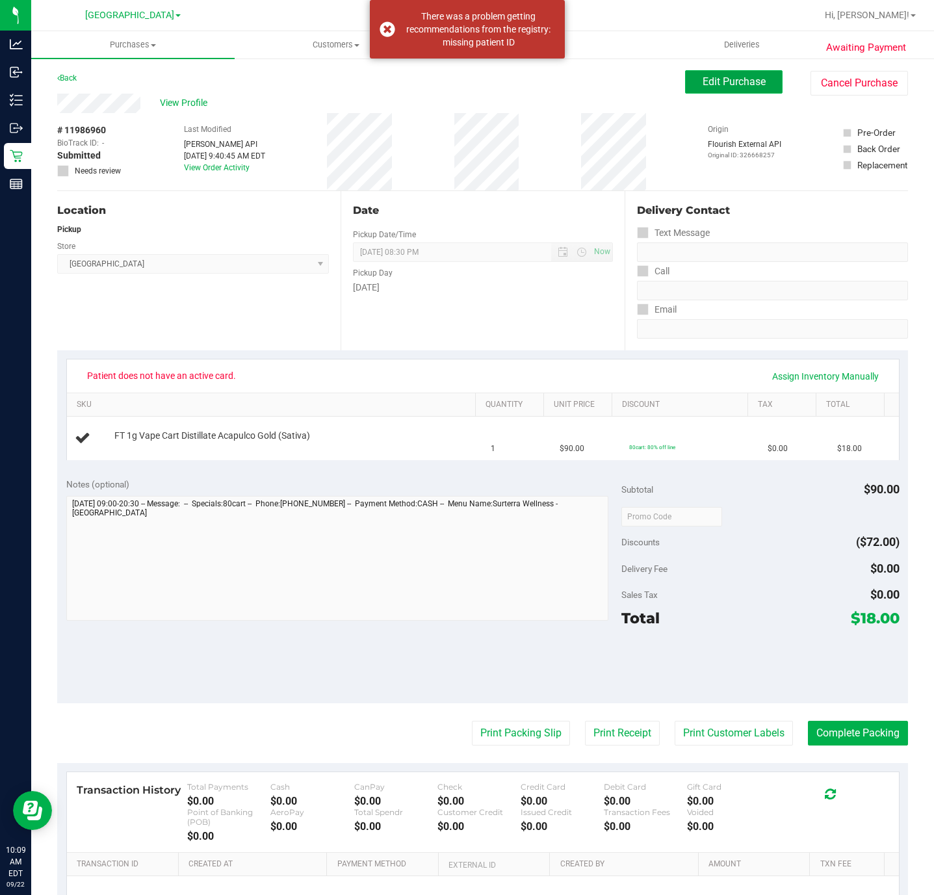
click at [702, 88] on span "Edit Purchase" at bounding box center [733, 81] width 63 height 12
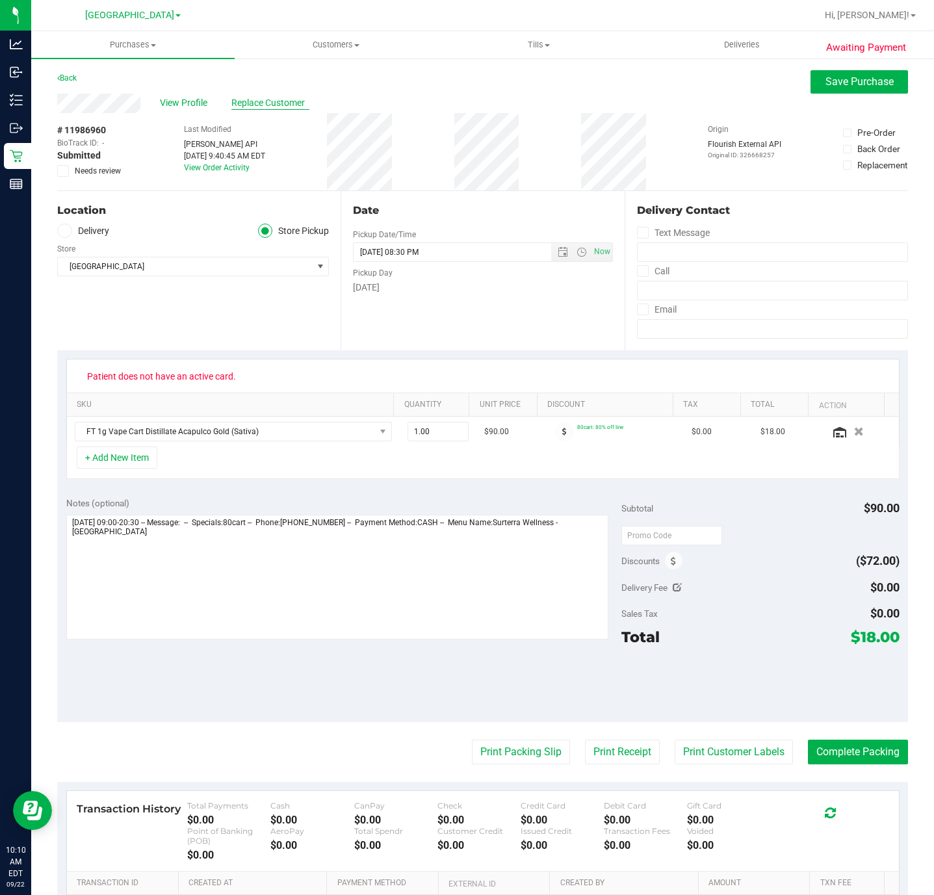
click at [256, 105] on span "Replace Customer" at bounding box center [270, 103] width 78 height 14
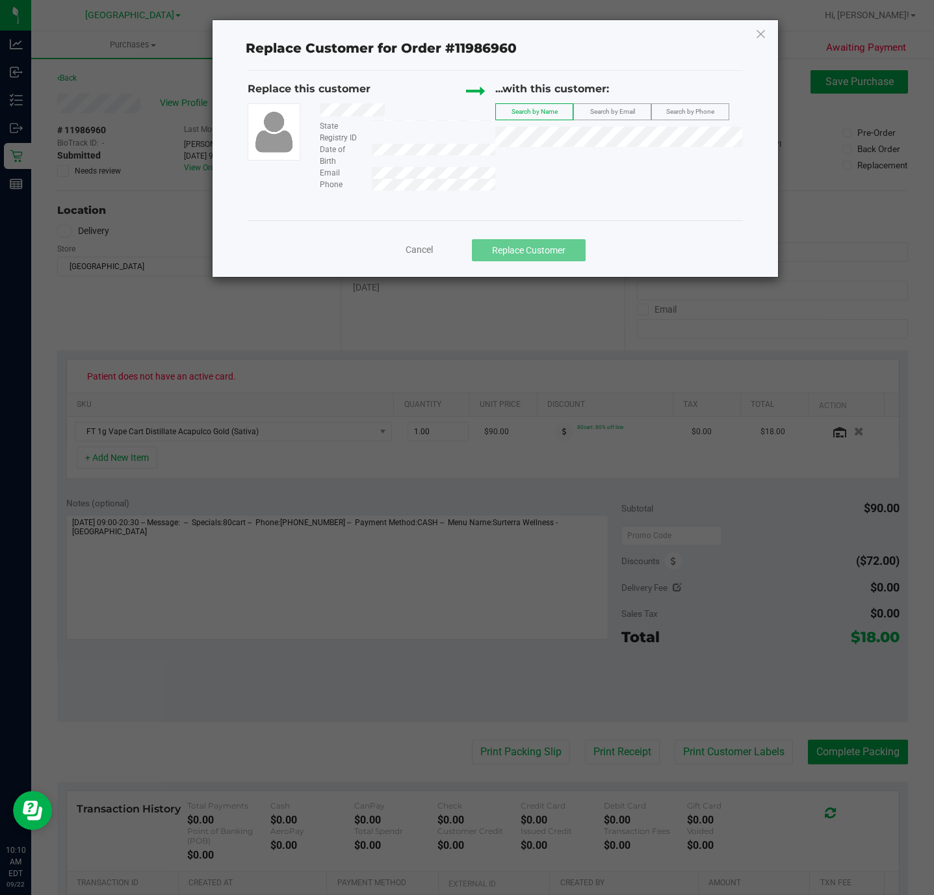
click at [620, 115] on span "Search by Email" at bounding box center [612, 111] width 45 height 7
click at [577, 166] on span "([EMAIL_ADDRESS][DOMAIN_NAME])" at bounding box center [652, 162] width 151 height 10
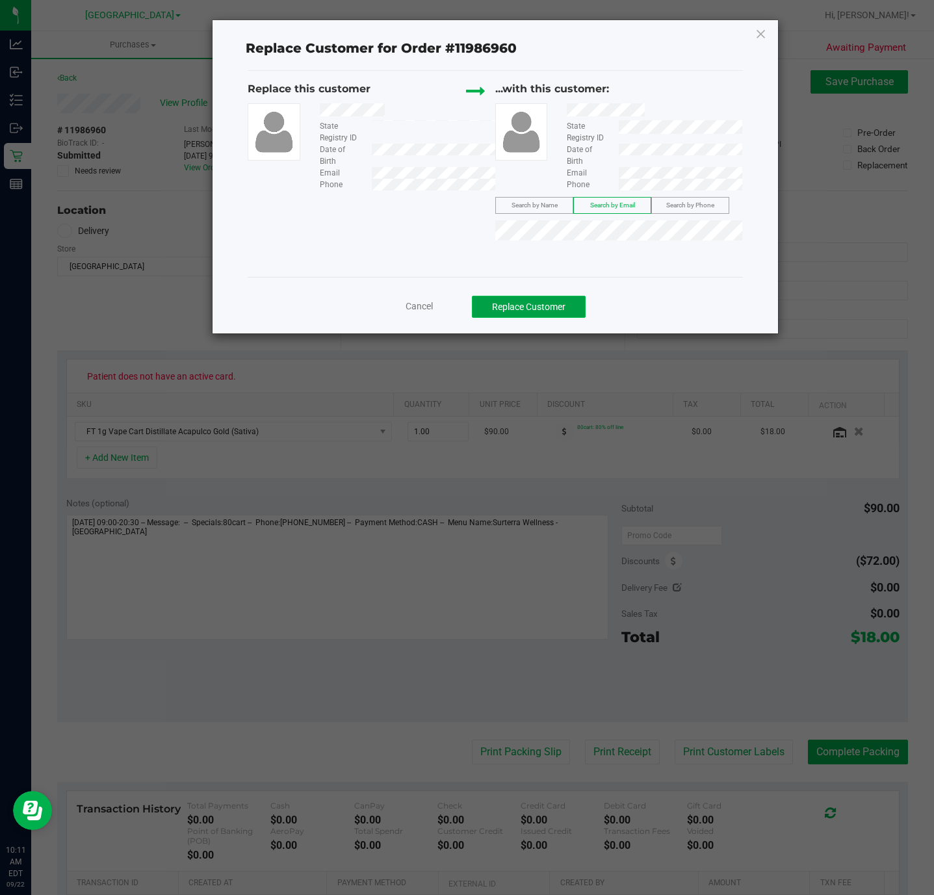
click at [521, 314] on button "Replace Customer" at bounding box center [529, 307] width 114 height 22
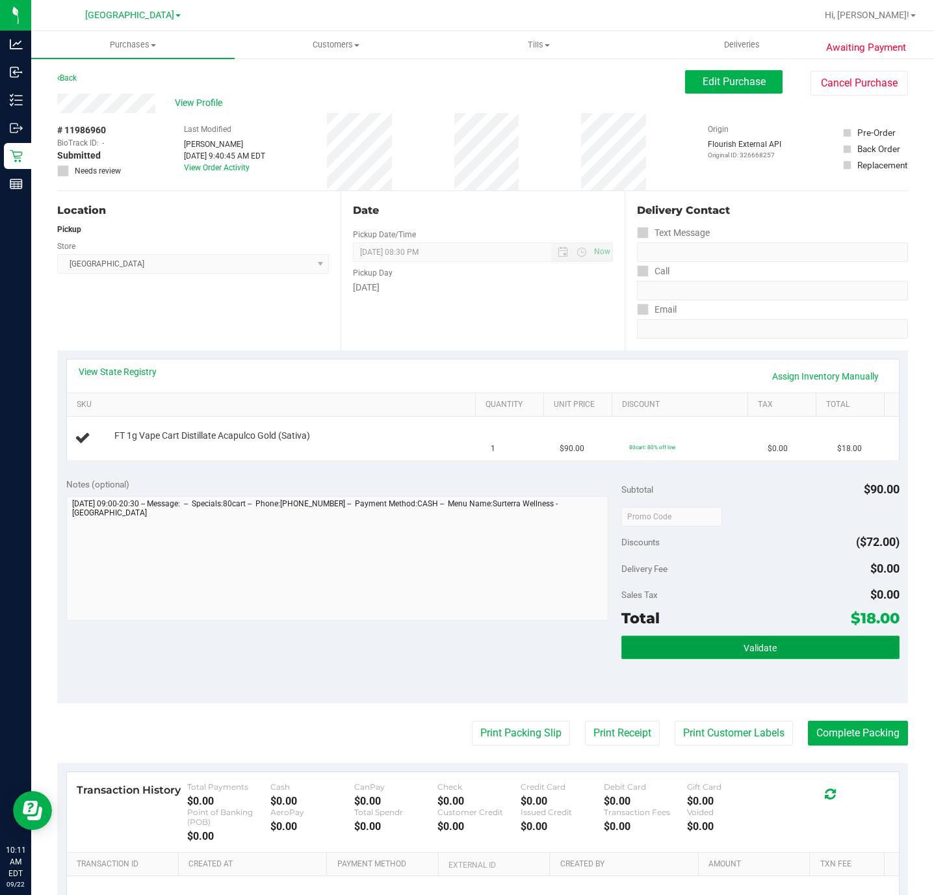
click at [684, 644] on button "Validate" at bounding box center [759, 646] width 277 height 23
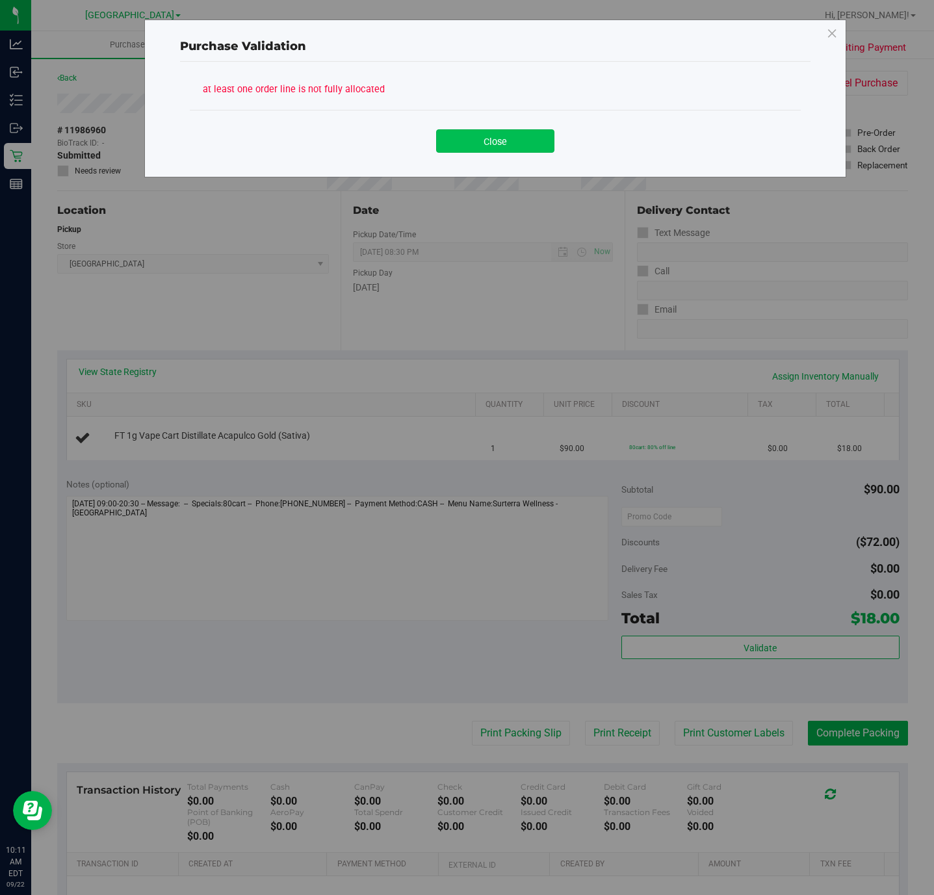
click at [509, 139] on button "Close" at bounding box center [495, 140] width 118 height 23
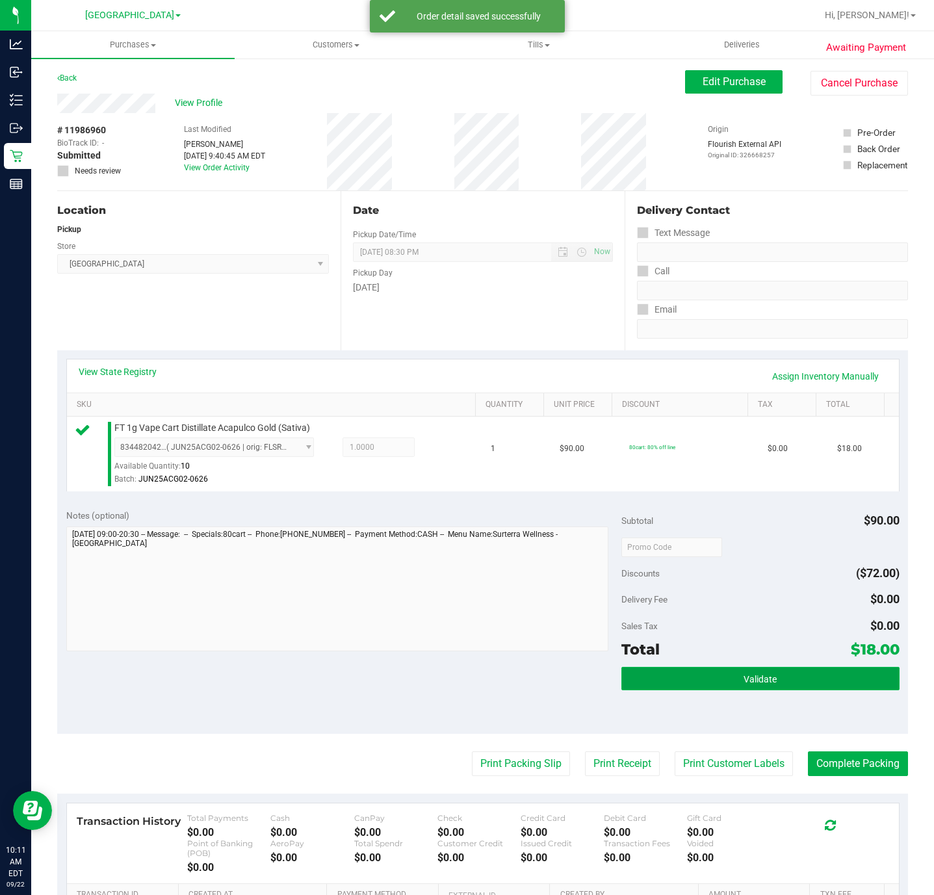
click at [768, 681] on button "Validate" at bounding box center [759, 678] width 277 height 23
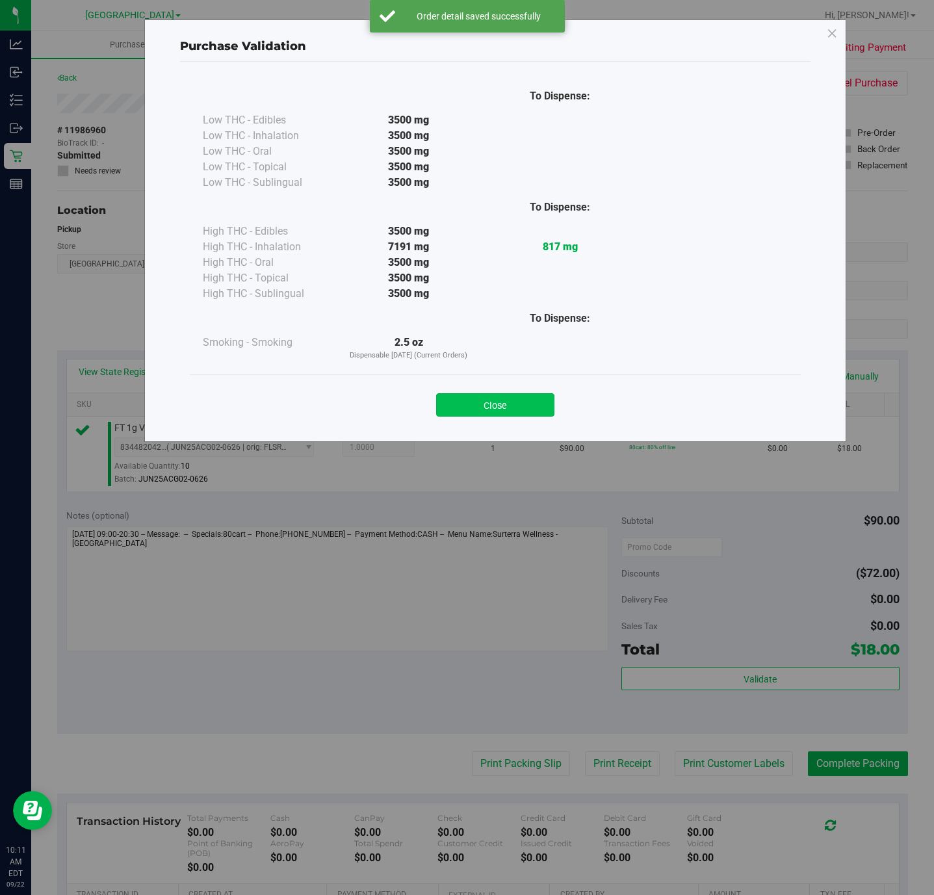
click at [511, 403] on button "Close" at bounding box center [495, 404] width 118 height 23
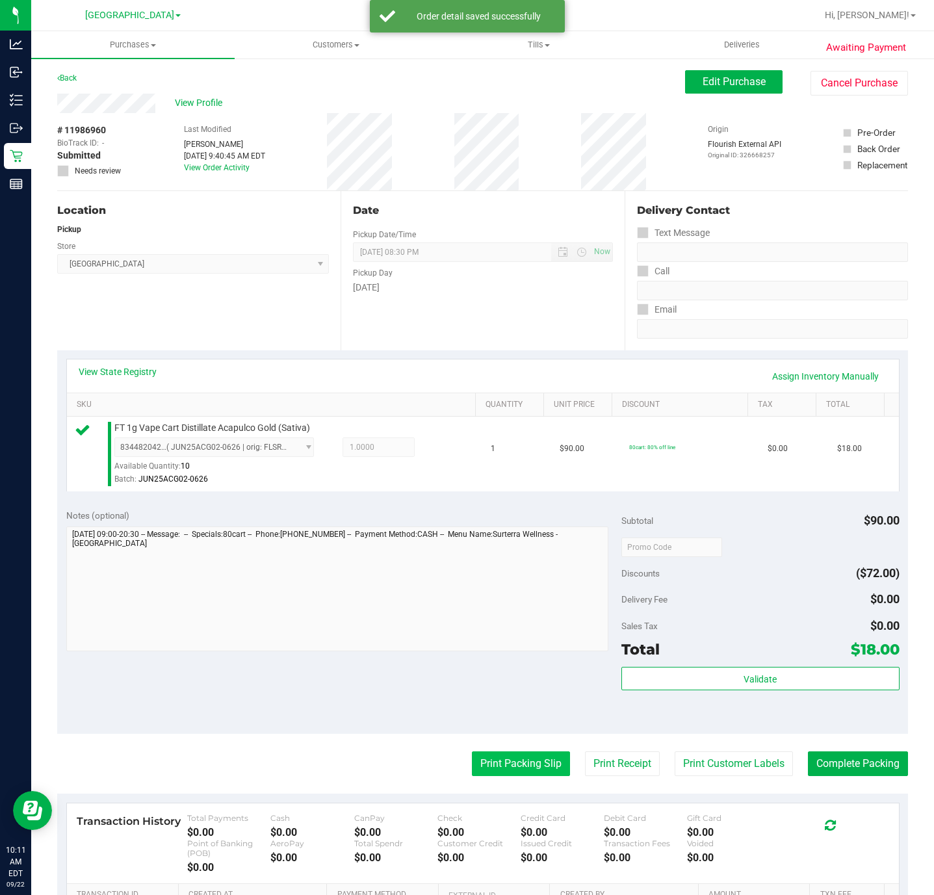
click at [503, 759] on button "Print Packing Slip" at bounding box center [521, 763] width 98 height 25
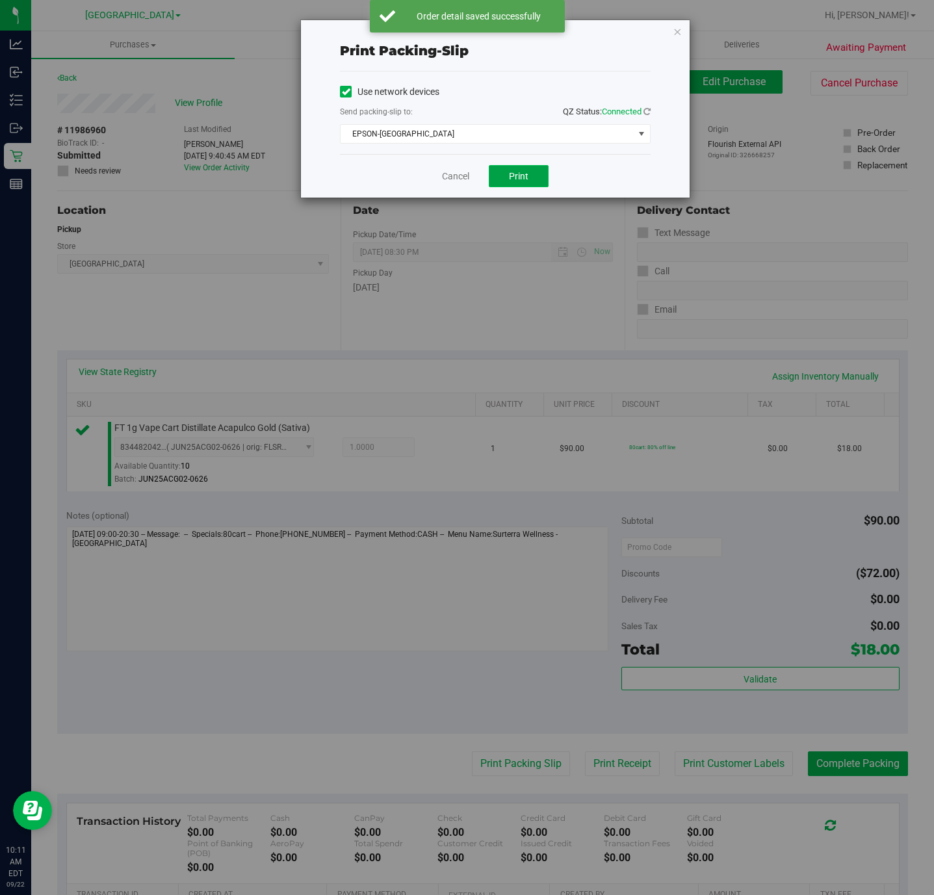
click at [515, 172] on span "Print" at bounding box center [518, 176] width 19 height 10
click at [459, 173] on link "Cancel" at bounding box center [455, 177] width 27 height 14
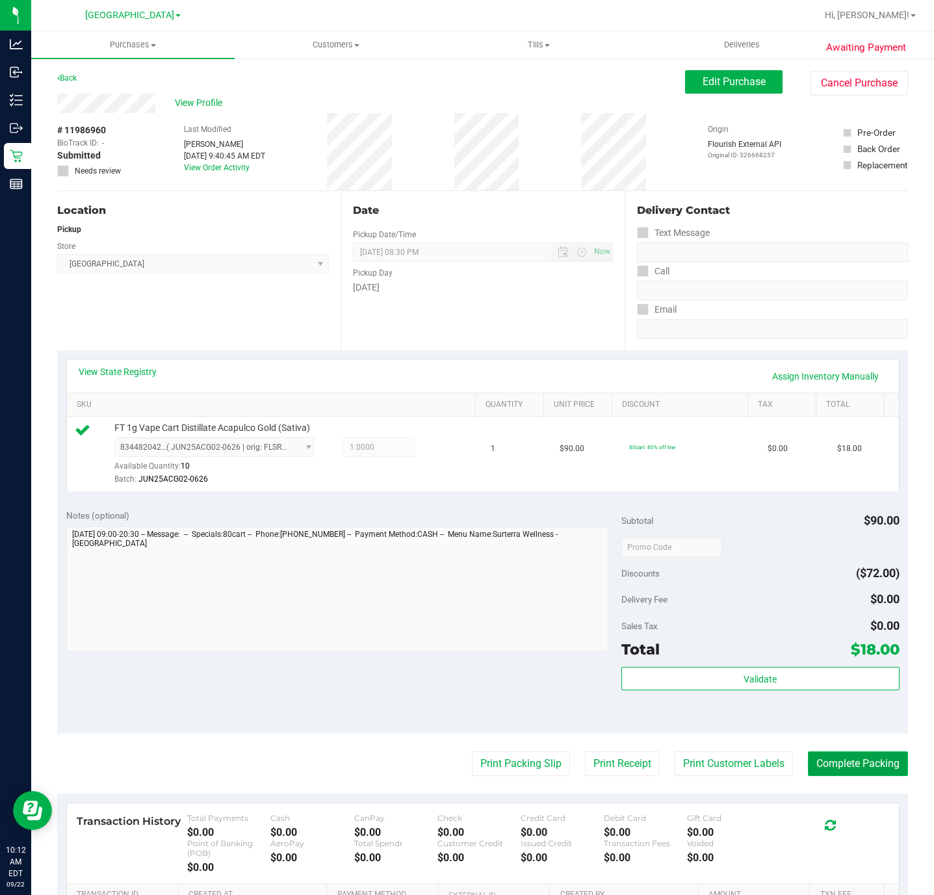
click at [863, 769] on button "Complete Packing" at bounding box center [857, 763] width 100 height 25
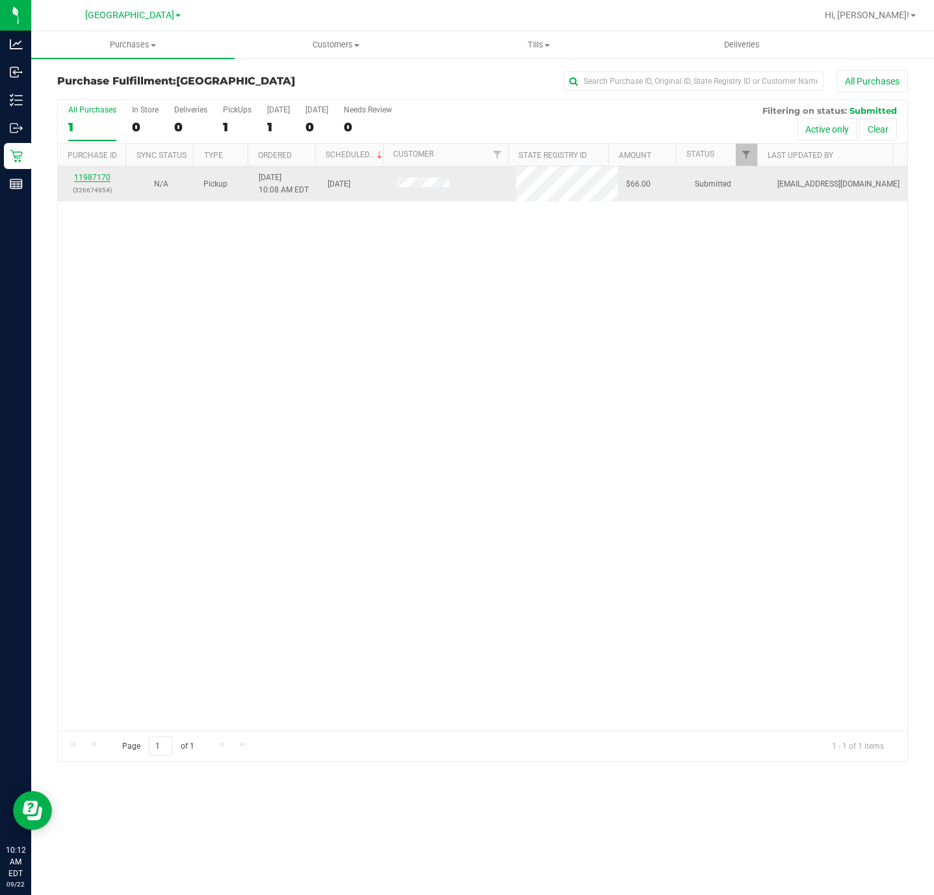
click at [96, 178] on link "11987170" at bounding box center [92, 177] width 36 height 9
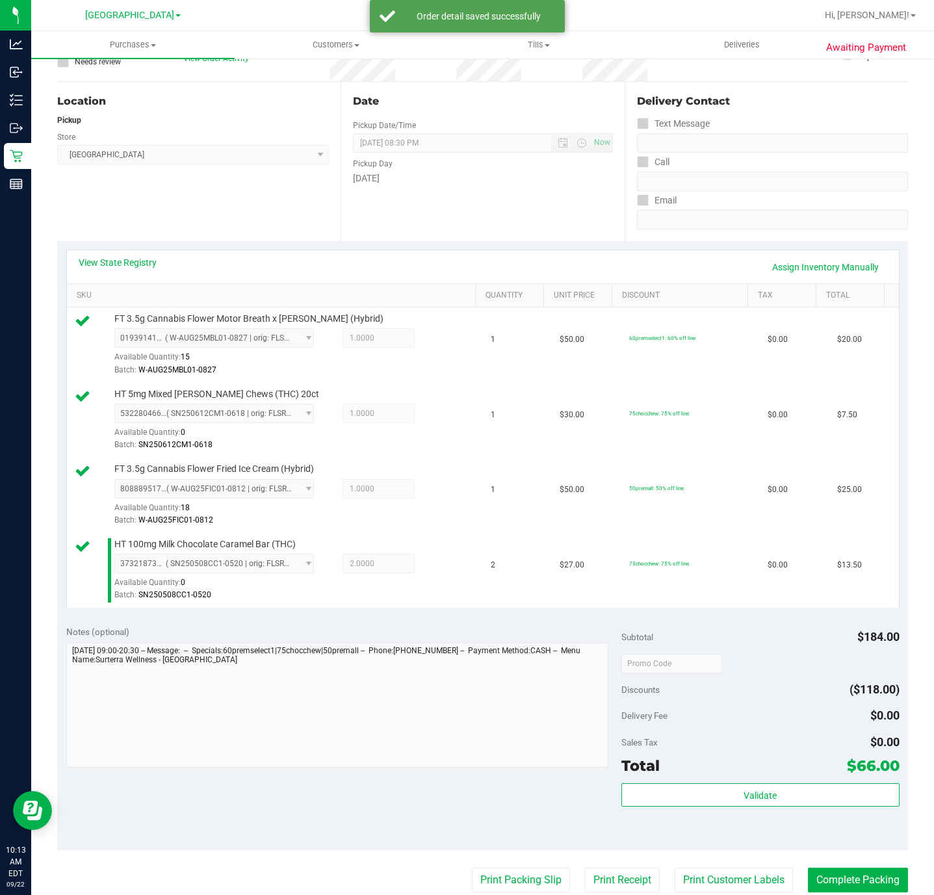
scroll to position [292, 0]
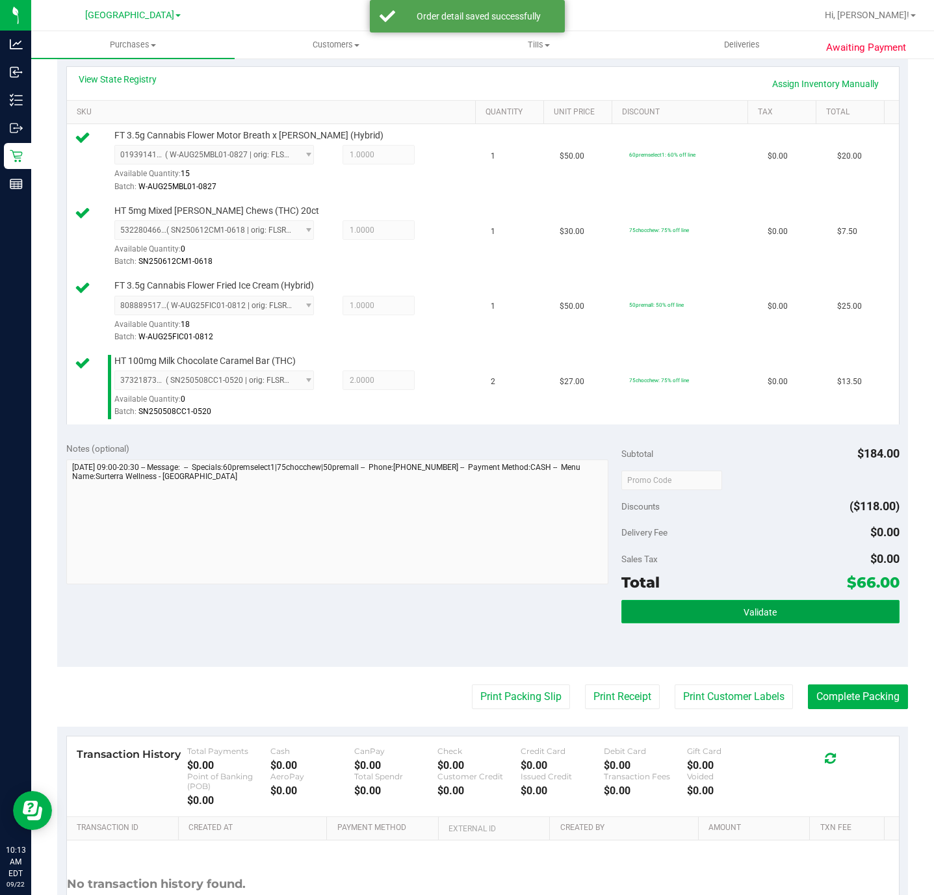
click at [724, 623] on button "Validate" at bounding box center [759, 611] width 277 height 23
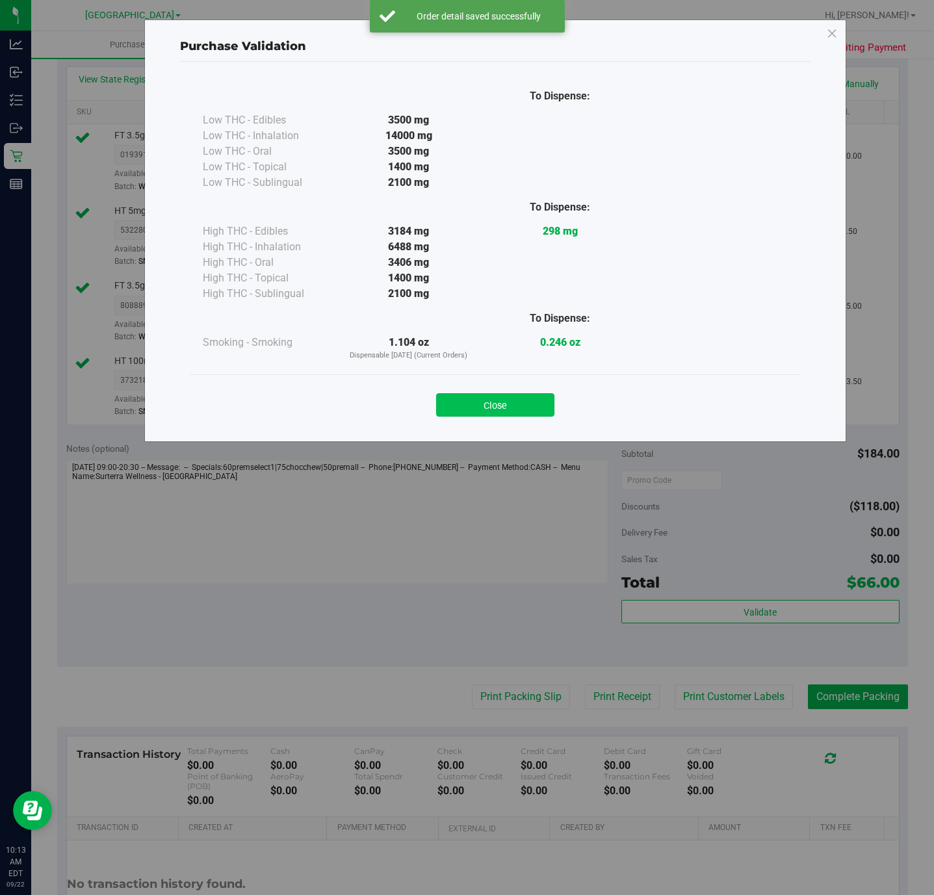
click at [441, 400] on button "Close" at bounding box center [495, 404] width 118 height 23
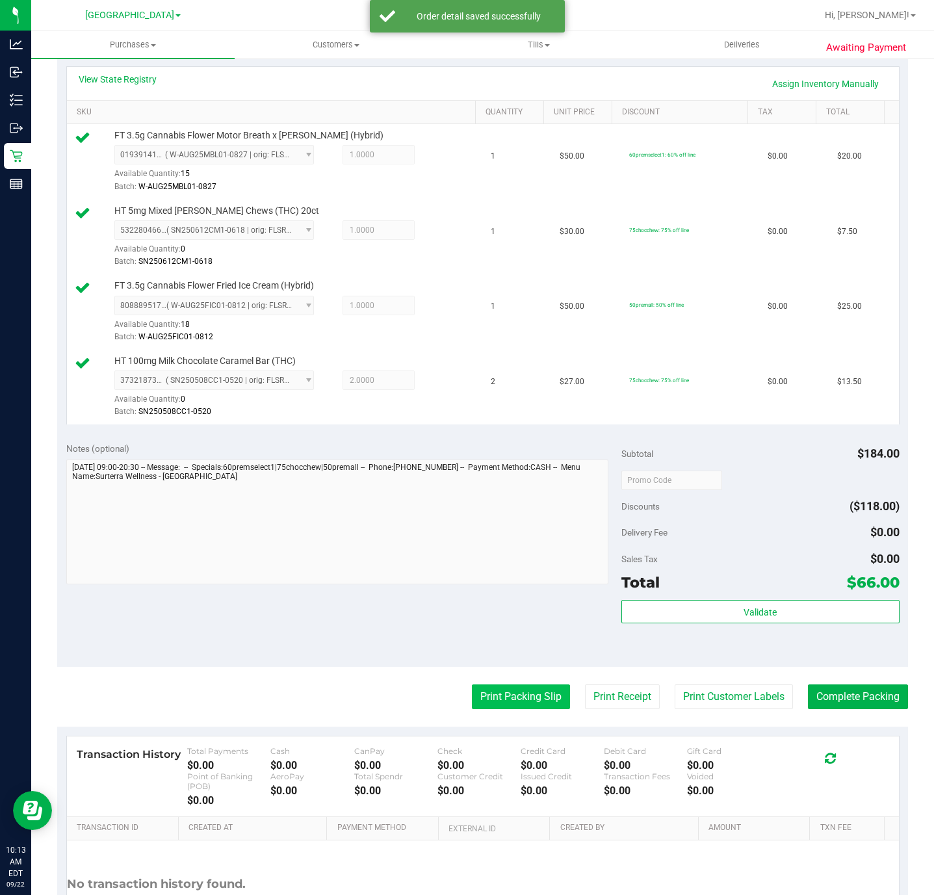
click at [492, 691] on button "Print Packing Slip" at bounding box center [521, 696] width 98 height 25
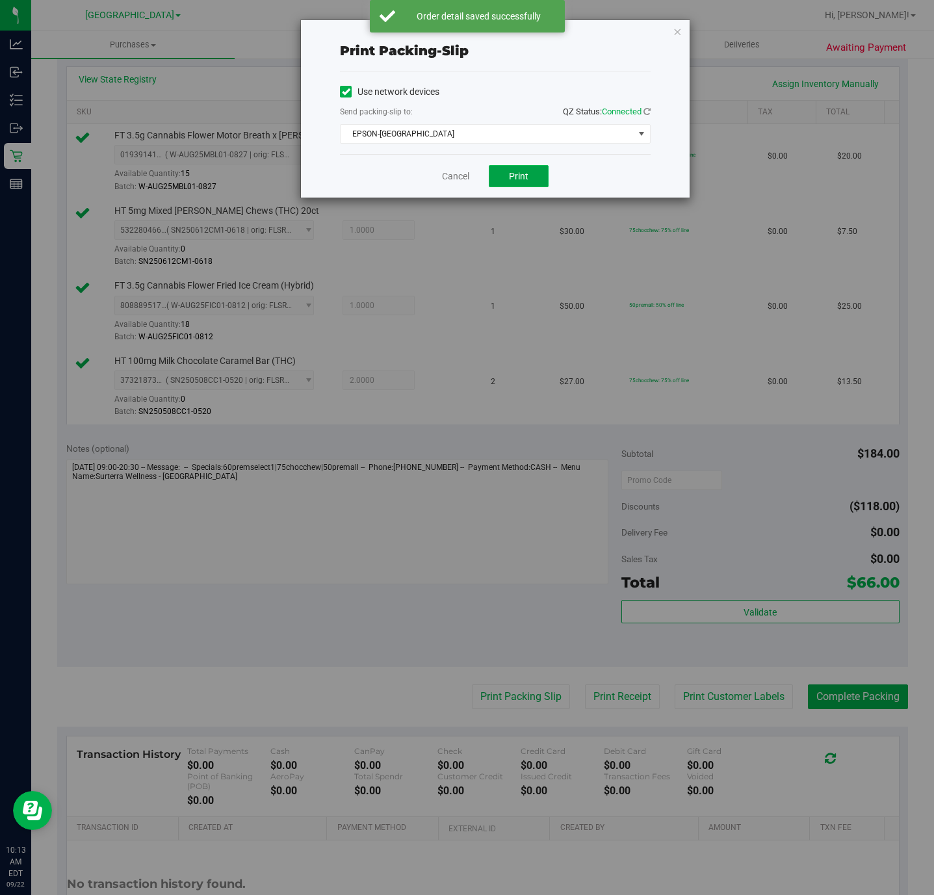
click at [533, 179] on button "Print" at bounding box center [519, 176] width 60 height 22
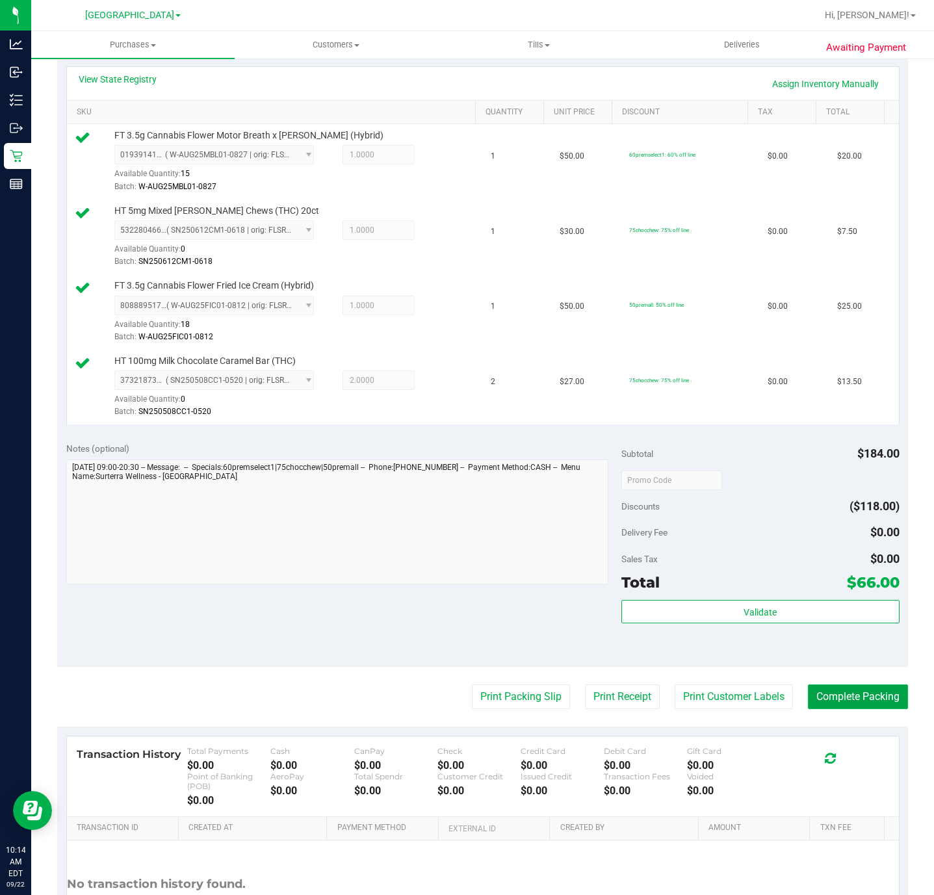
click at [848, 702] on button "Complete Packing" at bounding box center [857, 696] width 100 height 25
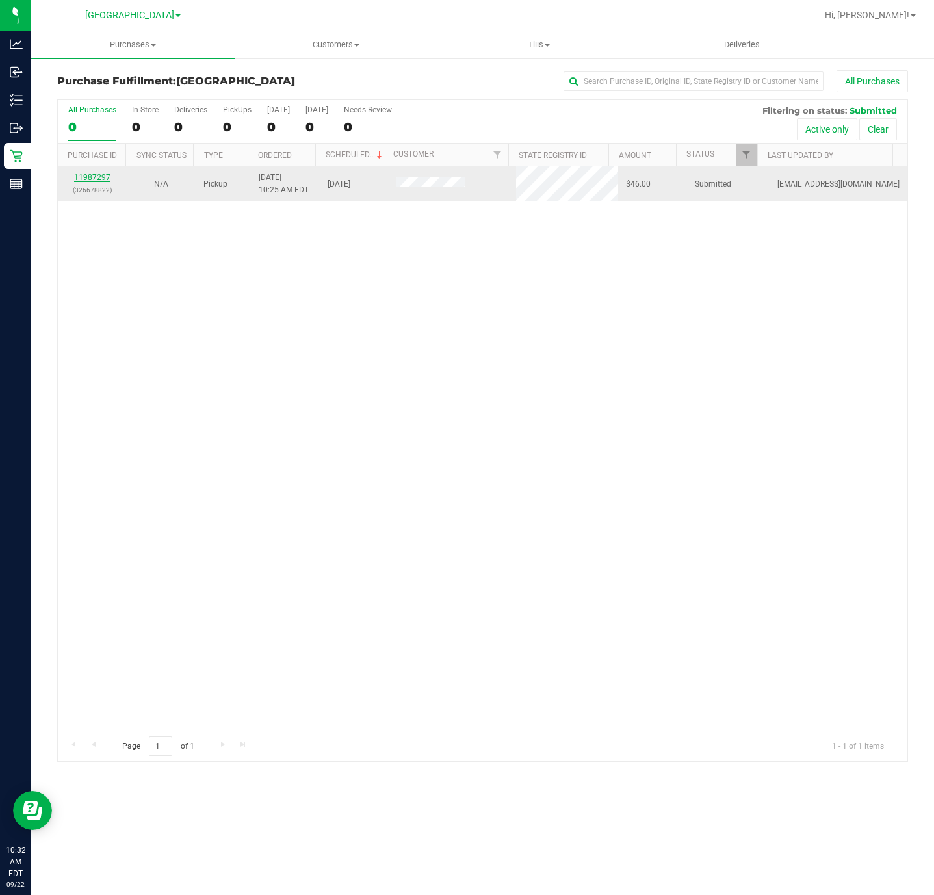
click at [84, 175] on link "11987297" at bounding box center [92, 177] width 36 height 9
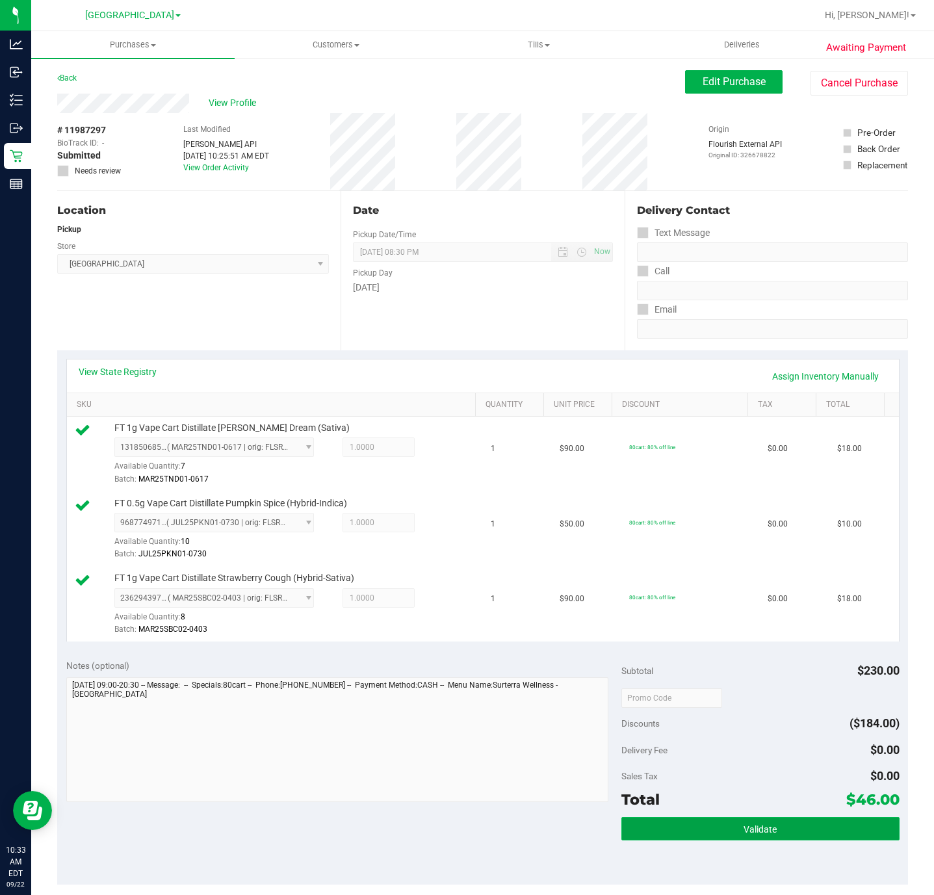
click at [704, 832] on button "Validate" at bounding box center [759, 828] width 277 height 23
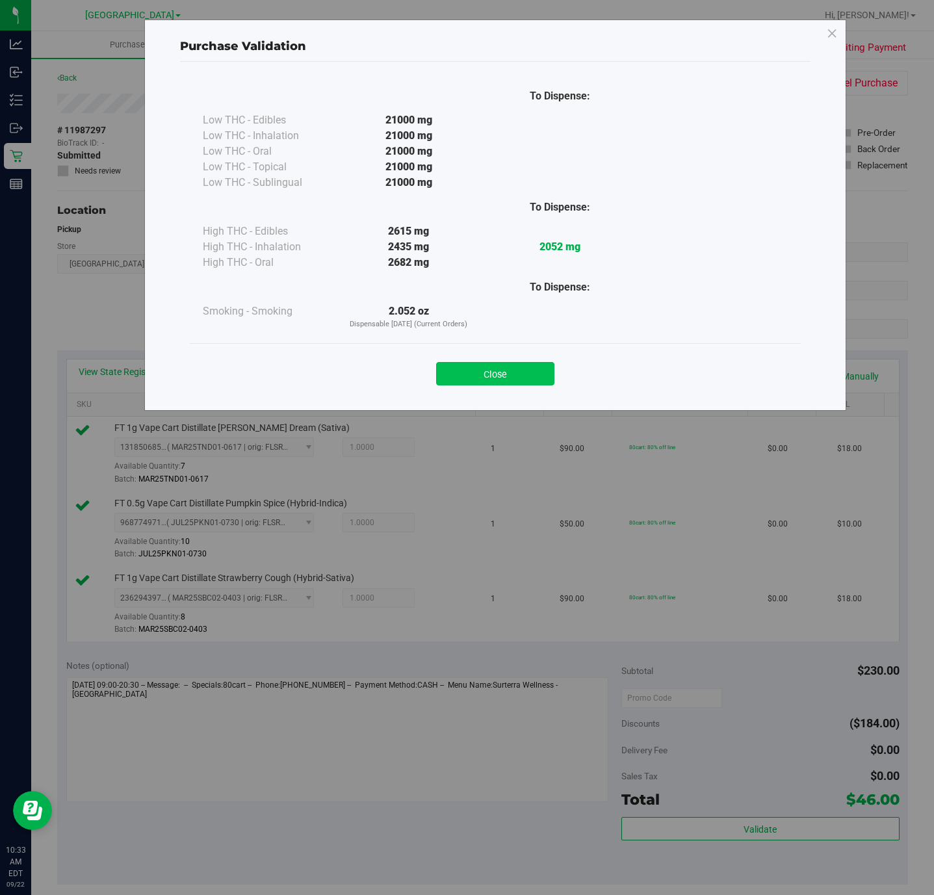
click at [503, 383] on button "Close" at bounding box center [495, 373] width 118 height 23
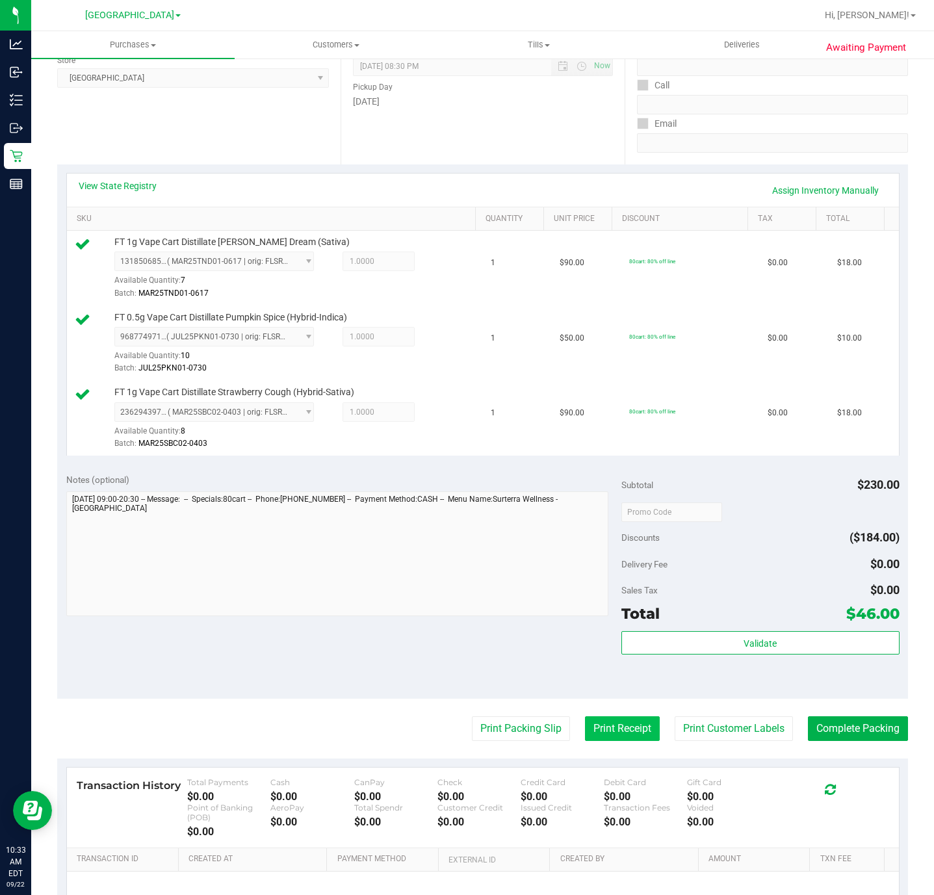
scroll to position [292, 0]
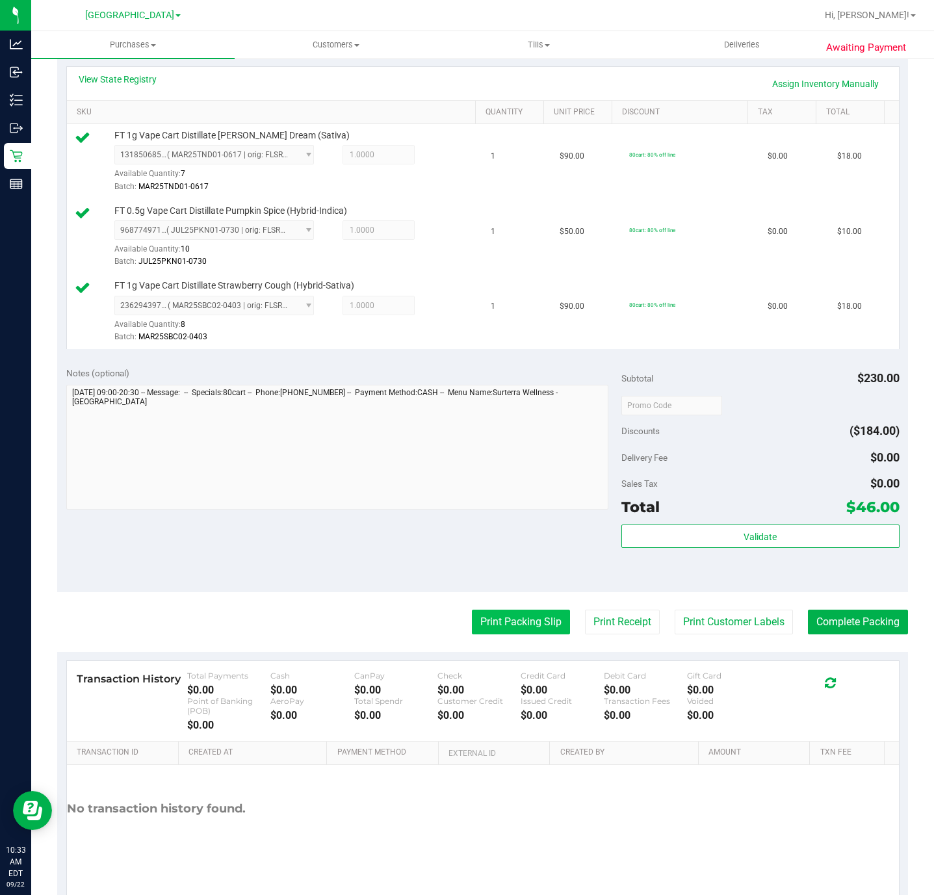
click at [496, 630] on button "Print Packing Slip" at bounding box center [521, 621] width 98 height 25
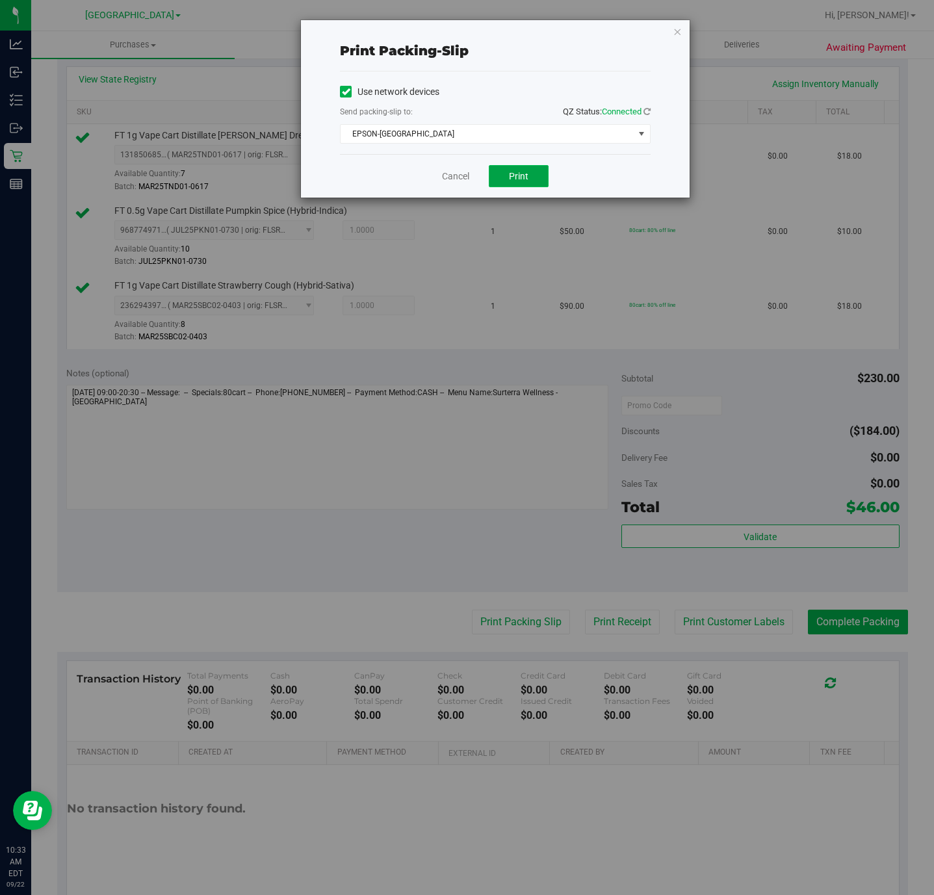
click at [496, 186] on button "Print" at bounding box center [519, 176] width 60 height 22
click at [449, 181] on link "Cancel" at bounding box center [455, 177] width 27 height 14
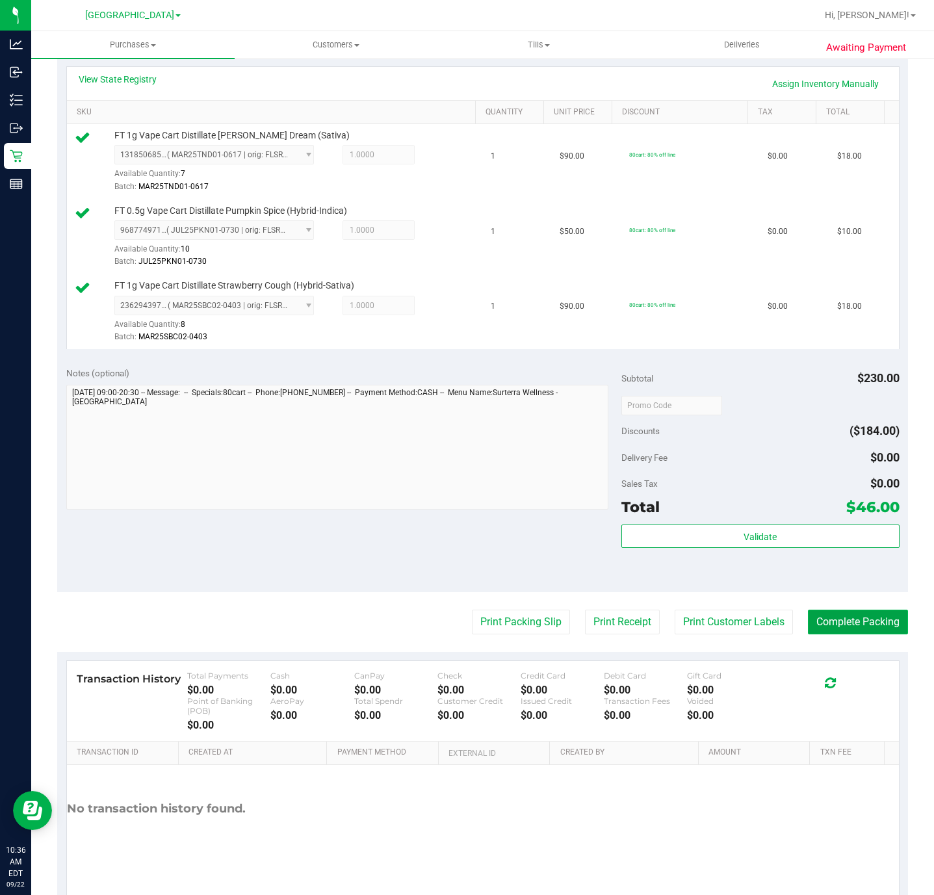
click at [862, 628] on button "Complete Packing" at bounding box center [857, 621] width 100 height 25
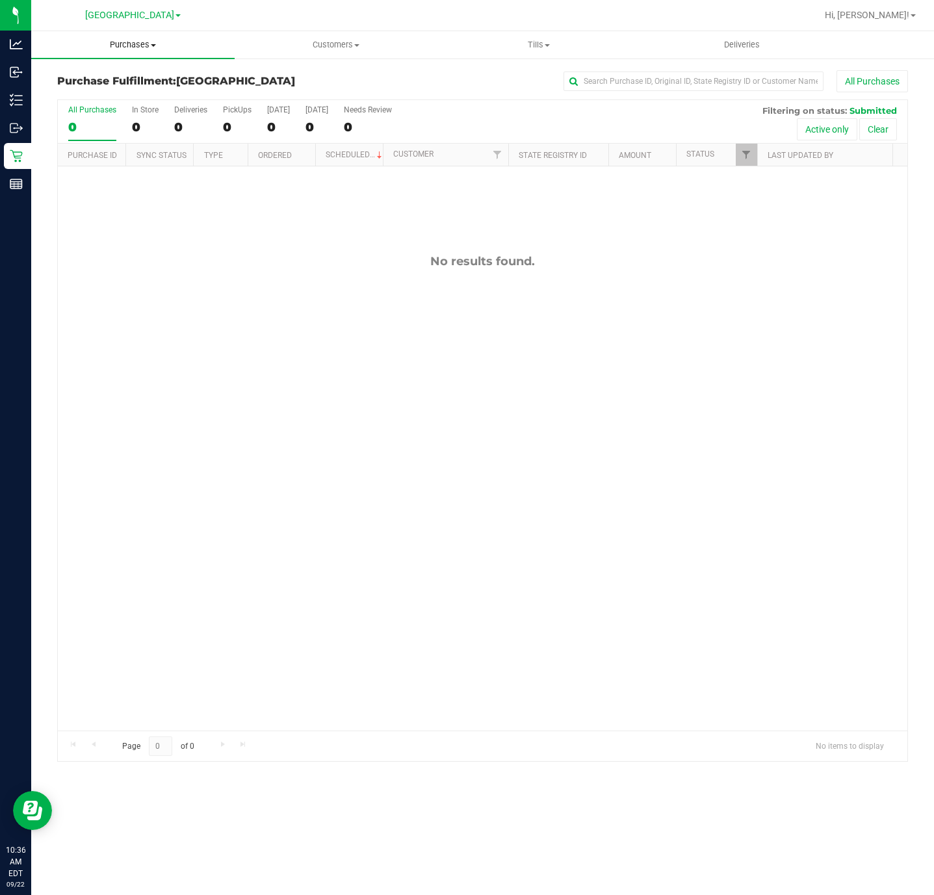
click at [134, 53] on uib-tab-heading "Purchases Summary of purchases Fulfillment All purchases" at bounding box center [132, 44] width 203 height 27
click at [116, 73] on span "Summary of purchases" at bounding box center [97, 78] width 133 height 11
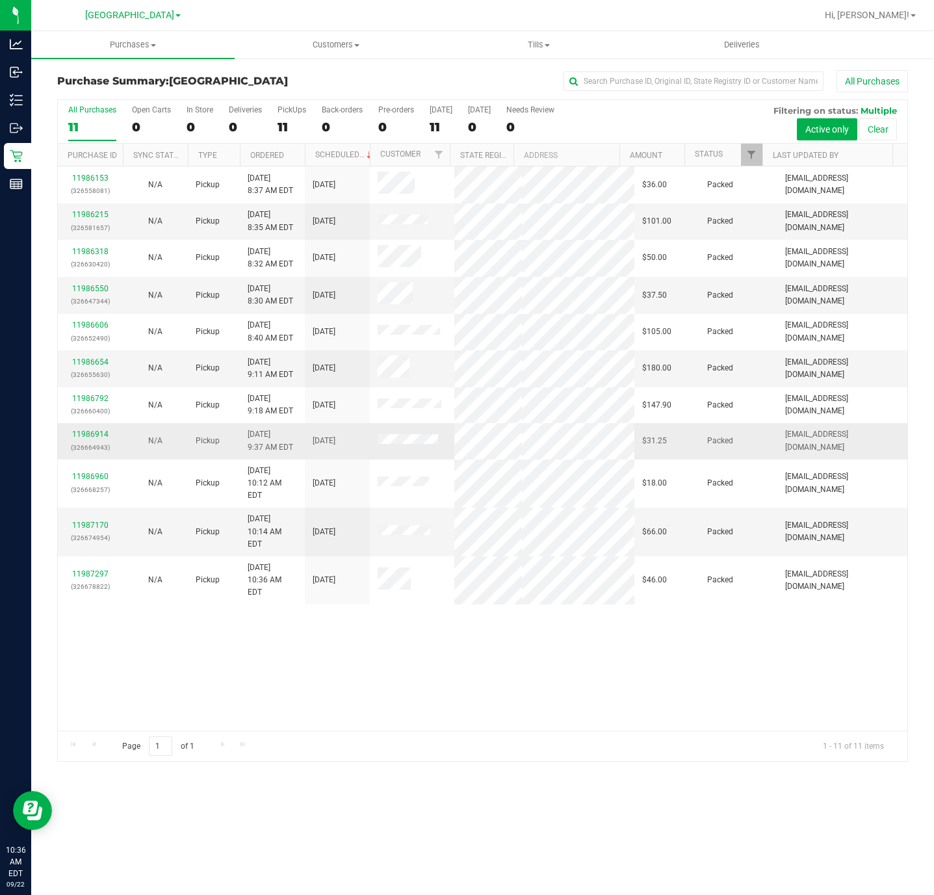
click at [82, 453] on p "(326664943)" at bounding box center [90, 447] width 49 height 12
click at [86, 459] on td "11986914 (326664943)" at bounding box center [90, 441] width 65 height 36
click at [90, 438] on link "11986914" at bounding box center [90, 433] width 36 height 9
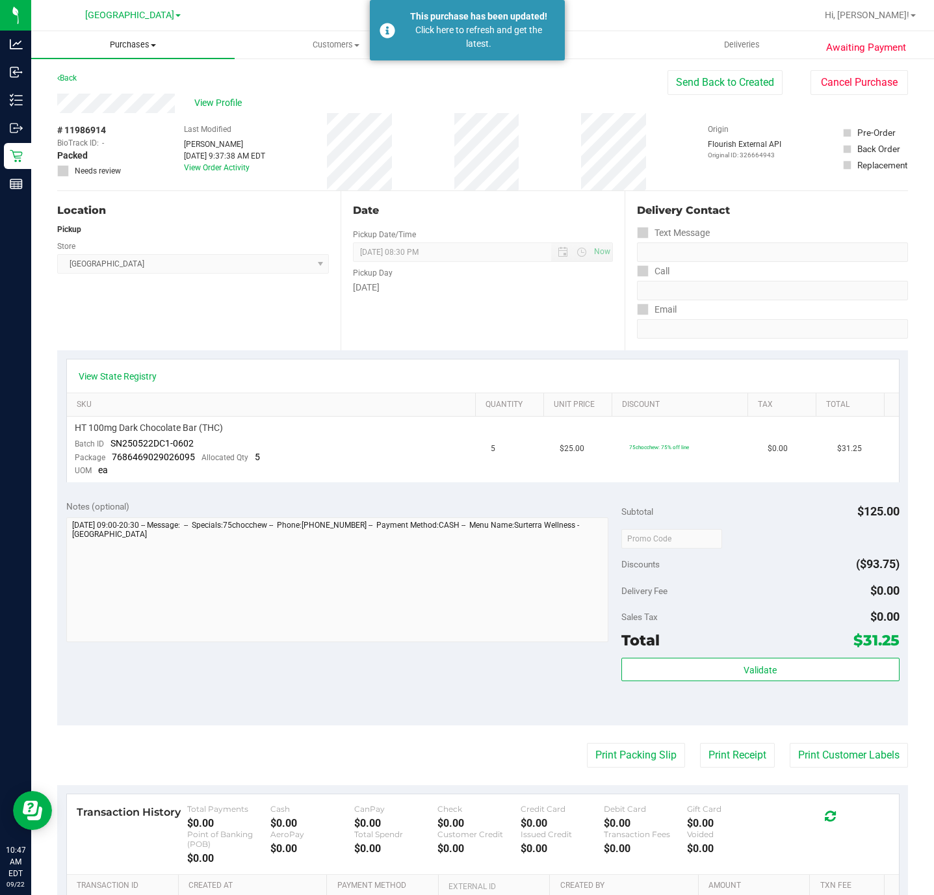
click at [125, 37] on uib-tab-heading "Purchases Summary of purchases Fulfillment All purchases" at bounding box center [132, 44] width 203 height 27
click at [92, 90] on span "Fulfillment" at bounding box center [71, 93] width 81 height 11
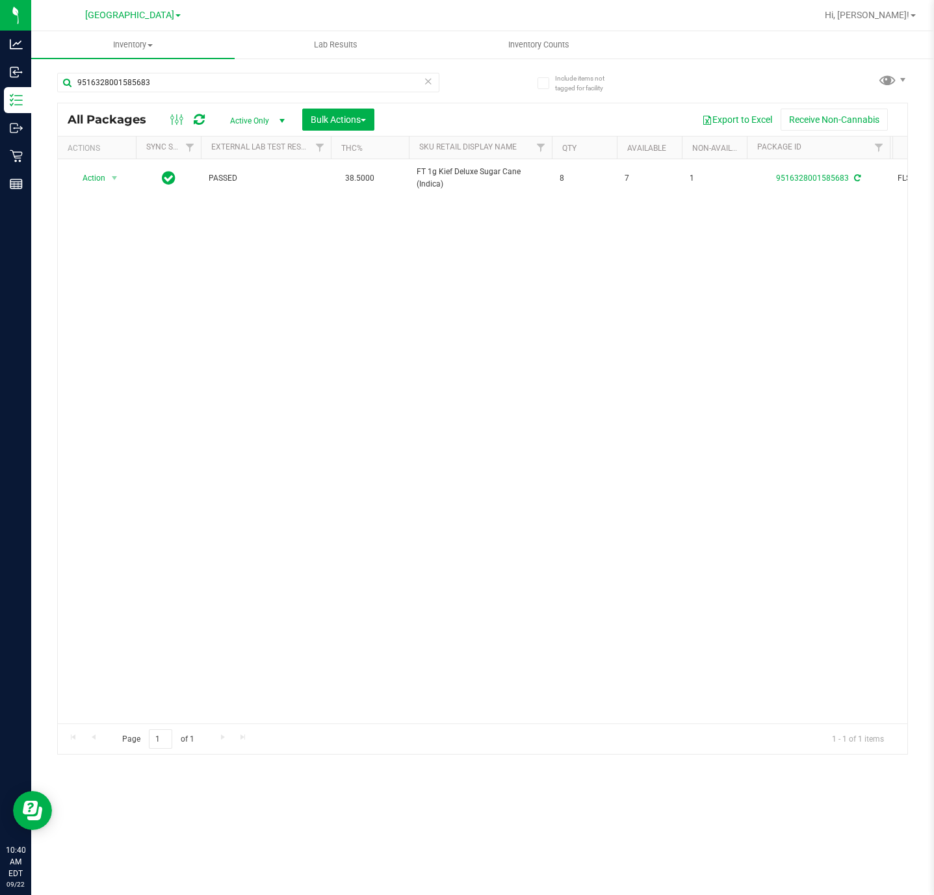
scroll to position [0, 367]
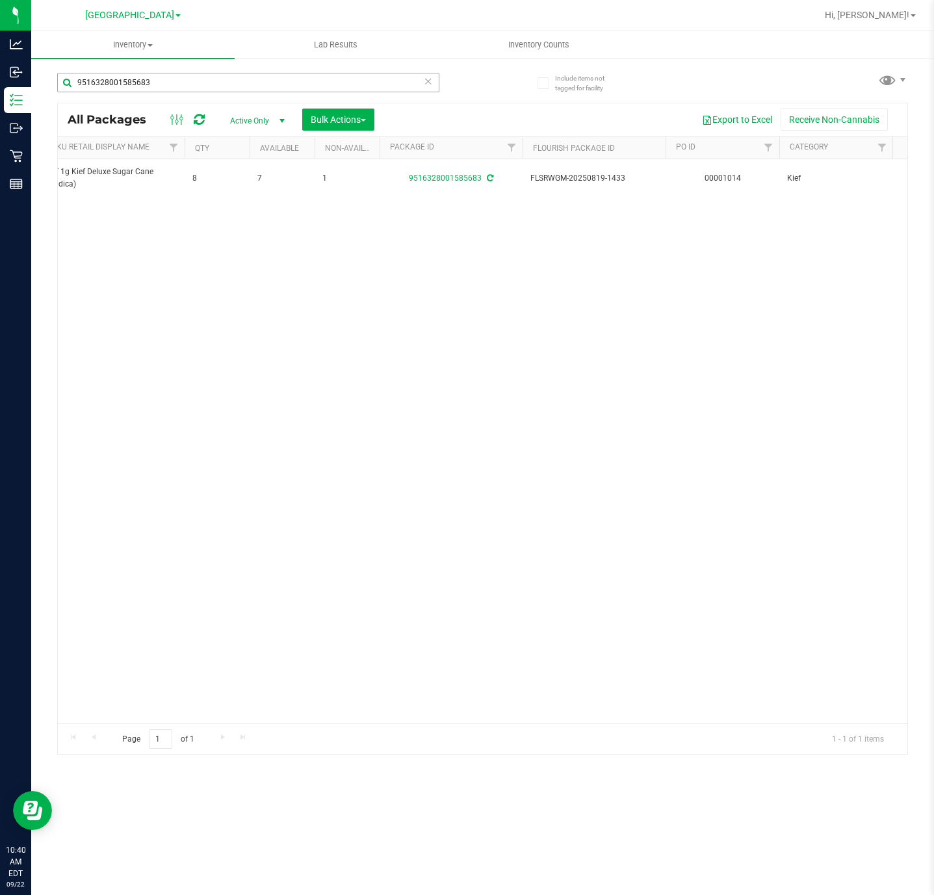
click at [361, 84] on input "9516328001585683" at bounding box center [248, 82] width 382 height 19
type input "6652654976564457"
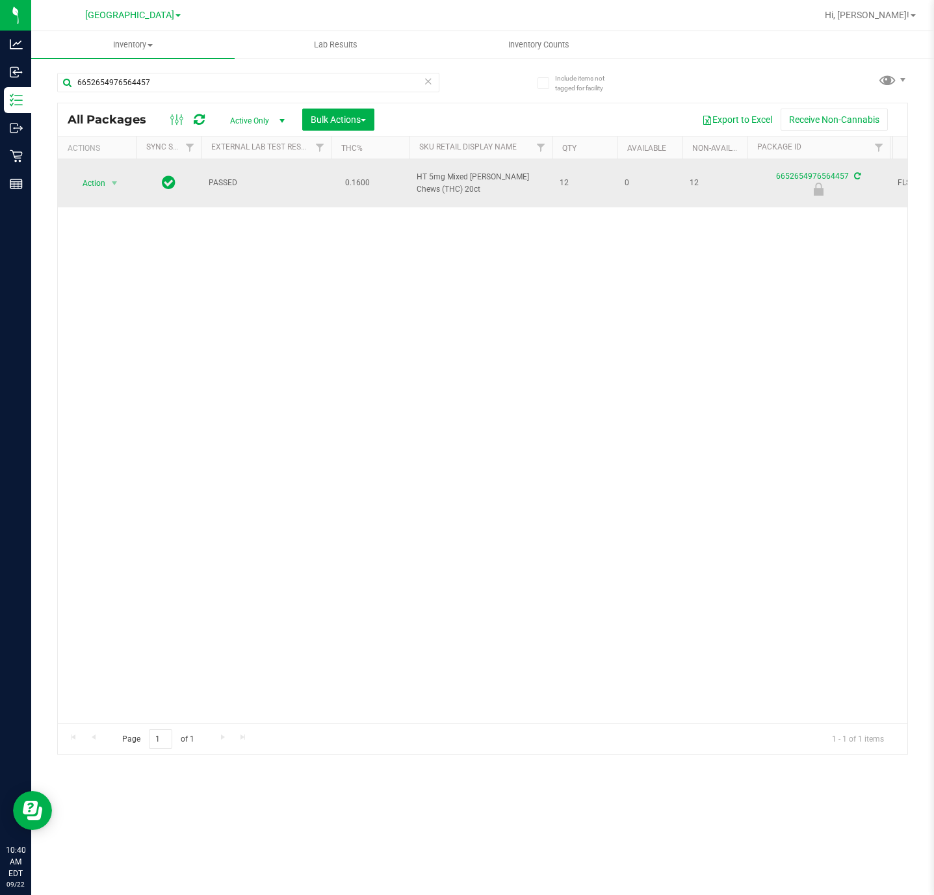
click at [104, 189] on td "Action Action Edit attributes Global inventory Locate package Package audit log…" at bounding box center [97, 183] width 78 height 48
click at [104, 183] on span "Action" at bounding box center [88, 183] width 35 height 18
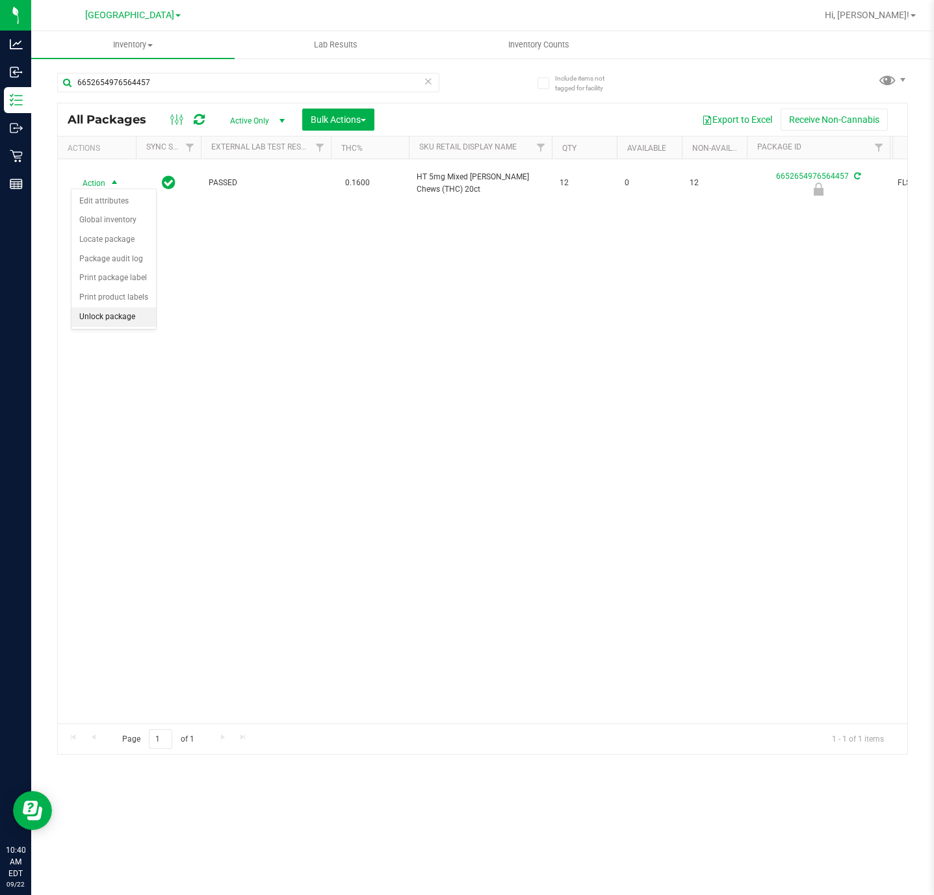
click at [135, 324] on li "Unlock package" at bounding box center [113, 316] width 84 height 19
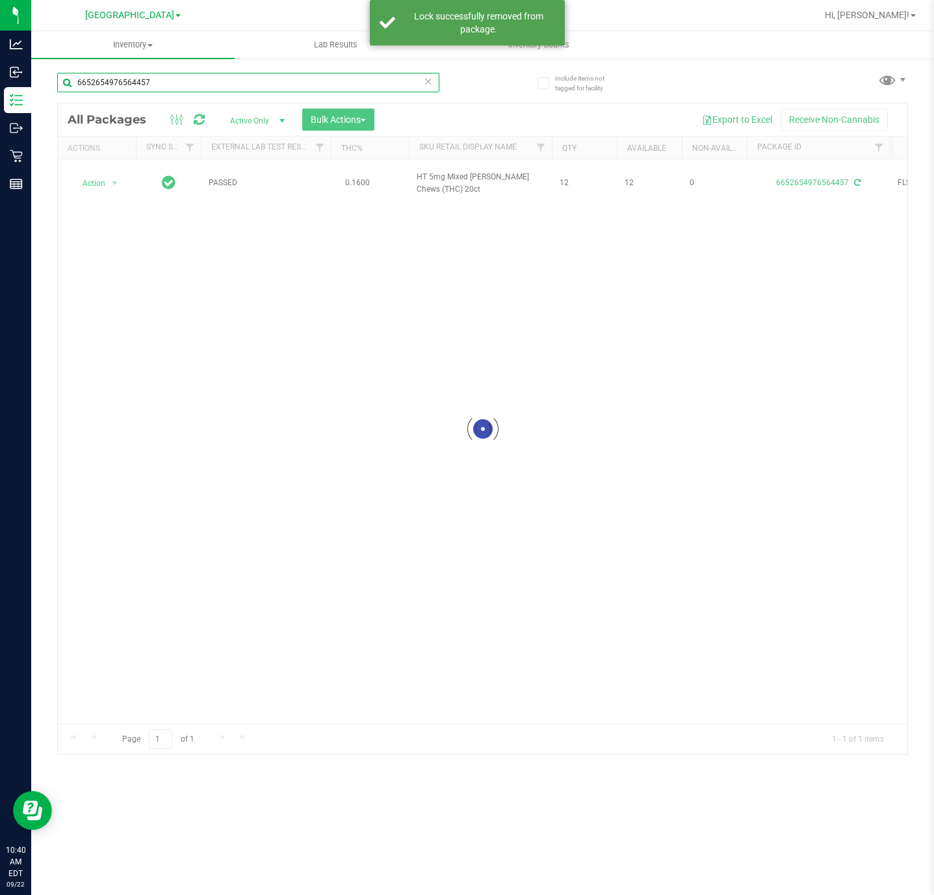
click at [272, 78] on input "6652654976564457" at bounding box center [248, 82] width 382 height 19
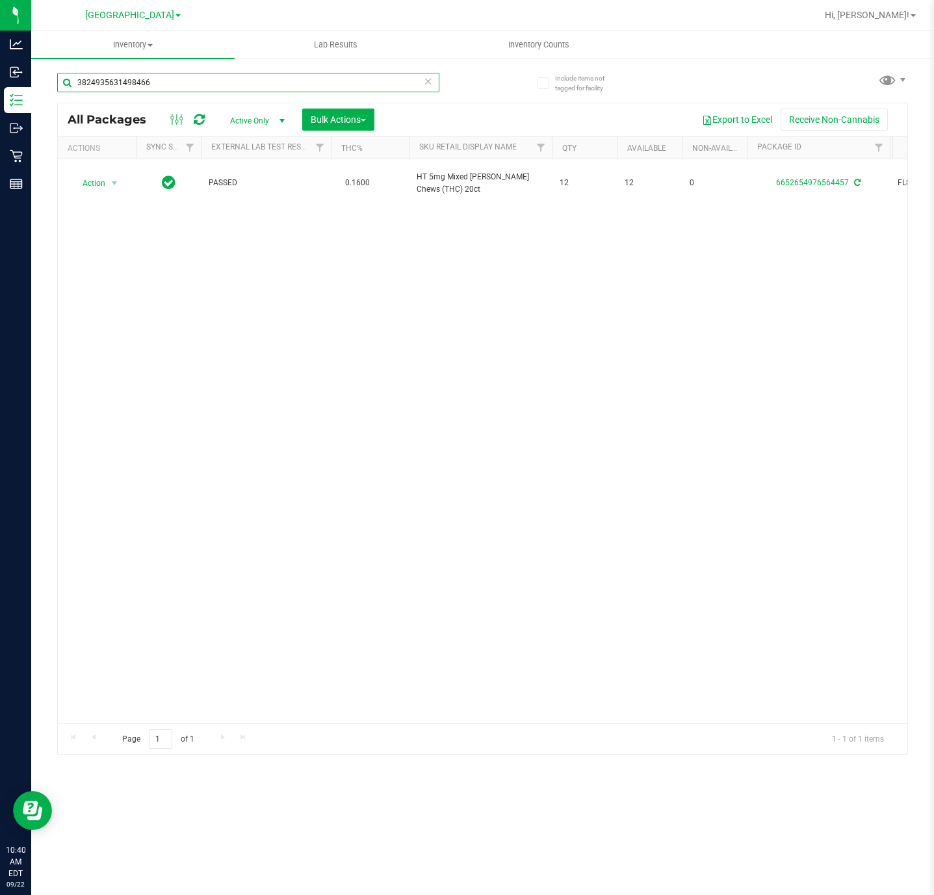
type input "3824935631498466"
click at [82, 187] on span "Action" at bounding box center [88, 183] width 35 height 18
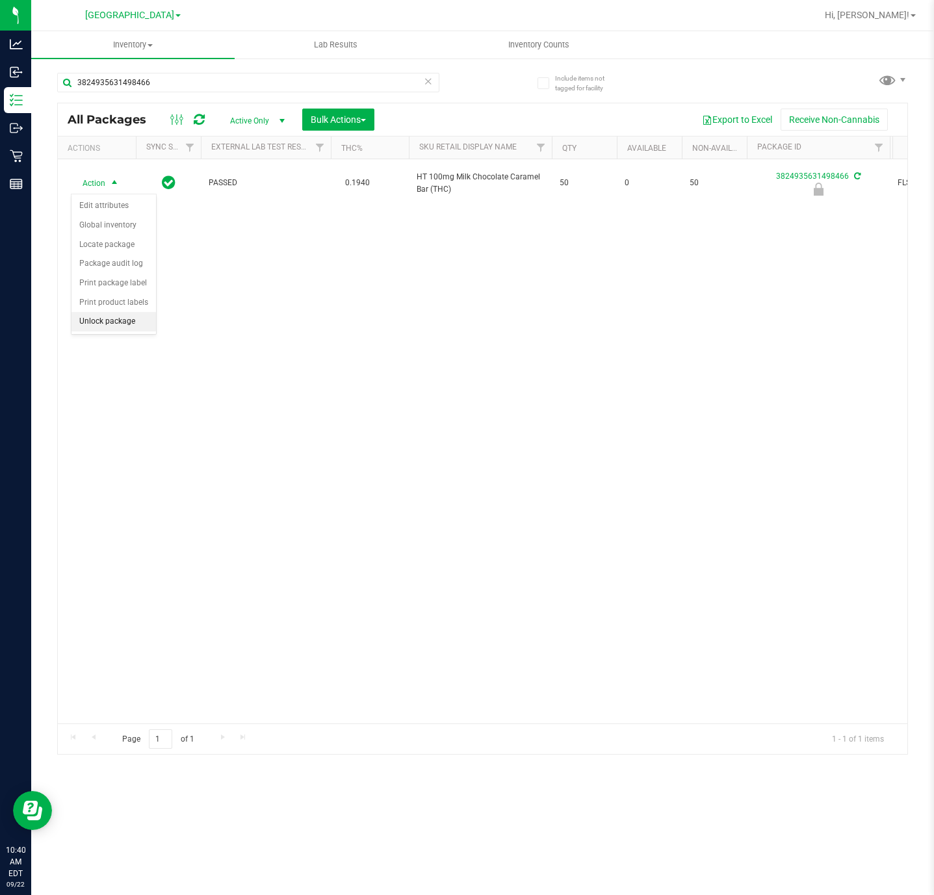
click at [111, 324] on li "Unlock package" at bounding box center [113, 321] width 84 height 19
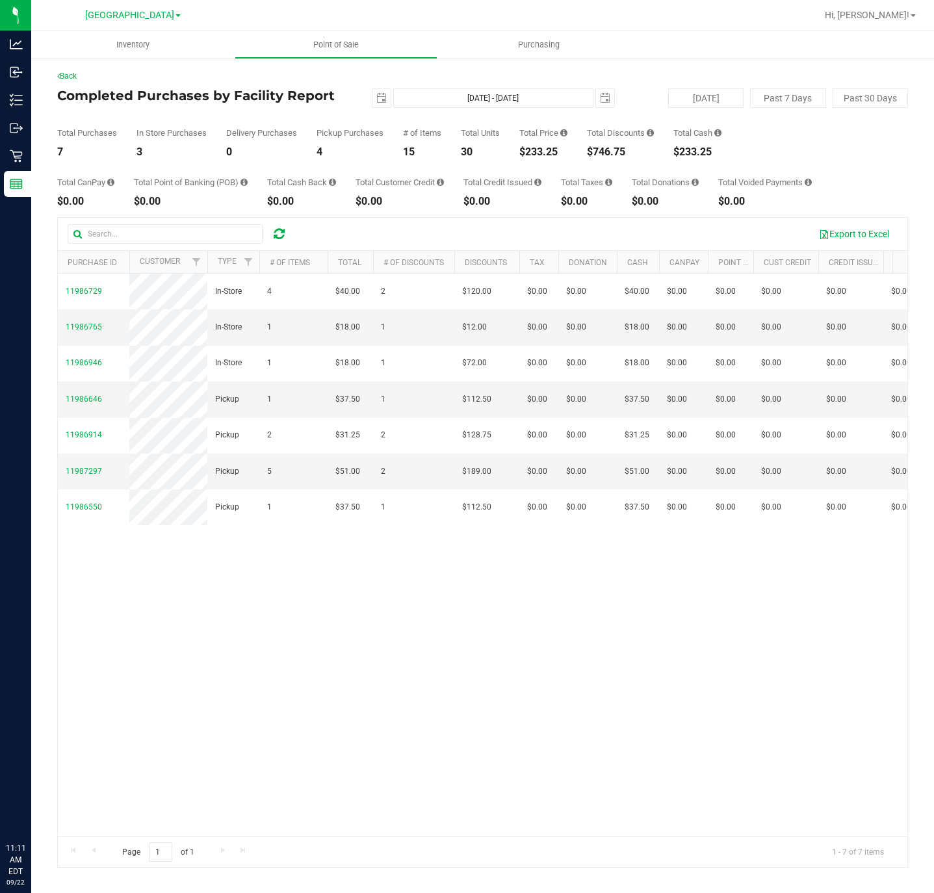
click at [537, 150] on div "$233.25" at bounding box center [543, 152] width 48 height 10
click at [538, 150] on div "$233.25" at bounding box center [543, 152] width 48 height 10
copy div "$233.25"
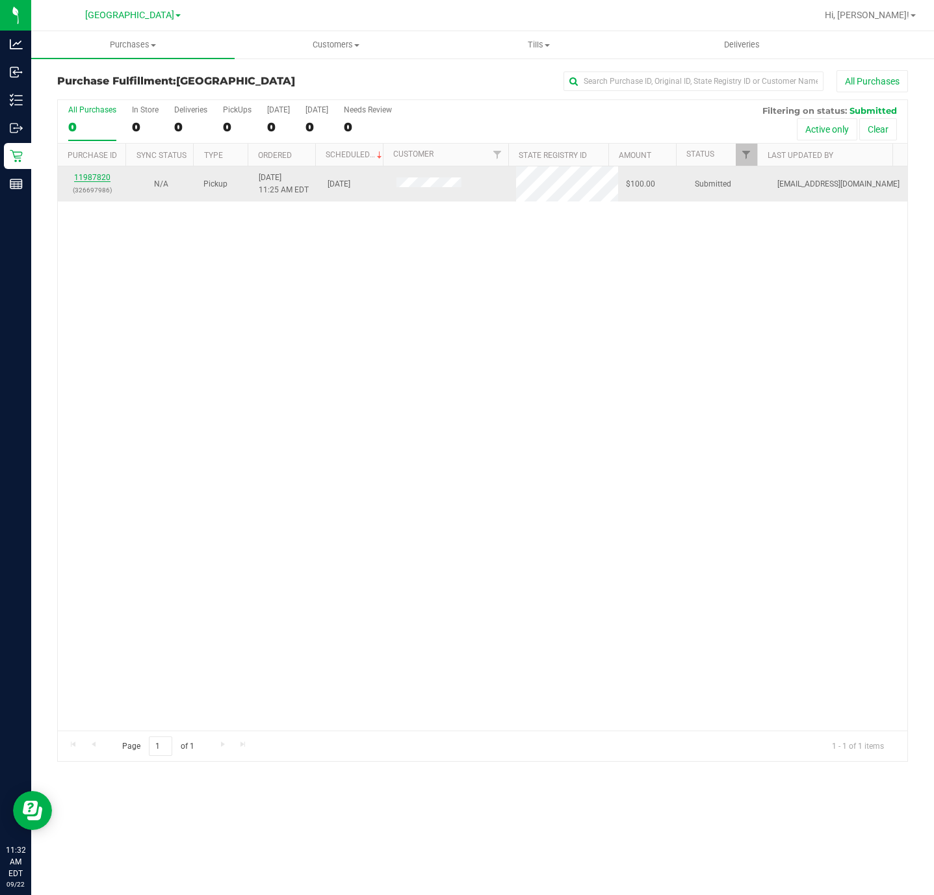
click at [88, 182] on link "11987820" at bounding box center [92, 177] width 36 height 9
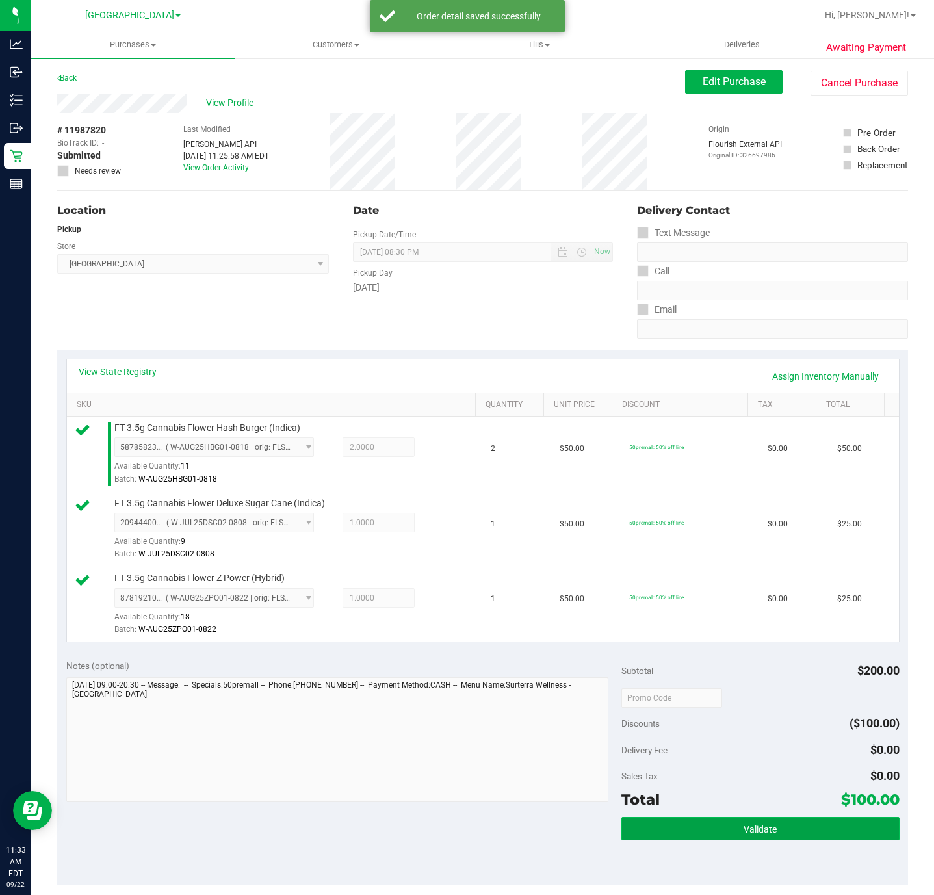
click at [722, 822] on button "Validate" at bounding box center [759, 828] width 277 height 23
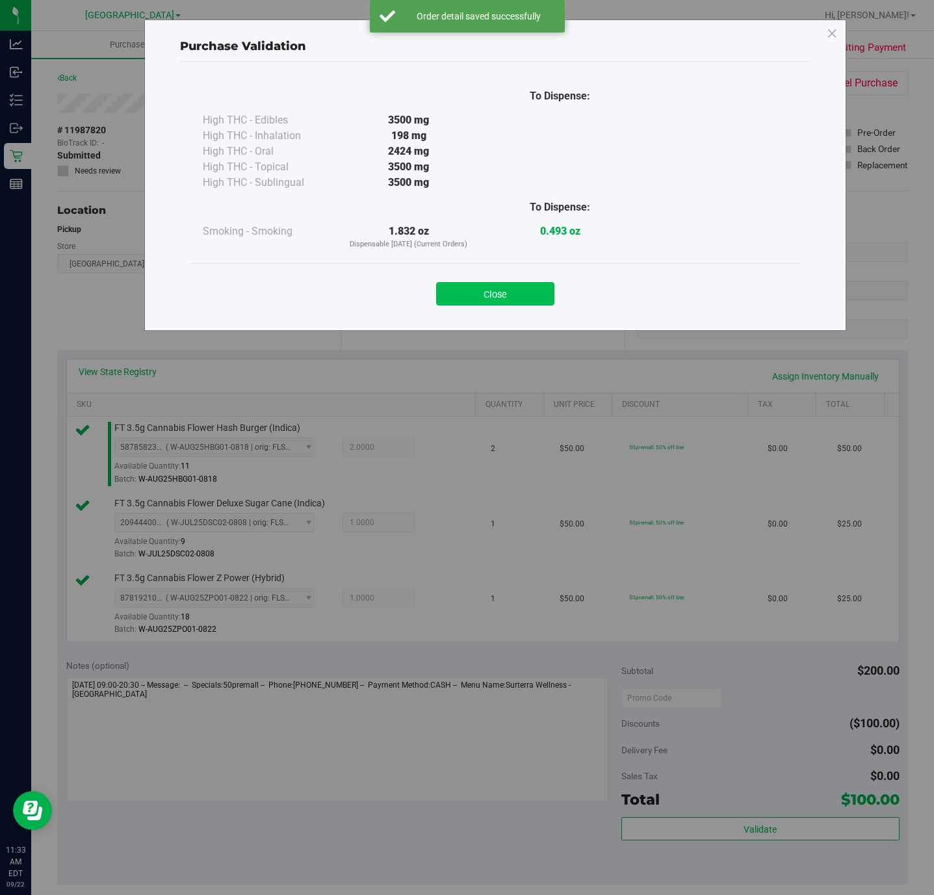
click at [460, 281] on div "Close" at bounding box center [494, 289] width 591 height 32
click at [464, 302] on button "Close" at bounding box center [495, 293] width 118 height 23
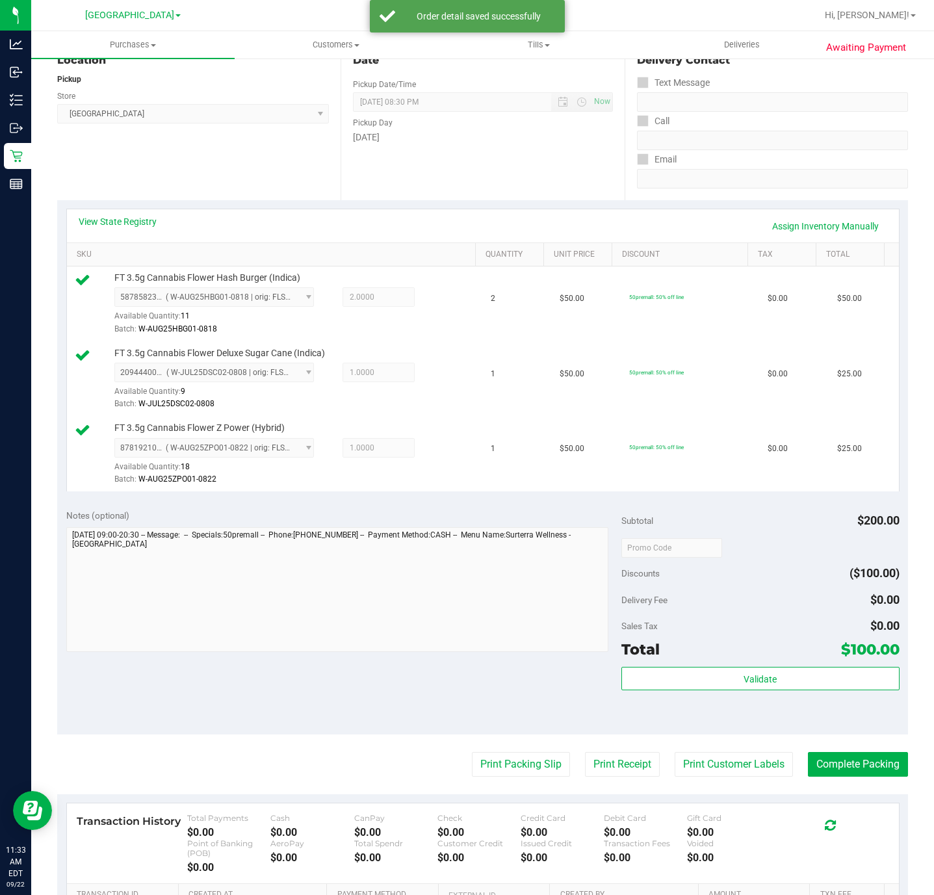
scroll to position [292, 0]
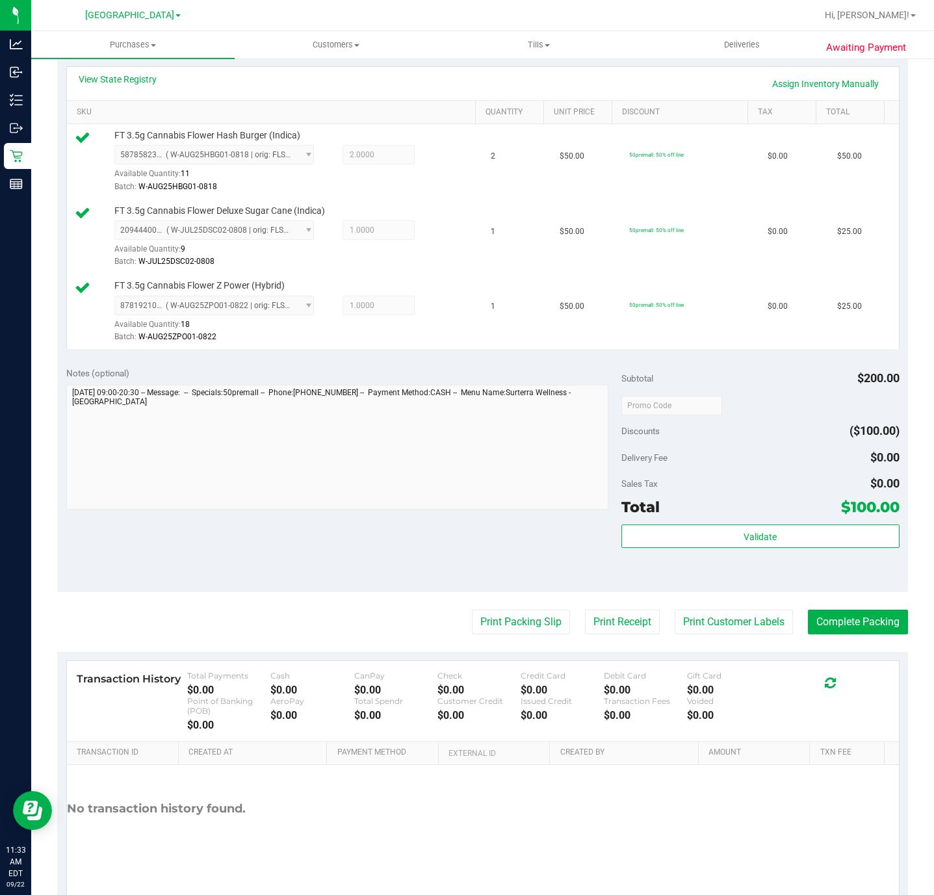
click at [527, 643] on purchase-details "Back Edit Purchase Cancel Purchase View Profile # 11987820 BioTrack ID: - Submi…" at bounding box center [482, 341] width 850 height 1126
click at [527, 641] on purchase-details "Back Edit Purchase Cancel Purchase View Profile # 11987820 BioTrack ID: - Submi…" at bounding box center [482, 341] width 850 height 1126
click at [522, 626] on button "Print Packing Slip" at bounding box center [521, 621] width 98 height 25
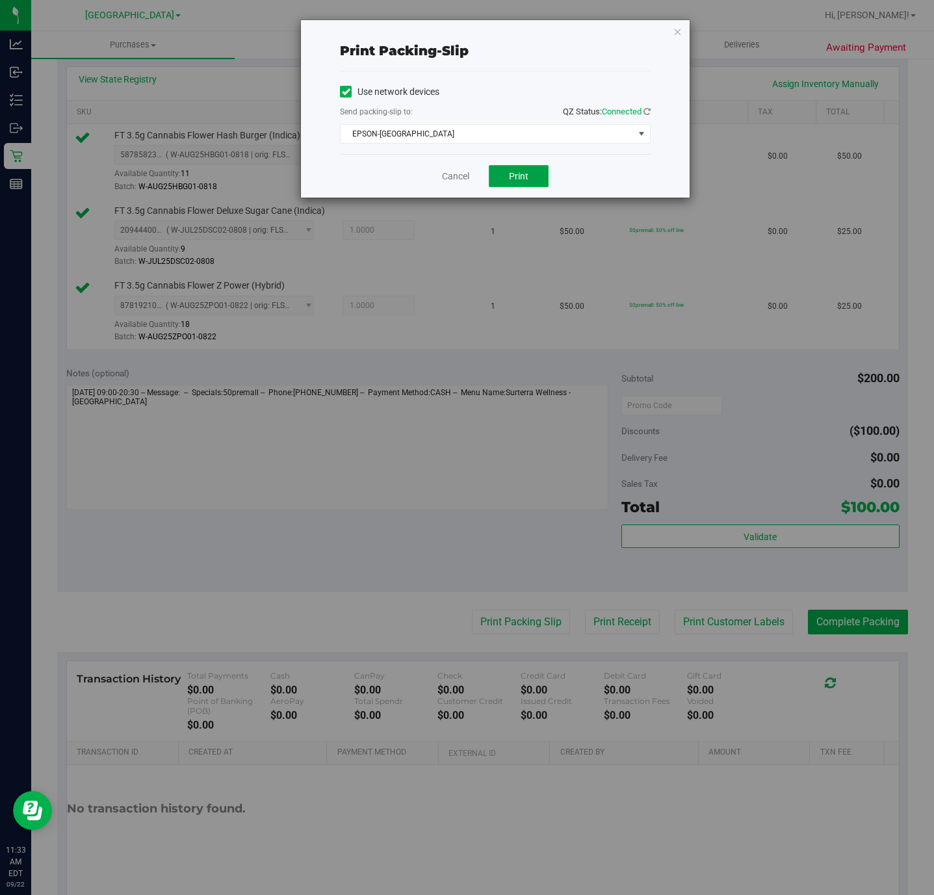
click at [540, 173] on button "Print" at bounding box center [519, 176] width 60 height 22
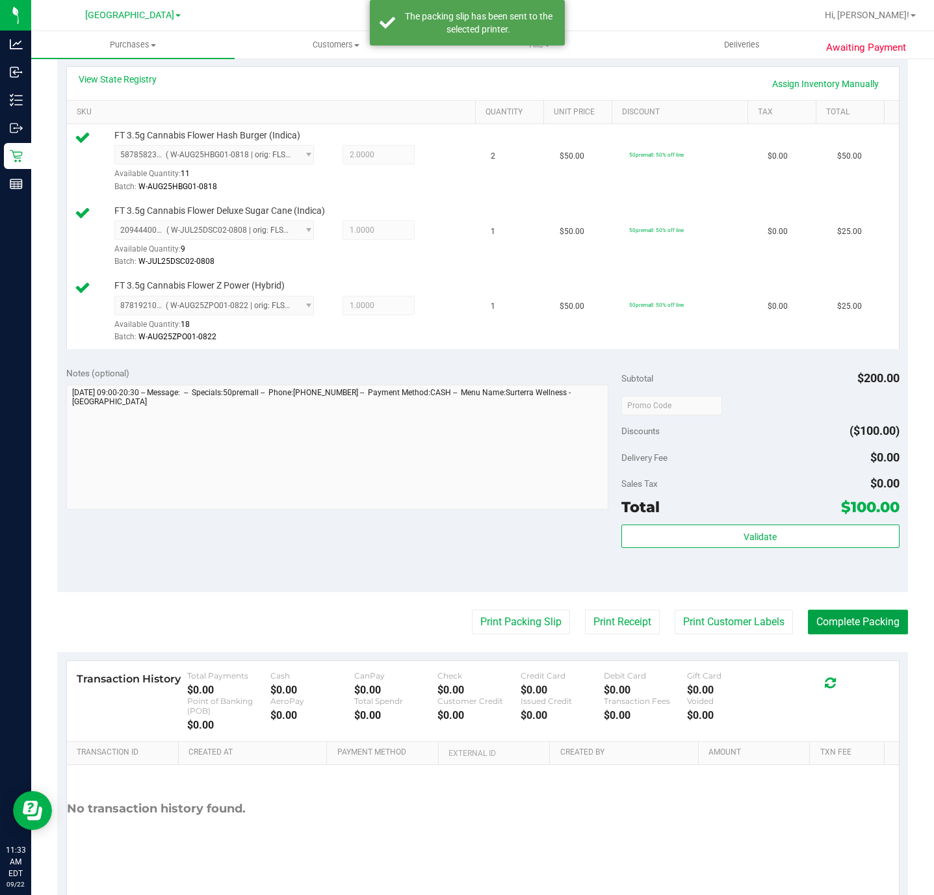
click at [828, 626] on button "Complete Packing" at bounding box center [857, 621] width 100 height 25
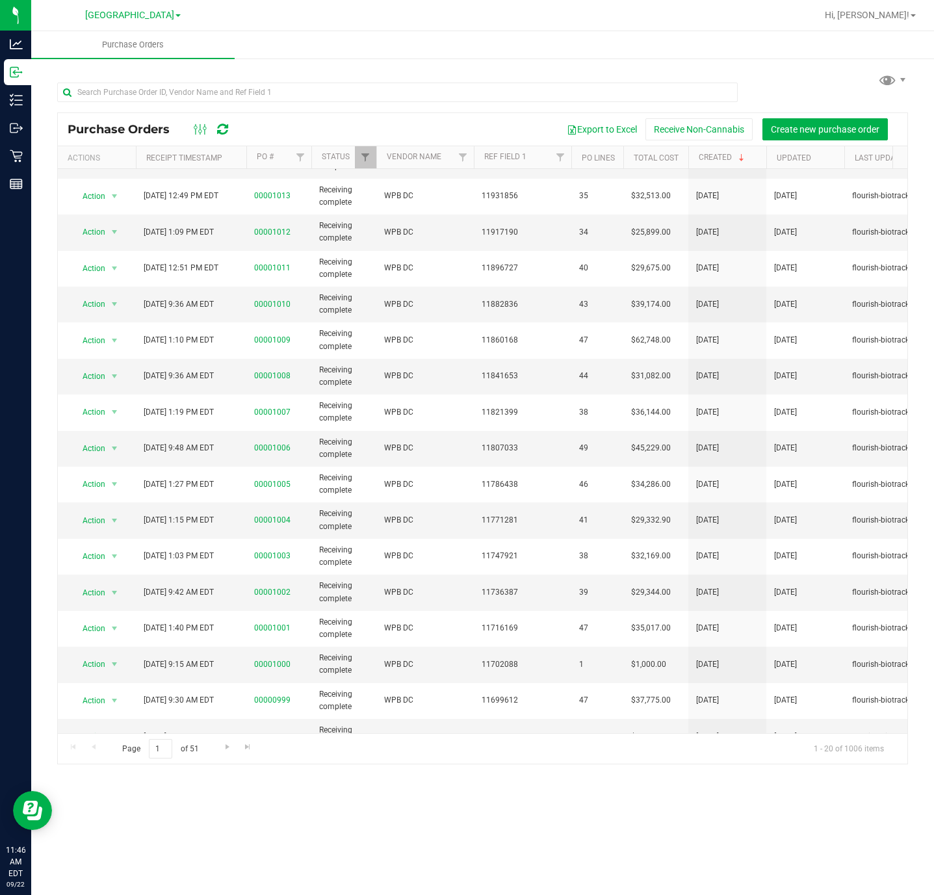
scroll to position [97, 0]
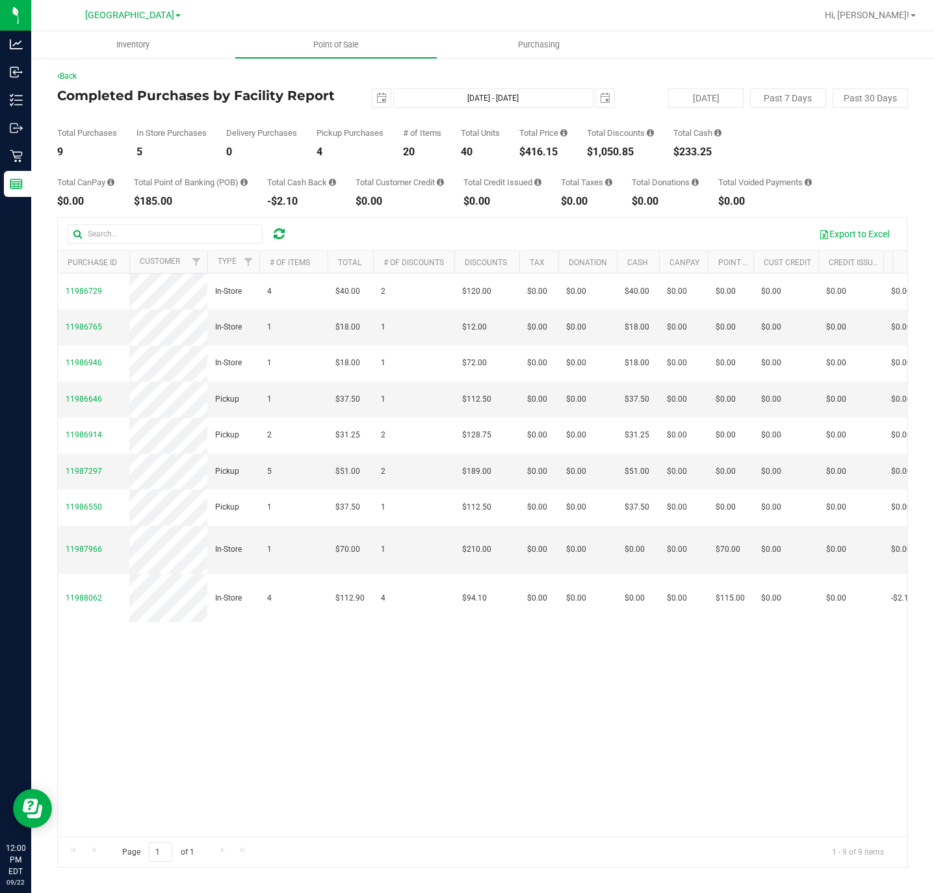
click at [532, 142] on div "Total Price $416.15" at bounding box center [543, 143] width 48 height 29
click at [531, 150] on div "$416.15" at bounding box center [543, 152] width 48 height 10
copy div "416.15"
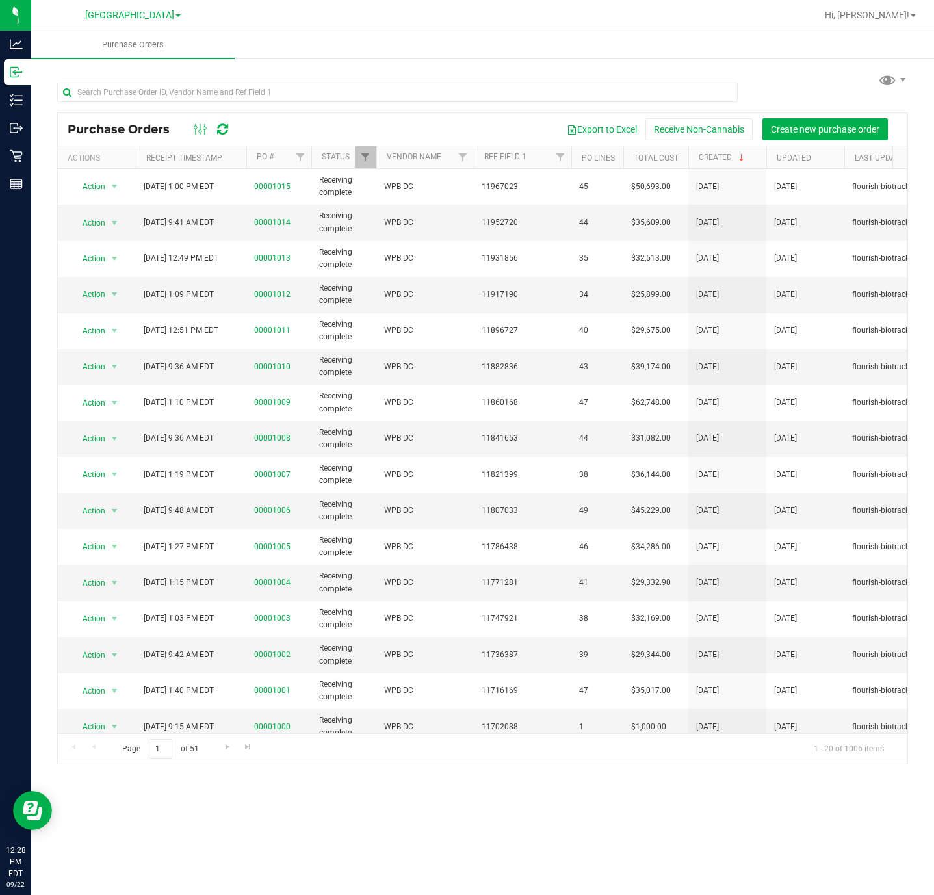
click at [836, 66] on div "Purchase Orders Export to Excel Receive Non-Cannabis Create new purchase order …" at bounding box center [482, 417] width 902 height 720
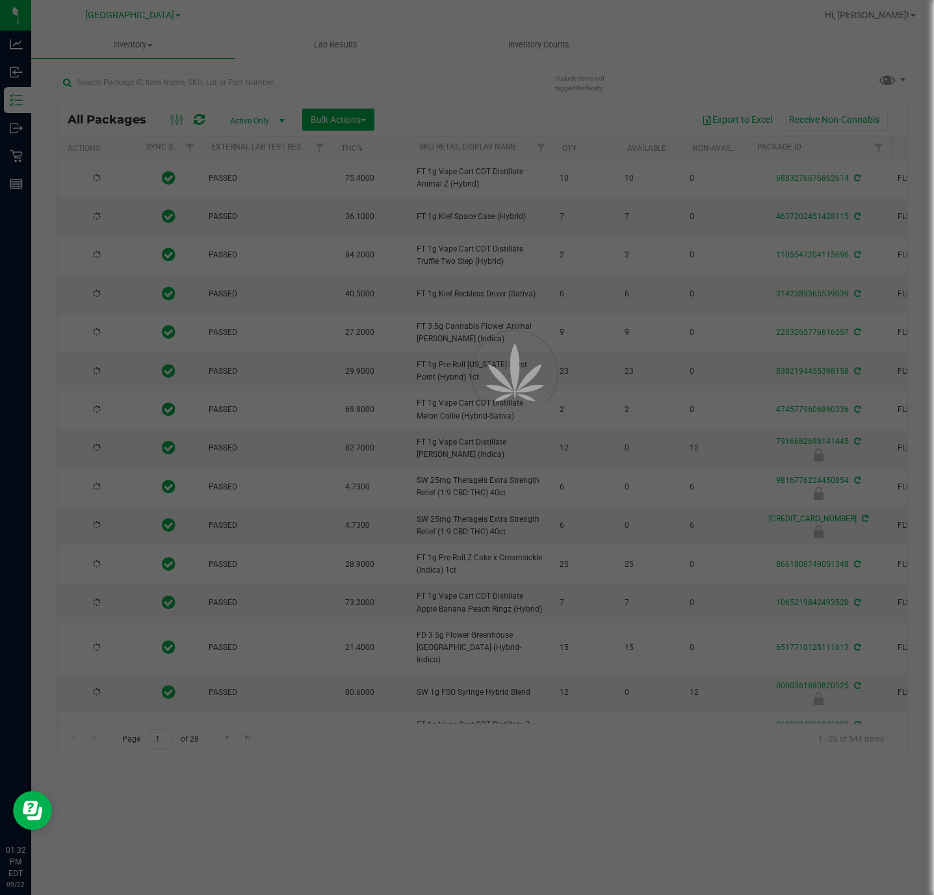
click at [267, 90] on div at bounding box center [467, 447] width 934 height 895
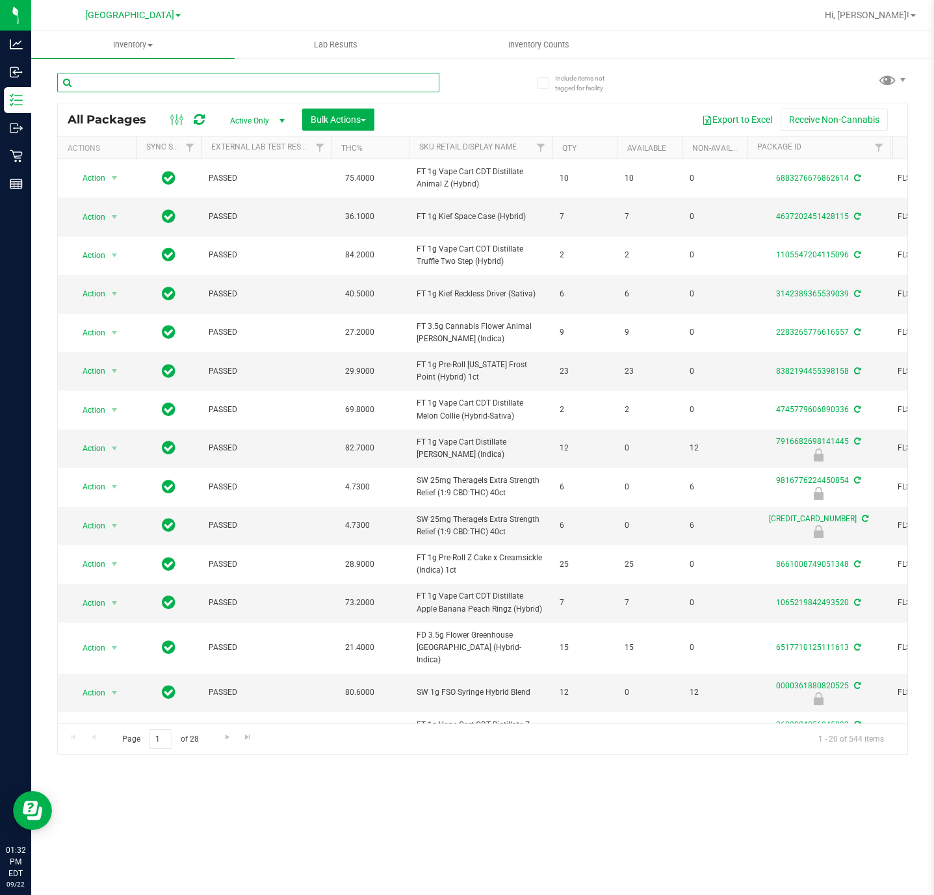
click at [265, 86] on input "text" at bounding box center [248, 82] width 382 height 19
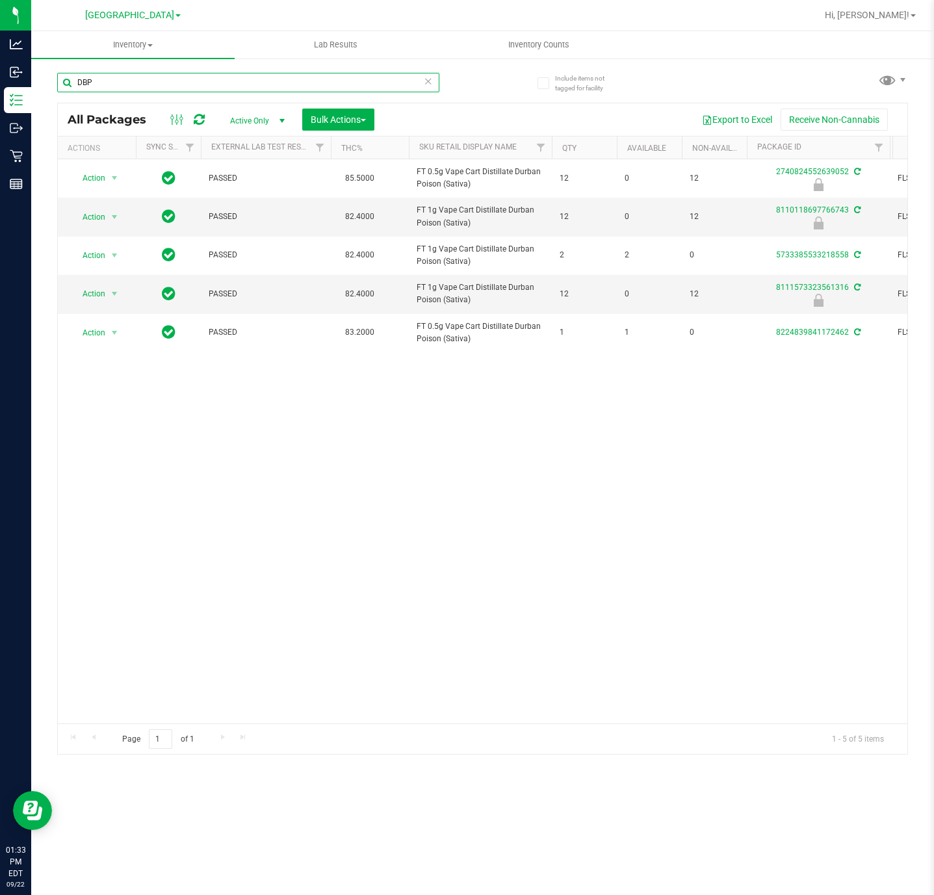
type input "DBP"
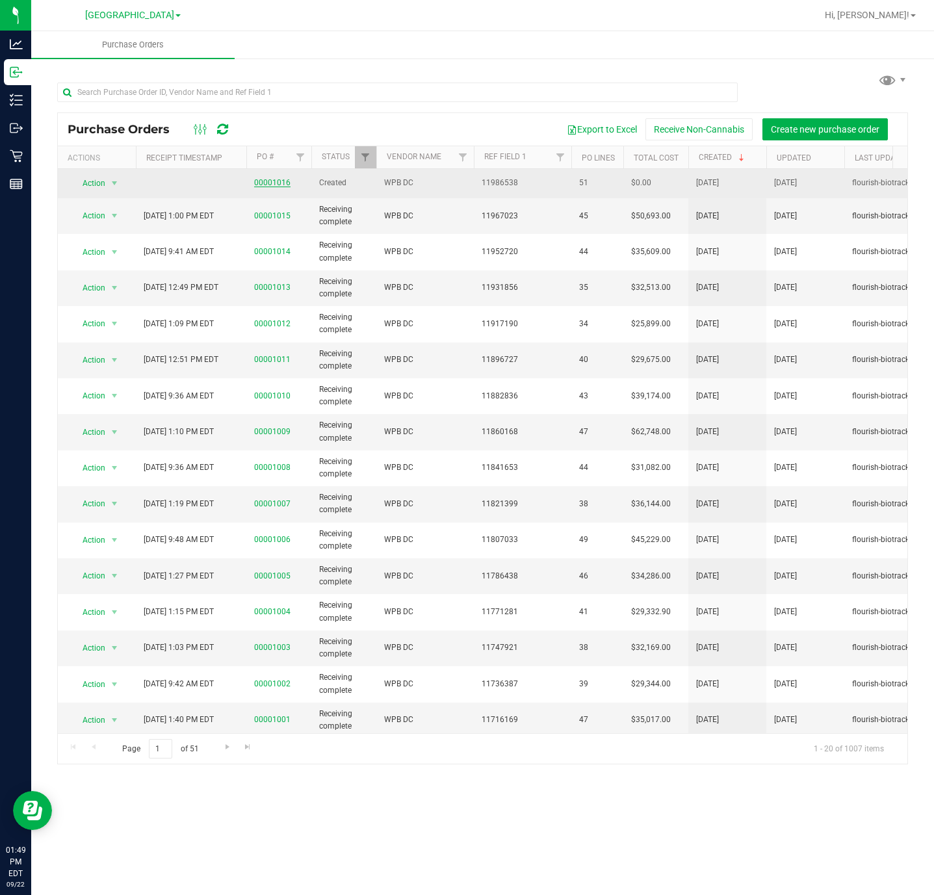
click at [260, 187] on link "00001016" at bounding box center [272, 182] width 36 height 9
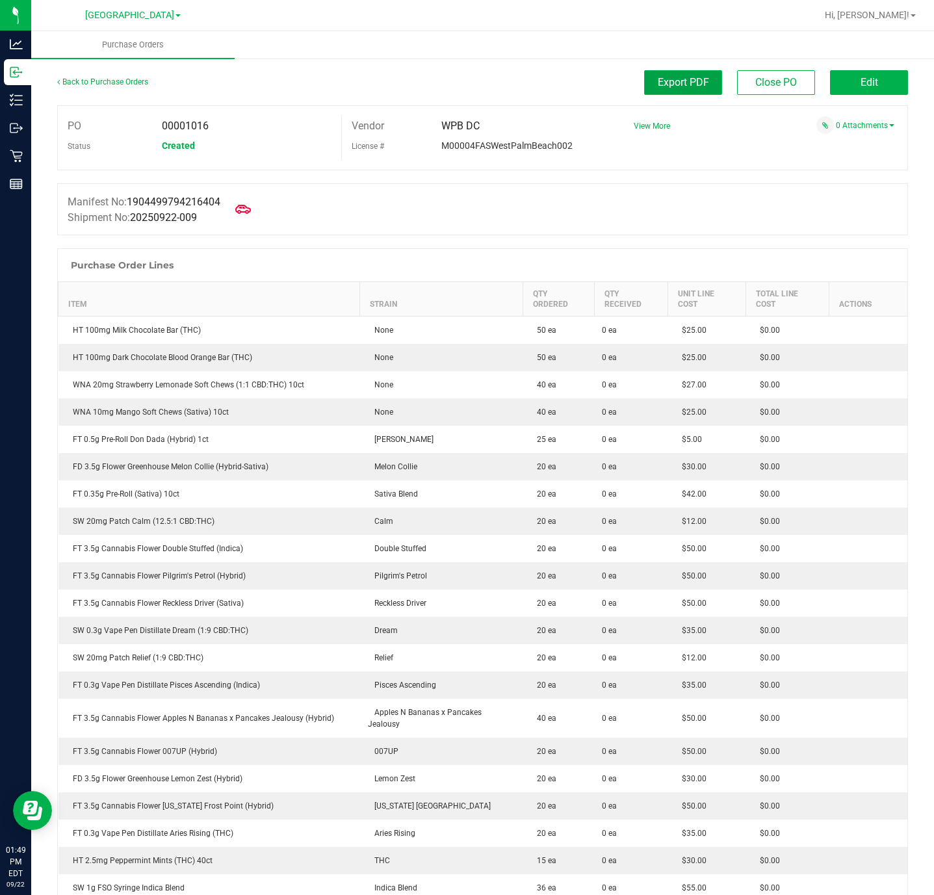
click at [672, 78] on span "Export PDF" at bounding box center [682, 82] width 51 height 12
